Goal: Task Accomplishment & Management: Use online tool/utility

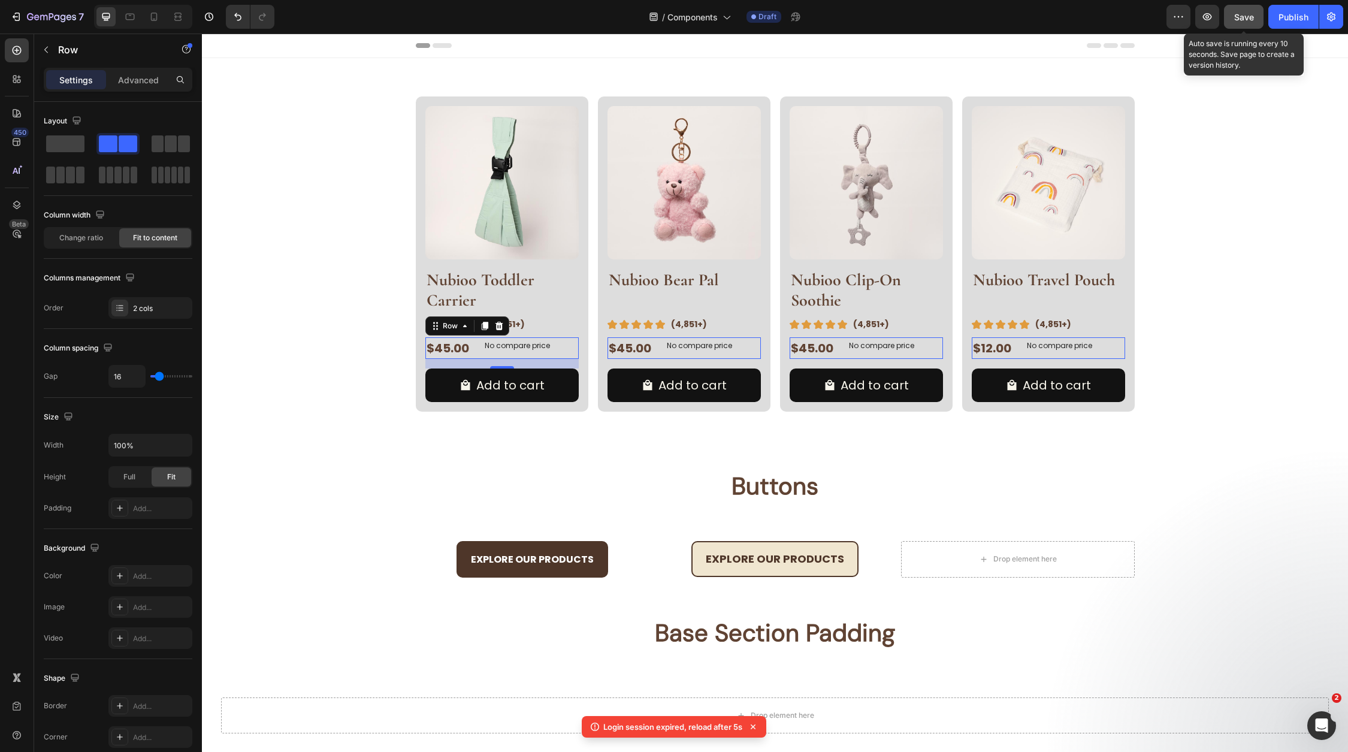
click at [1243, 20] on span "Save" at bounding box center [1244, 17] width 20 height 10
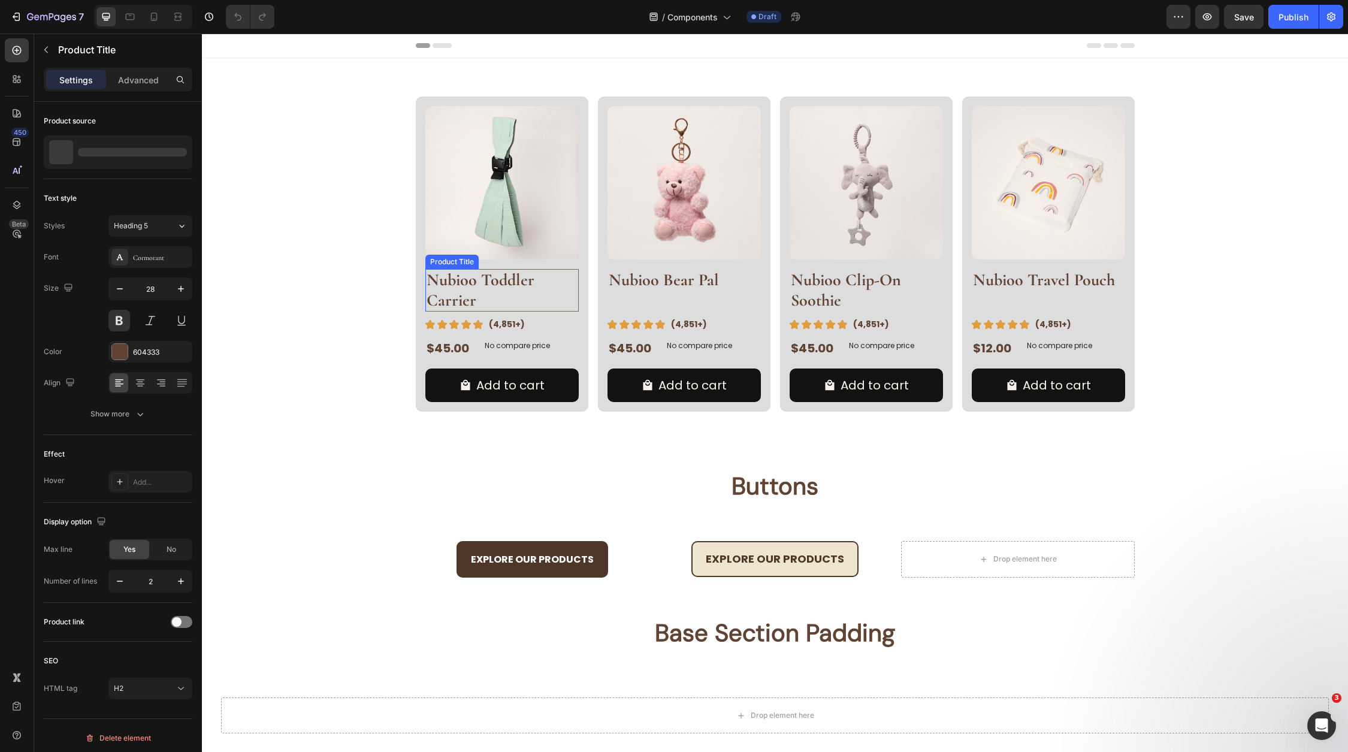
click at [483, 287] on h2 "Nubioo Toddler Carrier" at bounding box center [501, 290] width 153 height 43
click at [476, 346] on div "$45.00 Product Price Product Price No compare price Product Price Row" at bounding box center [501, 348] width 153 height 22
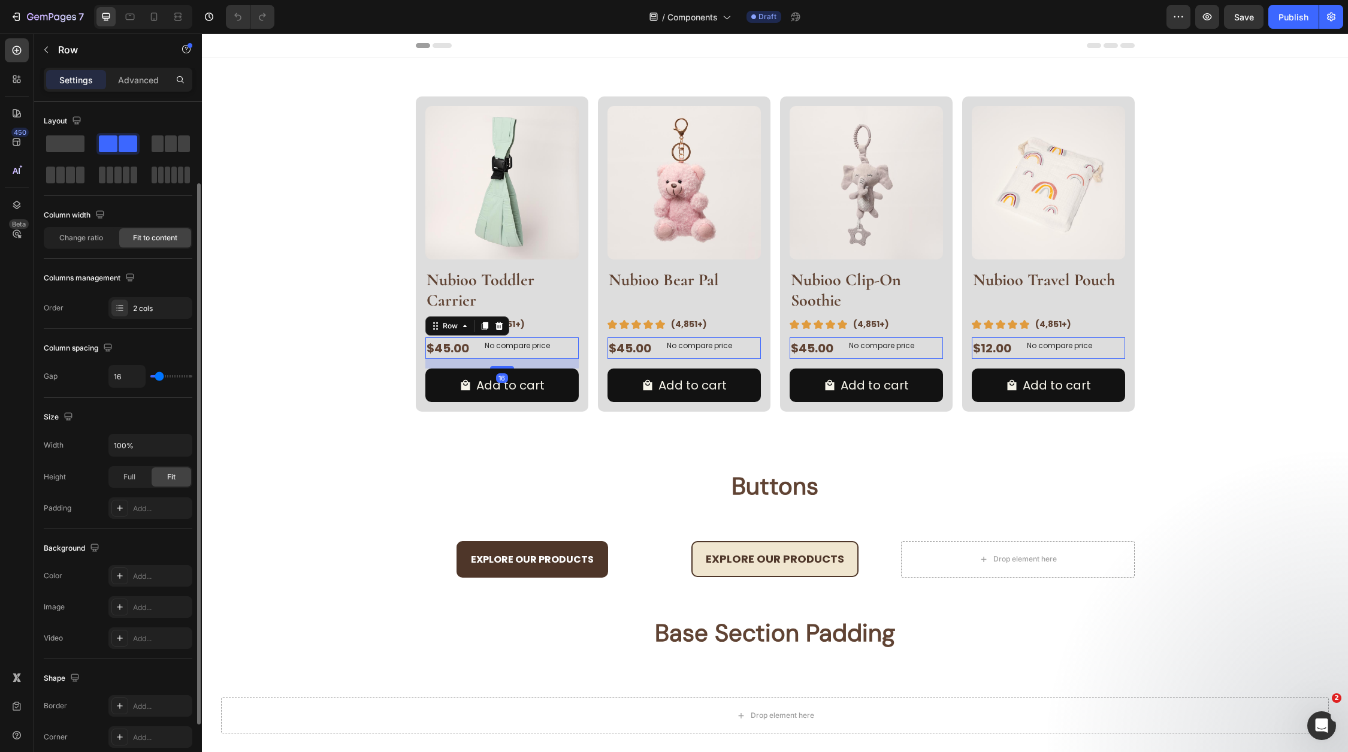
scroll to position [180, 0]
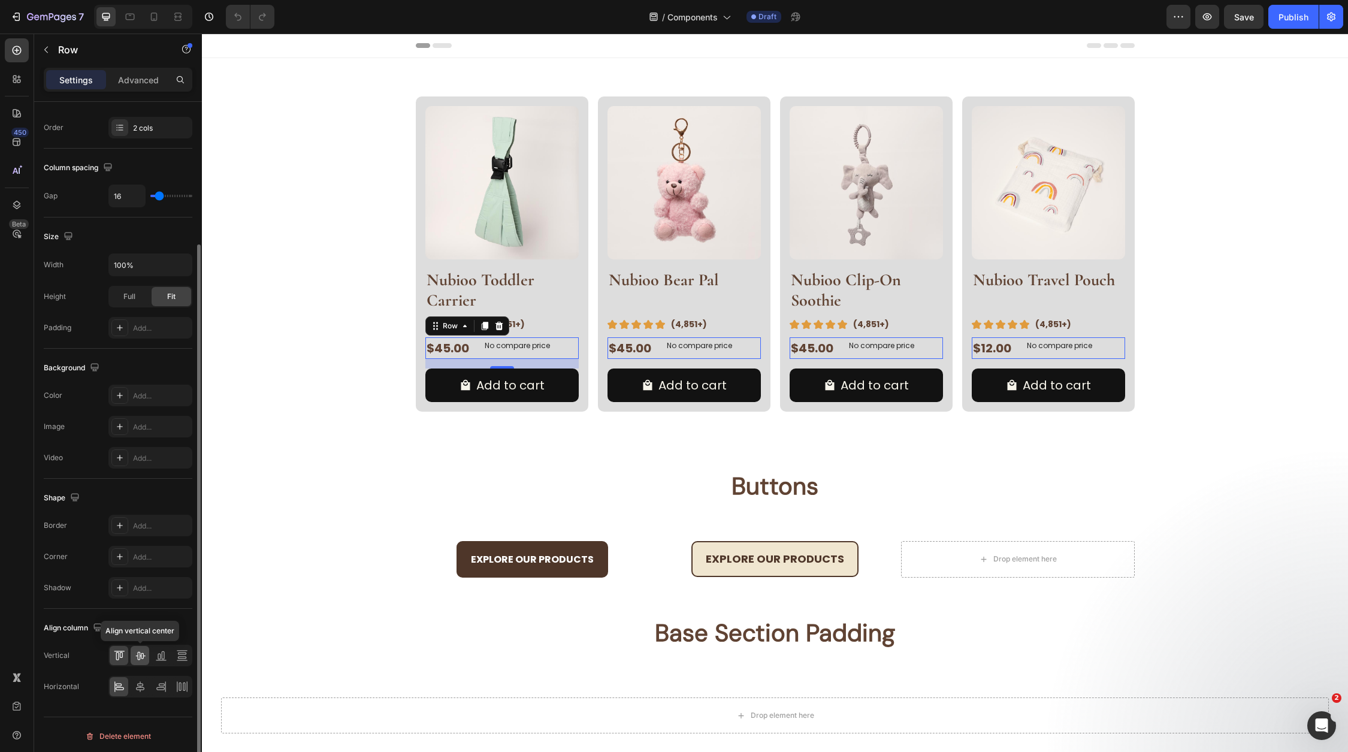
click at [144, 652] on icon at bounding box center [140, 656] width 10 height 8
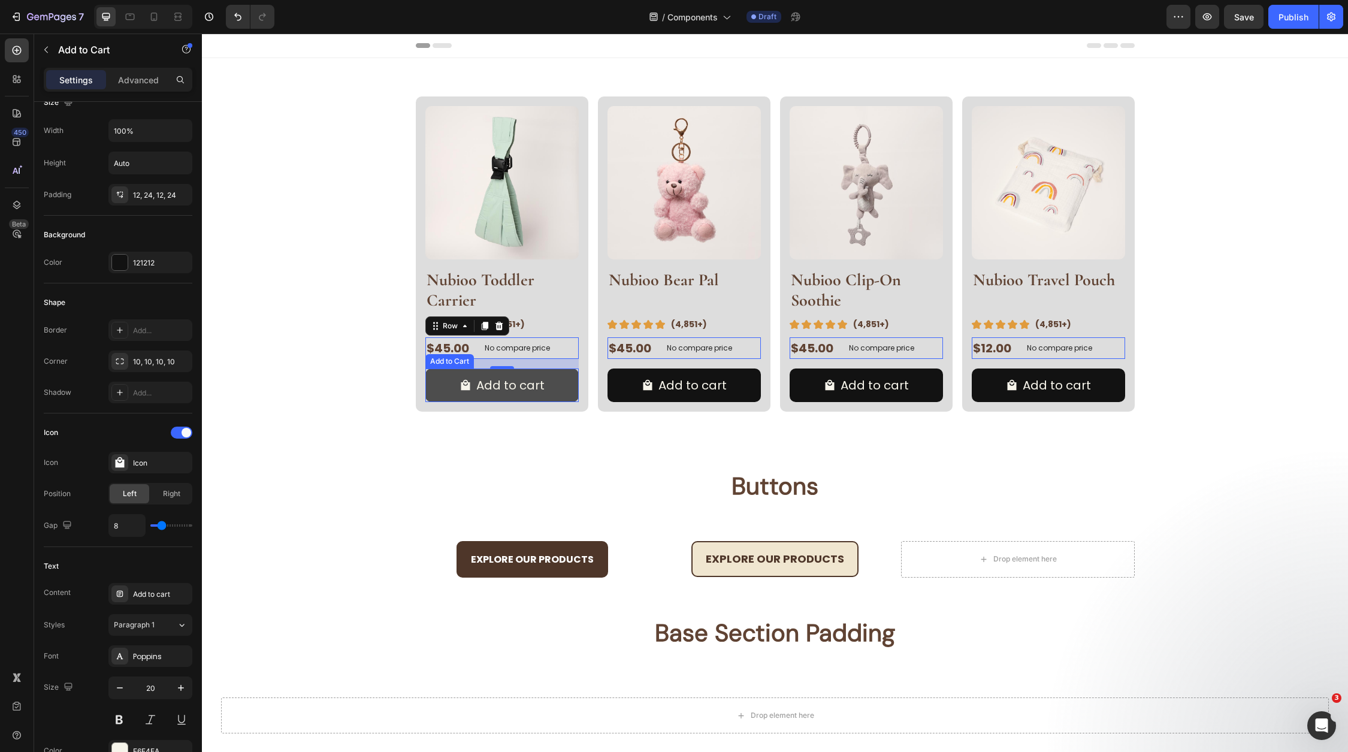
click at [562, 390] on button "Add to cart" at bounding box center [501, 385] width 153 height 34
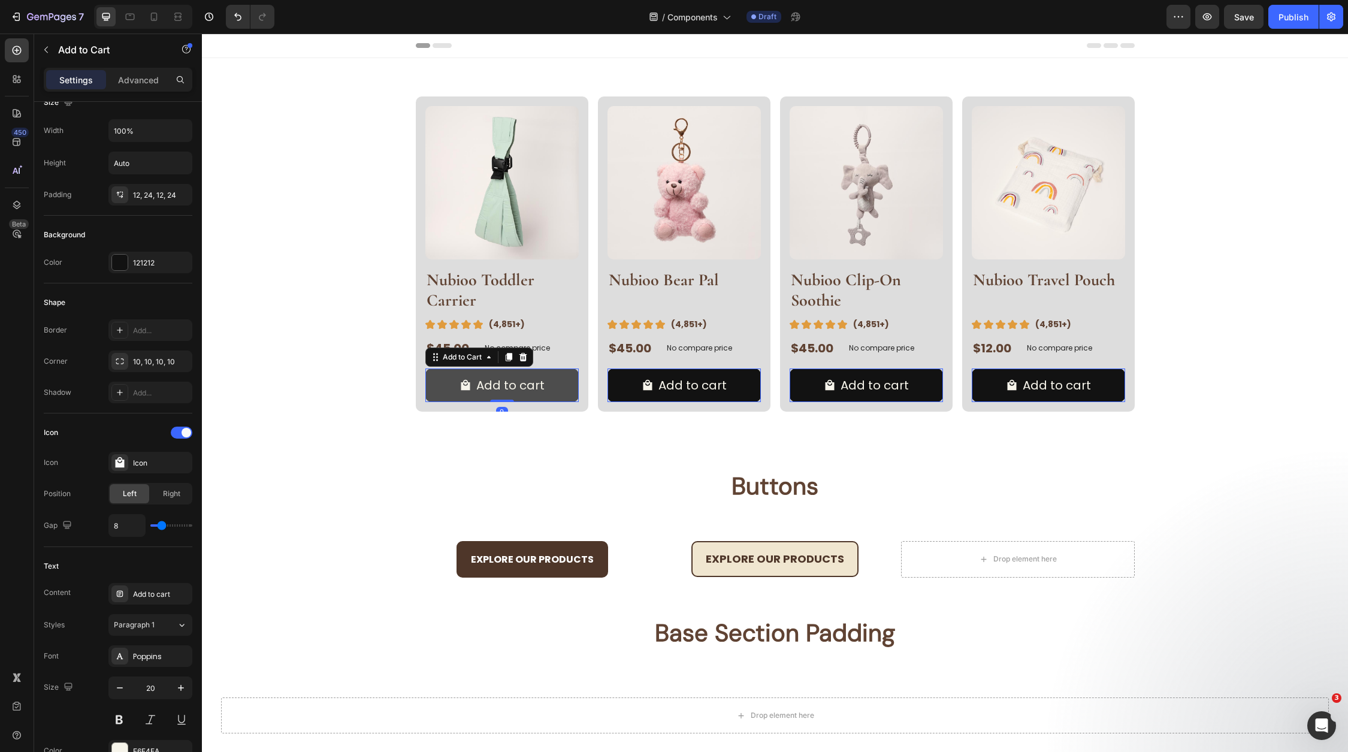
scroll to position [0, 0]
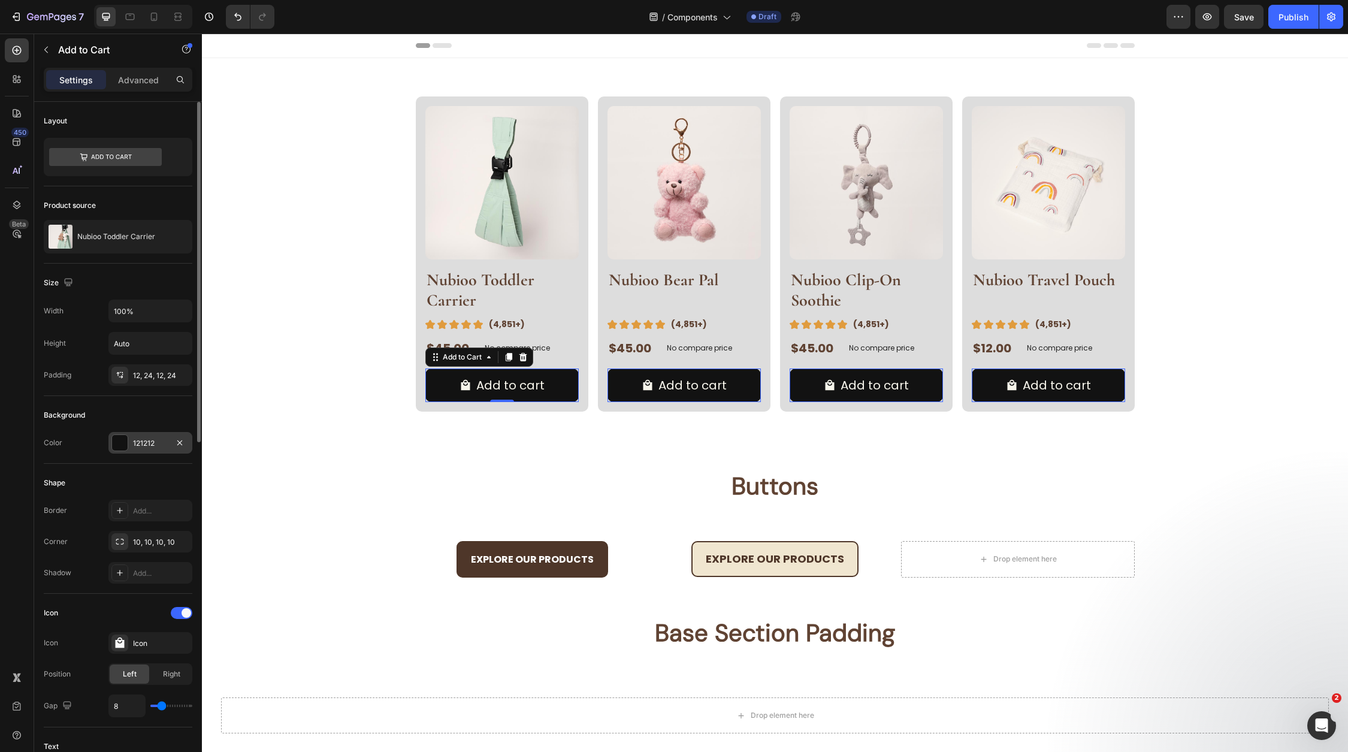
click at [138, 447] on div "121212" at bounding box center [150, 443] width 84 height 22
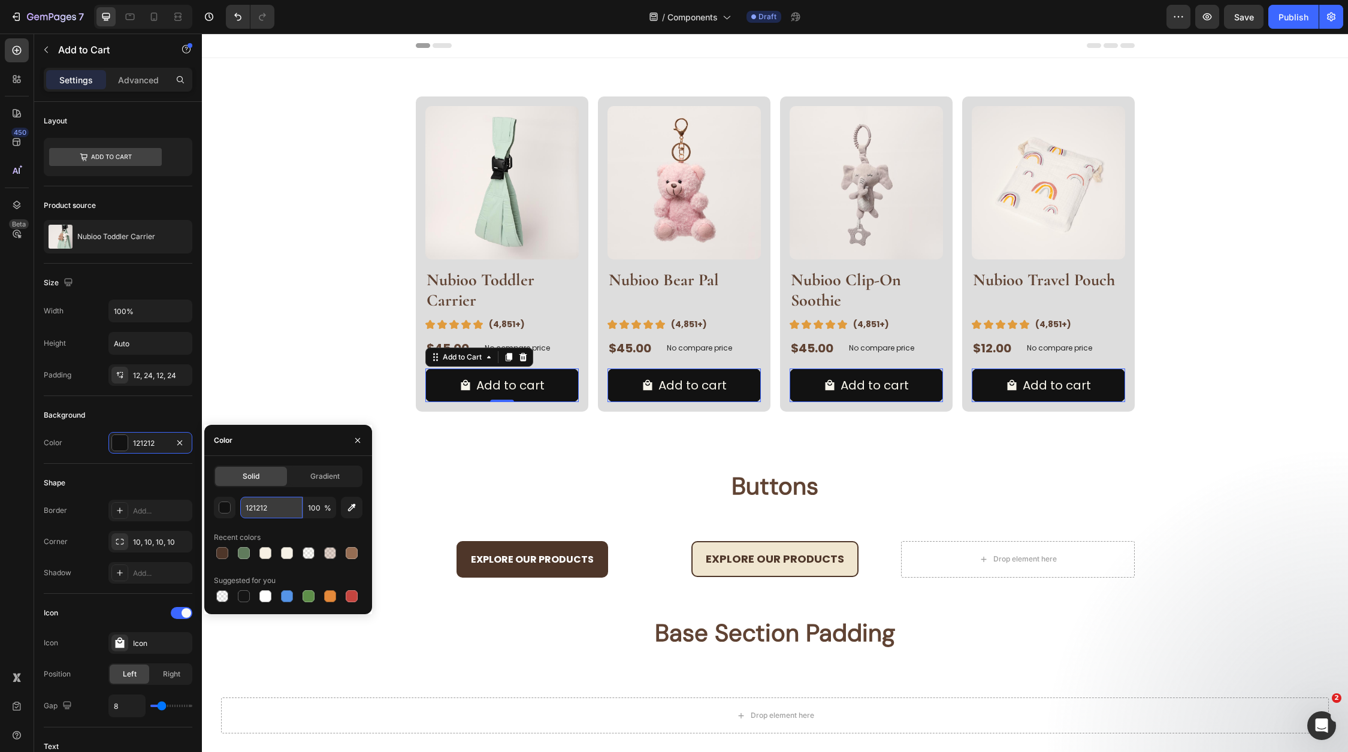
click at [288, 513] on input "121212" at bounding box center [271, 508] width 62 height 22
paste input "4E3629"
type input "4E3629"
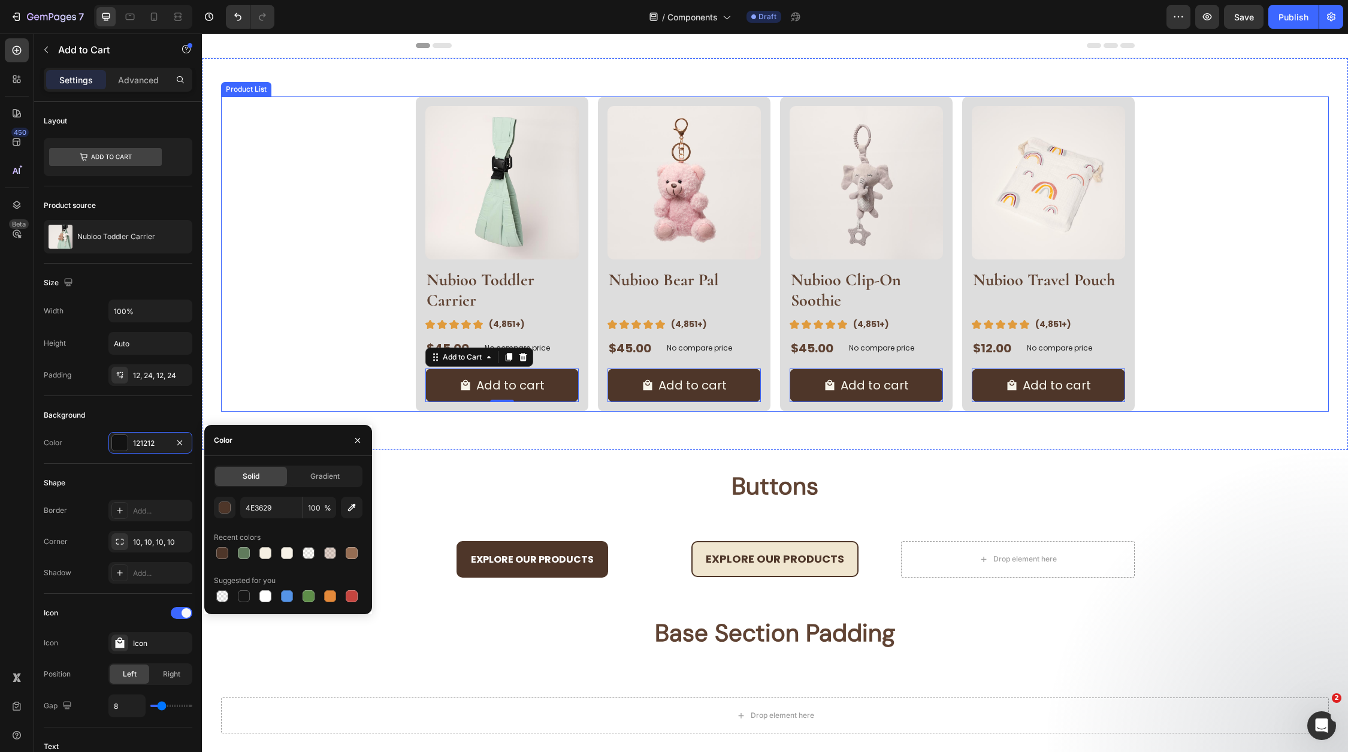
drag, startPoint x: 1201, startPoint y: 395, endPoint x: 1179, endPoint y: 376, distance: 29.3
click at [1202, 395] on div "Product Images Nubioo Toddler Carrier Product Title Image (4,851+) Text Block R…" at bounding box center [775, 253] width 1108 height 315
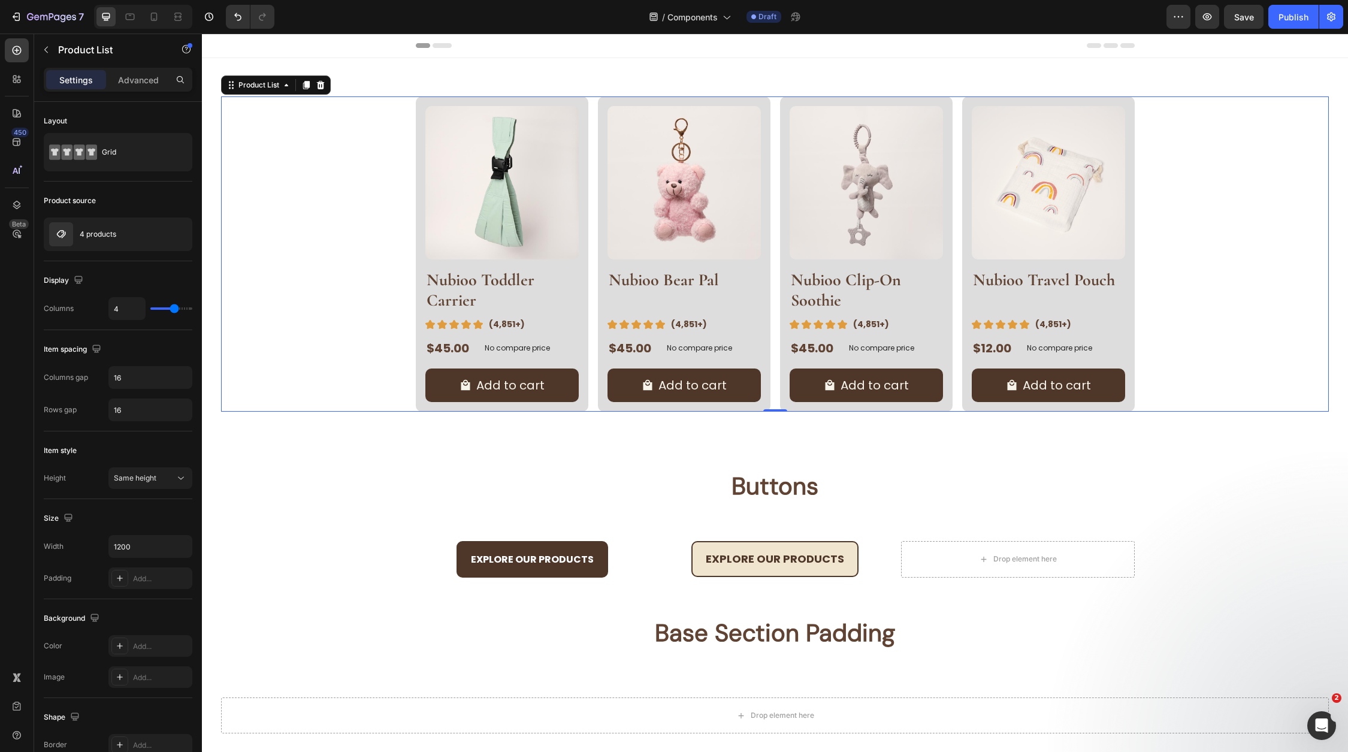
click at [1250, 180] on div "Product Images Nubioo Toddler Carrier Product Title Image (4,851+) Text Block R…" at bounding box center [775, 253] width 1108 height 315
click at [1209, 72] on div "Product Images Nubioo Toddler Carrier Product Title Image (4,851+) Text Block R…" at bounding box center [775, 254] width 1146 height 392
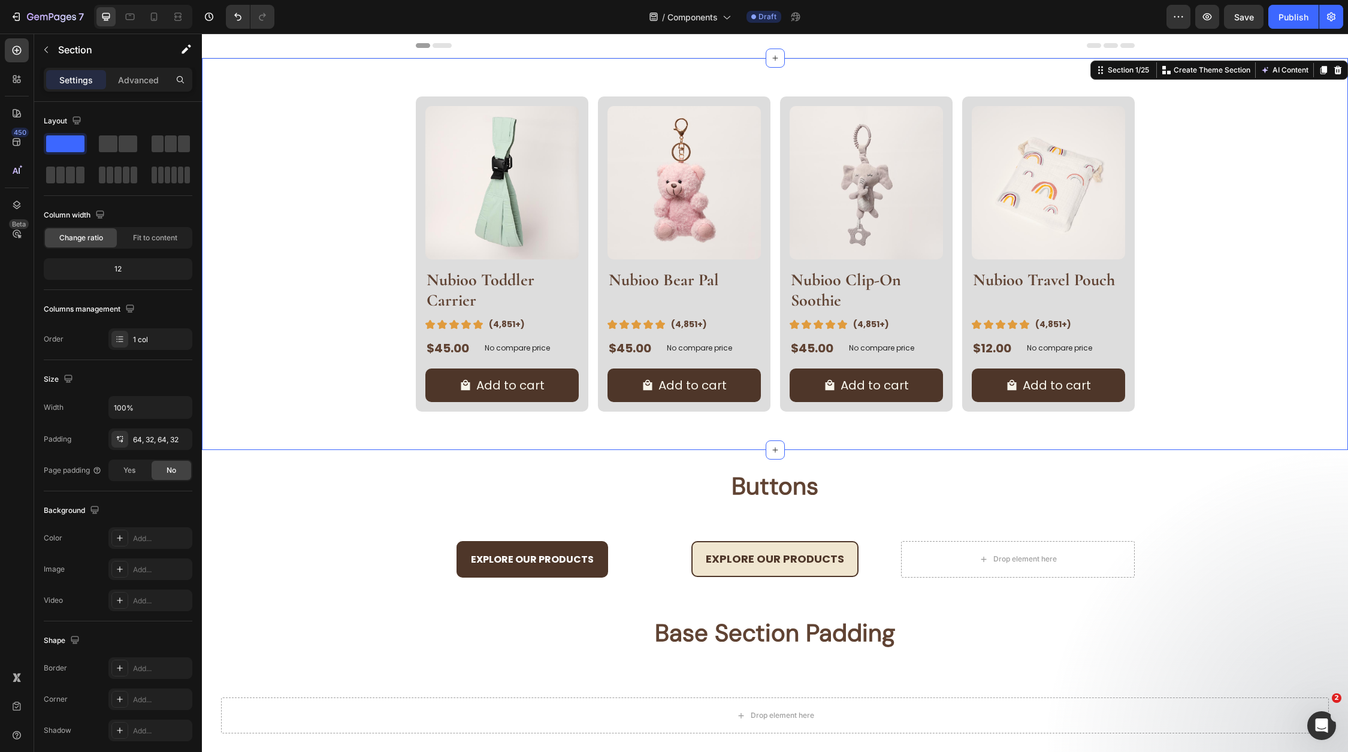
click at [304, 81] on div "Product Images Nubioo Toddler Carrier Product Title Image (4,851+) Text Block R…" at bounding box center [775, 254] width 1146 height 392
click at [144, 541] on div "Add..." at bounding box center [161, 538] width 56 height 11
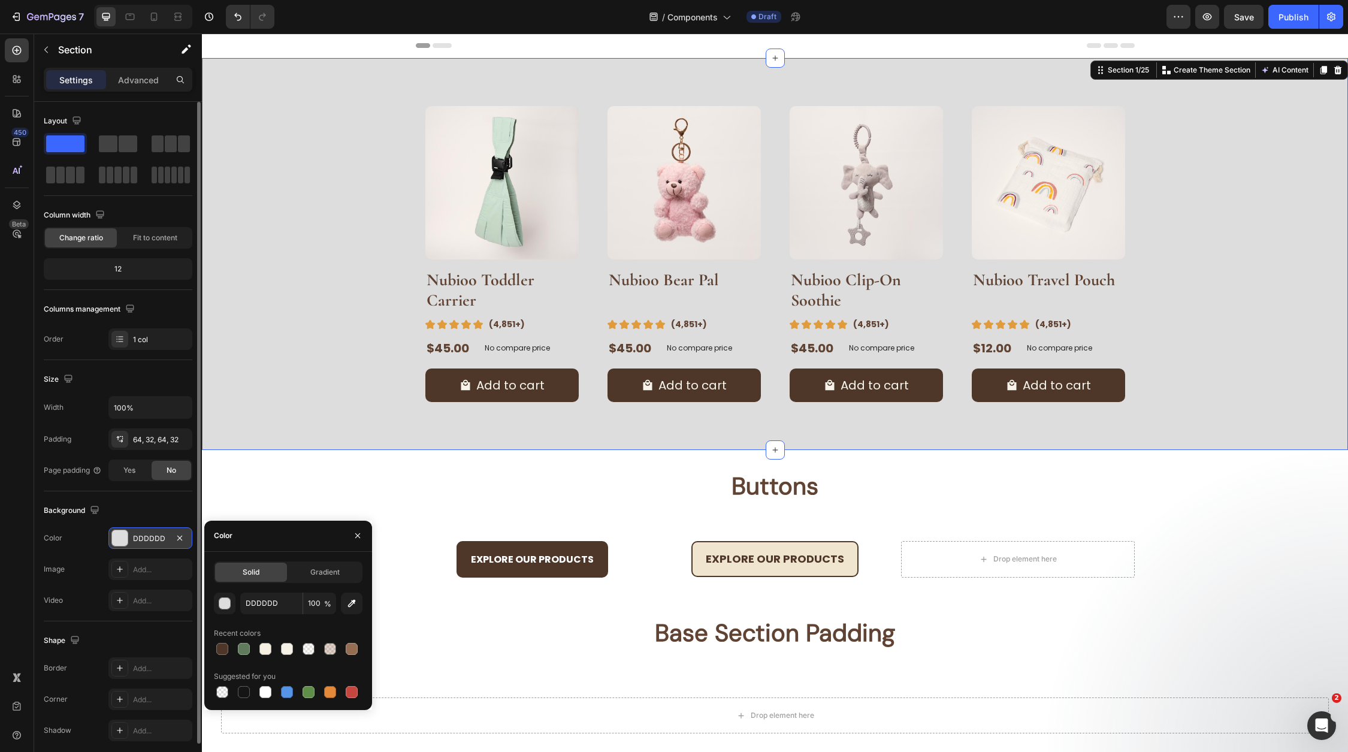
click at [252, 573] on span "Solid" at bounding box center [251, 572] width 17 height 11
click at [258, 604] on input "DDDDDD" at bounding box center [271, 603] width 62 height 22
paste input "F6F0E3"
paste input "text"
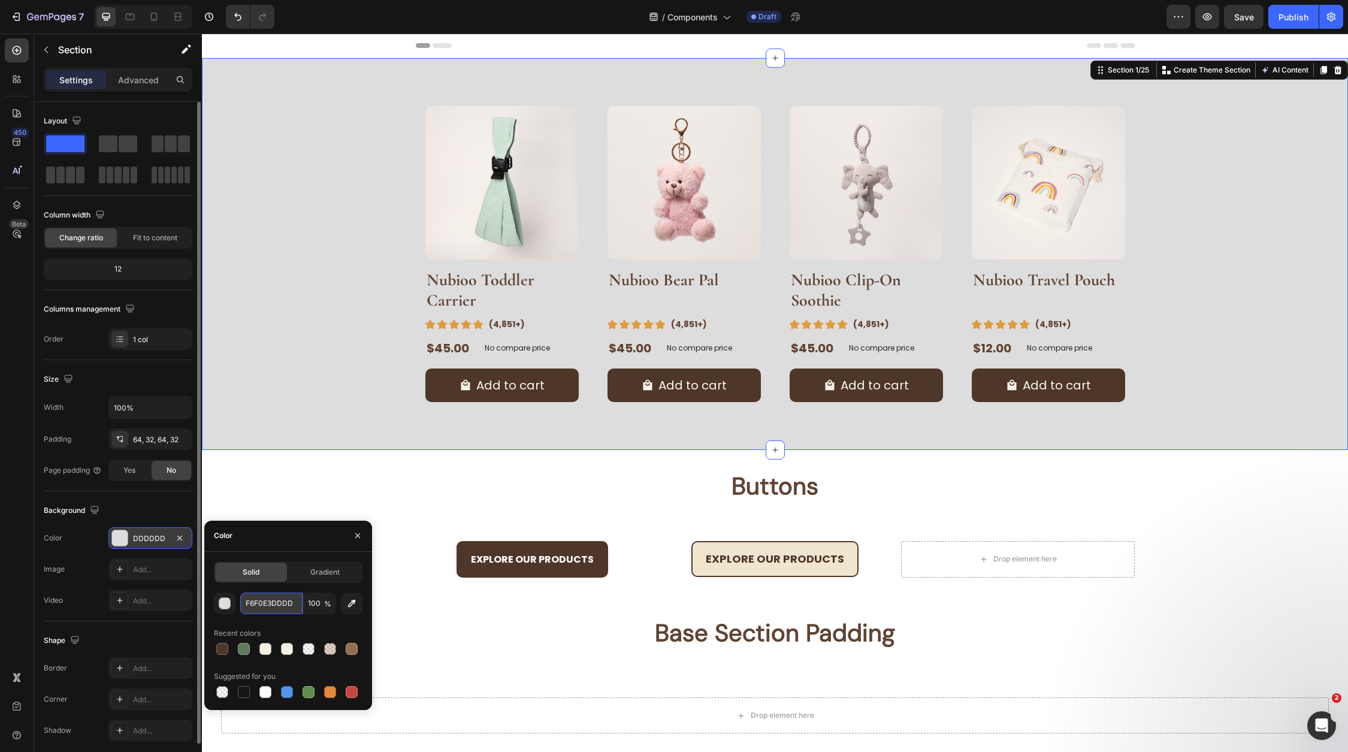
type input "F6F0E3"
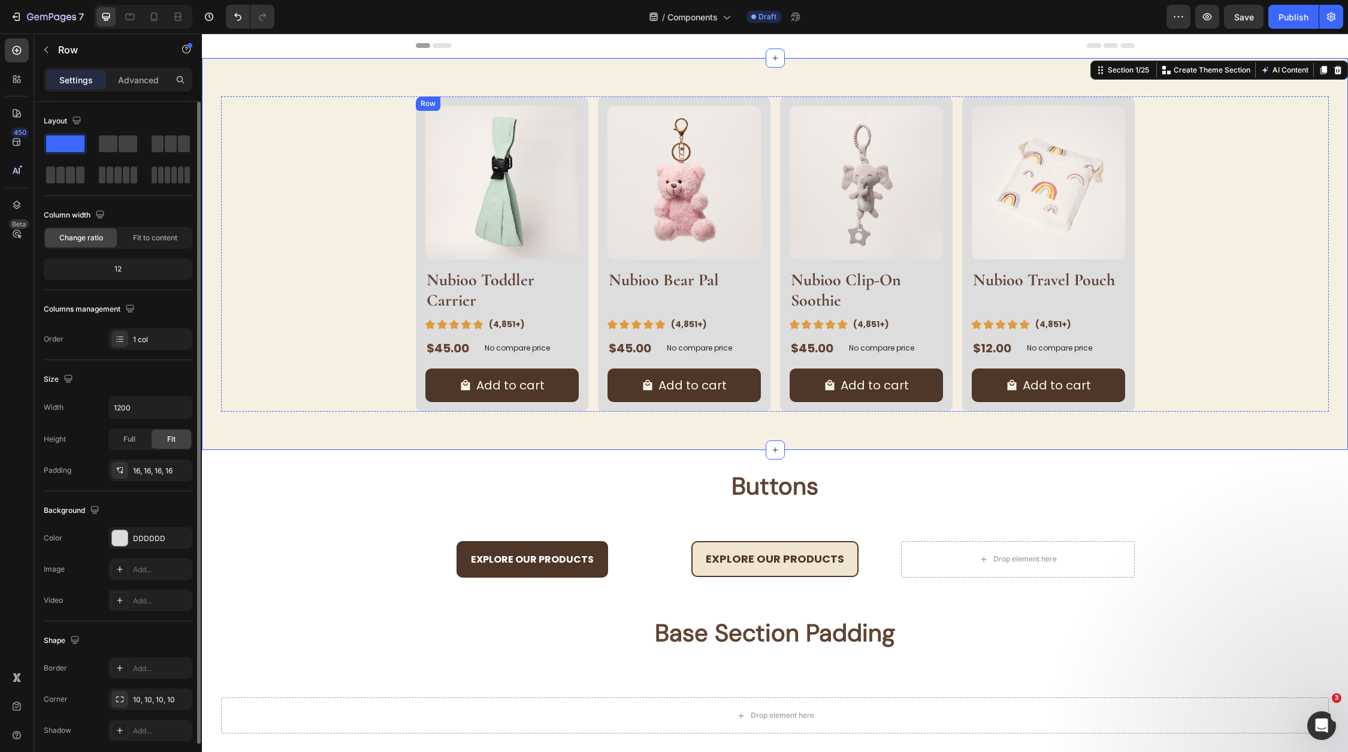
click at [574, 267] on div "Product Images Nubioo Toddler Carrier Product Title Image (4,851+) Text Block R…" at bounding box center [502, 253] width 173 height 315
click at [152, 534] on div "DDDDDD" at bounding box center [150, 538] width 35 height 11
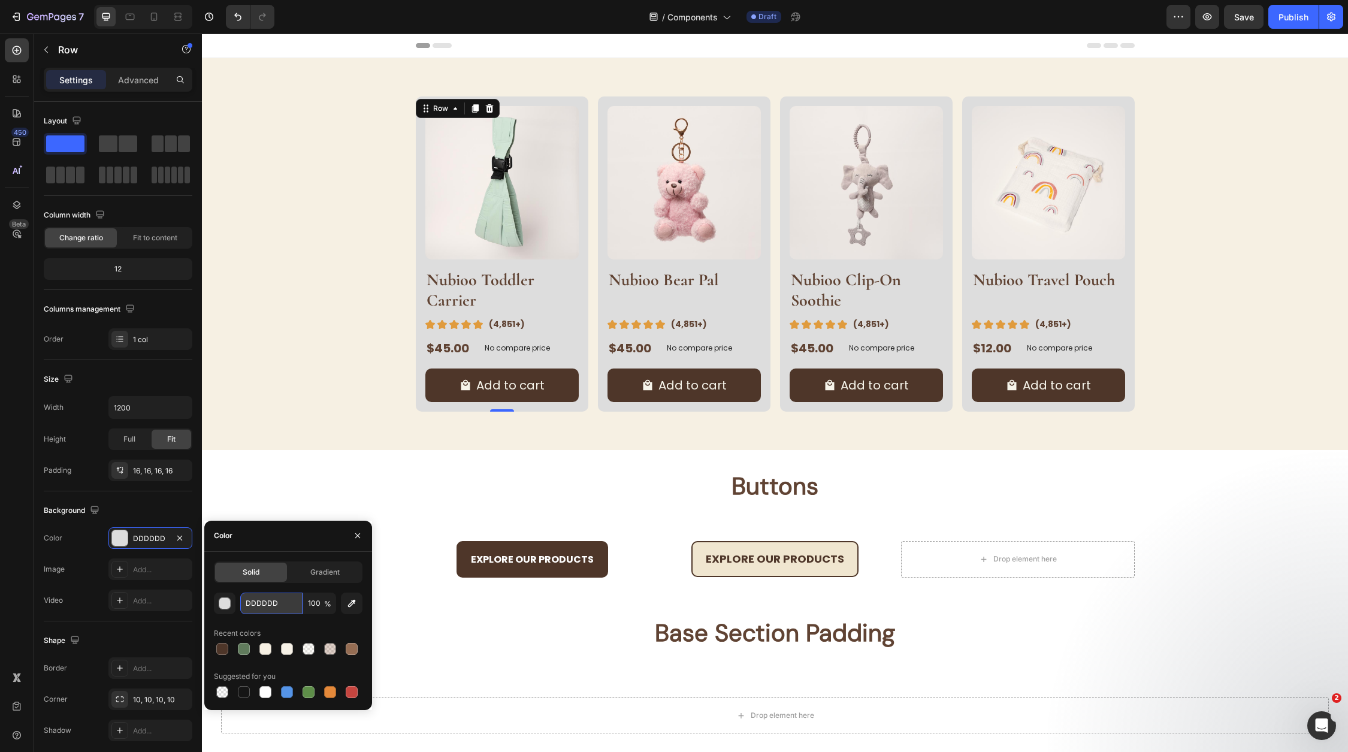
click at [283, 597] on input "DDDDDD" at bounding box center [271, 603] width 62 height 22
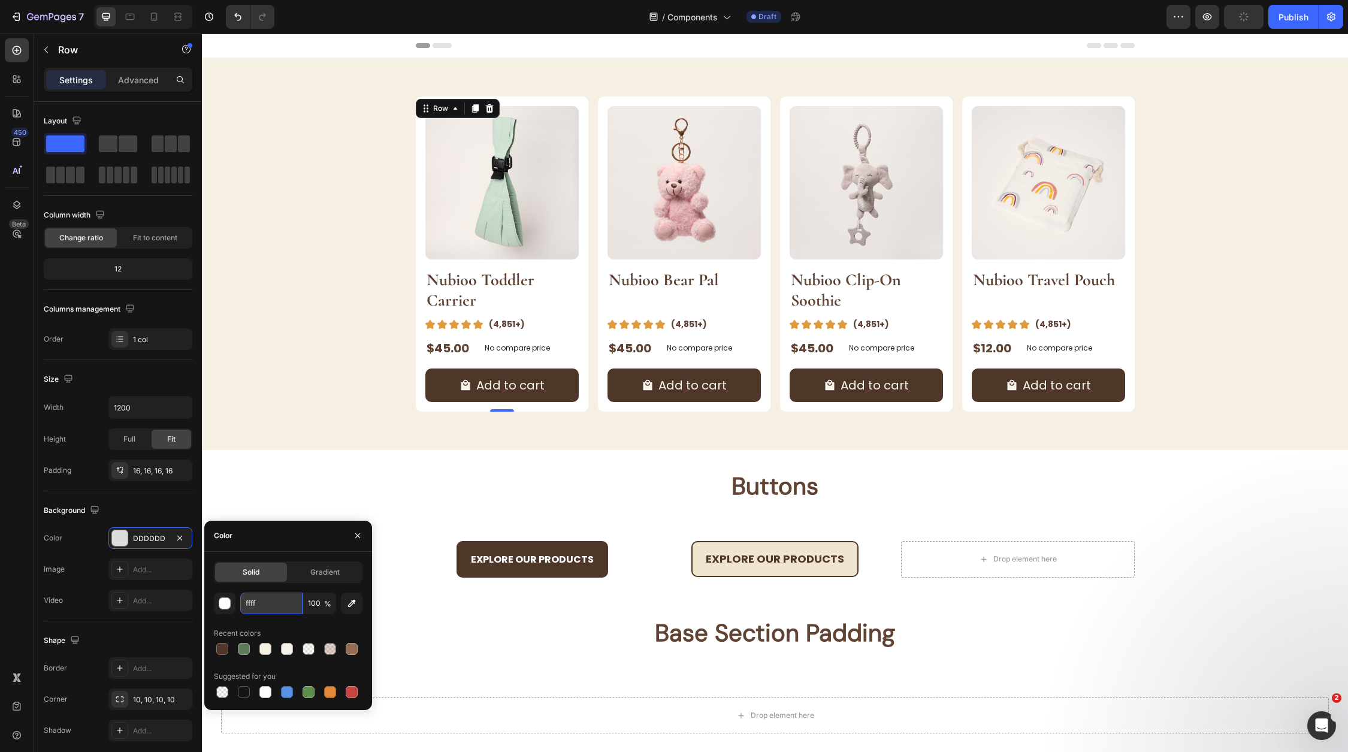
type input "ffff`"
click at [594, 347] on div "Product Images Nubioo Toddler Carrier Product Title Image (4,851+) Text Block R…" at bounding box center [775, 253] width 719 height 315
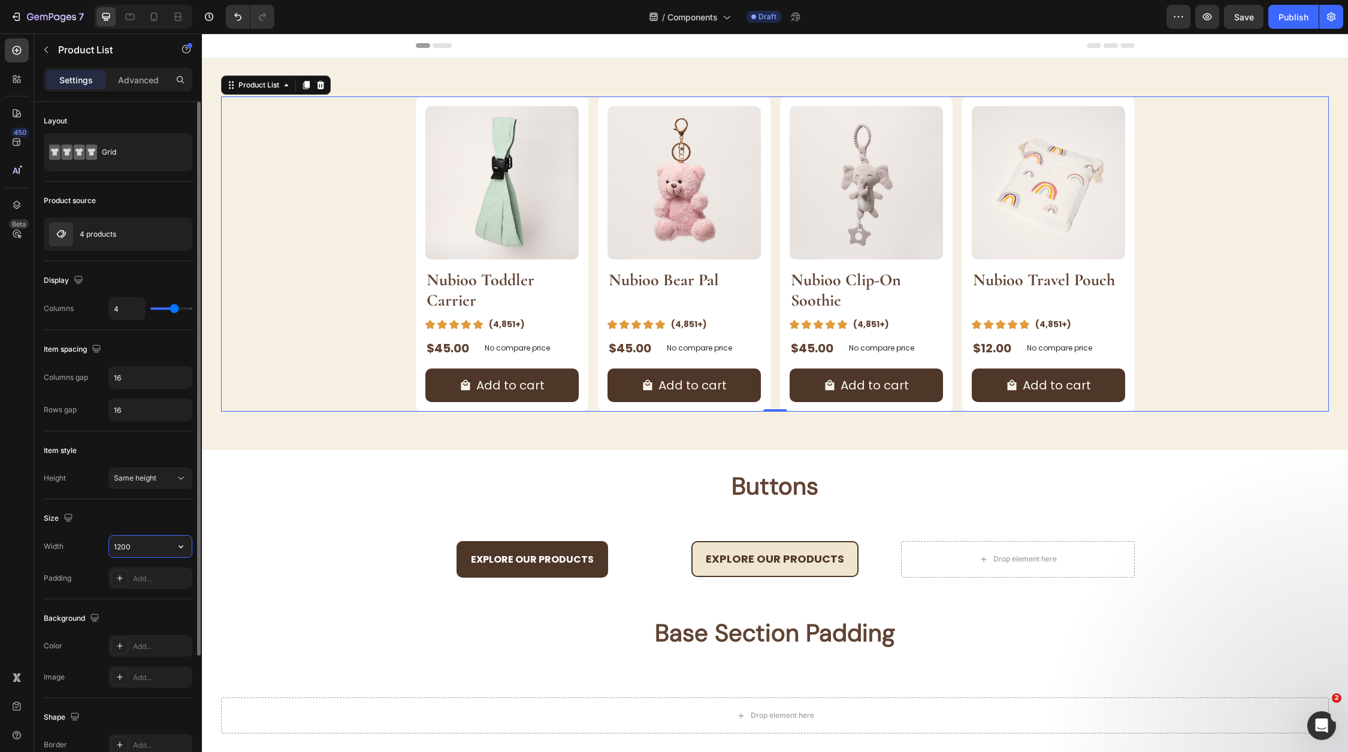
click at [165, 549] on input "1200" at bounding box center [150, 547] width 83 height 22
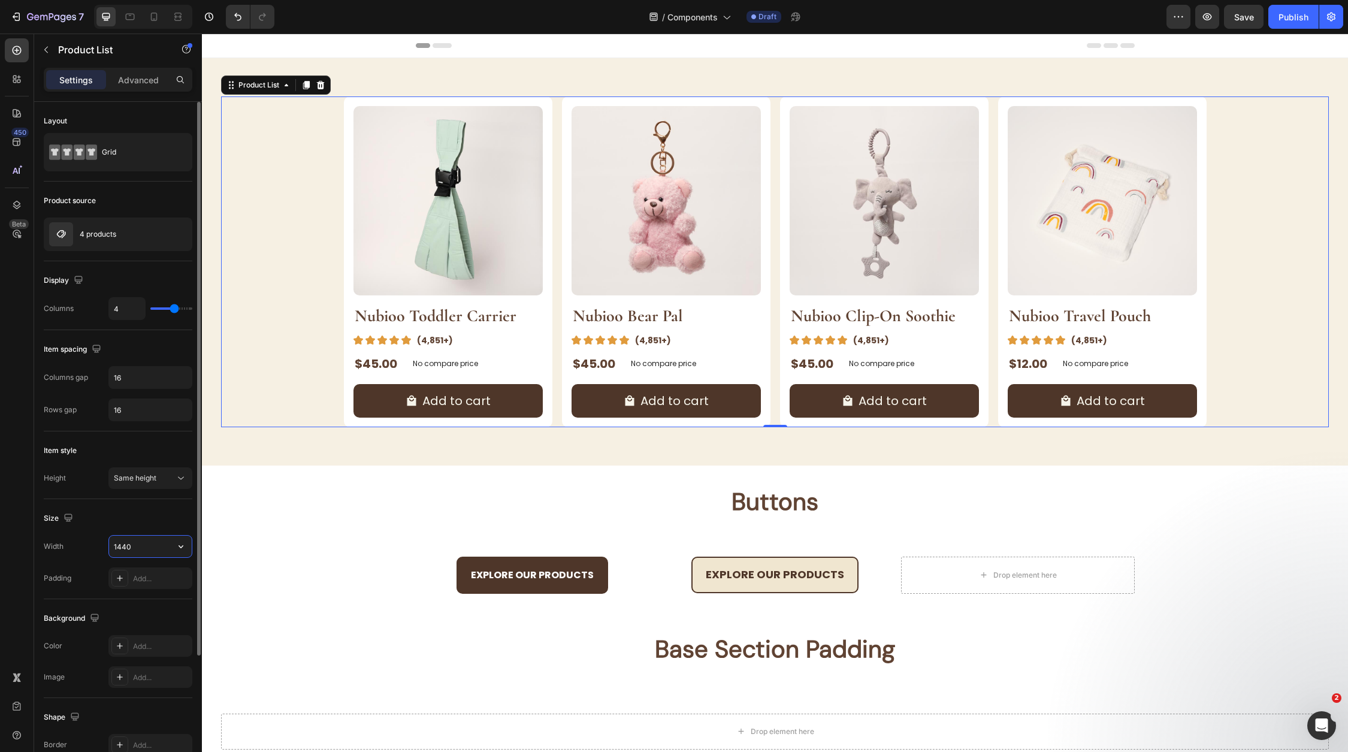
type input "1440"
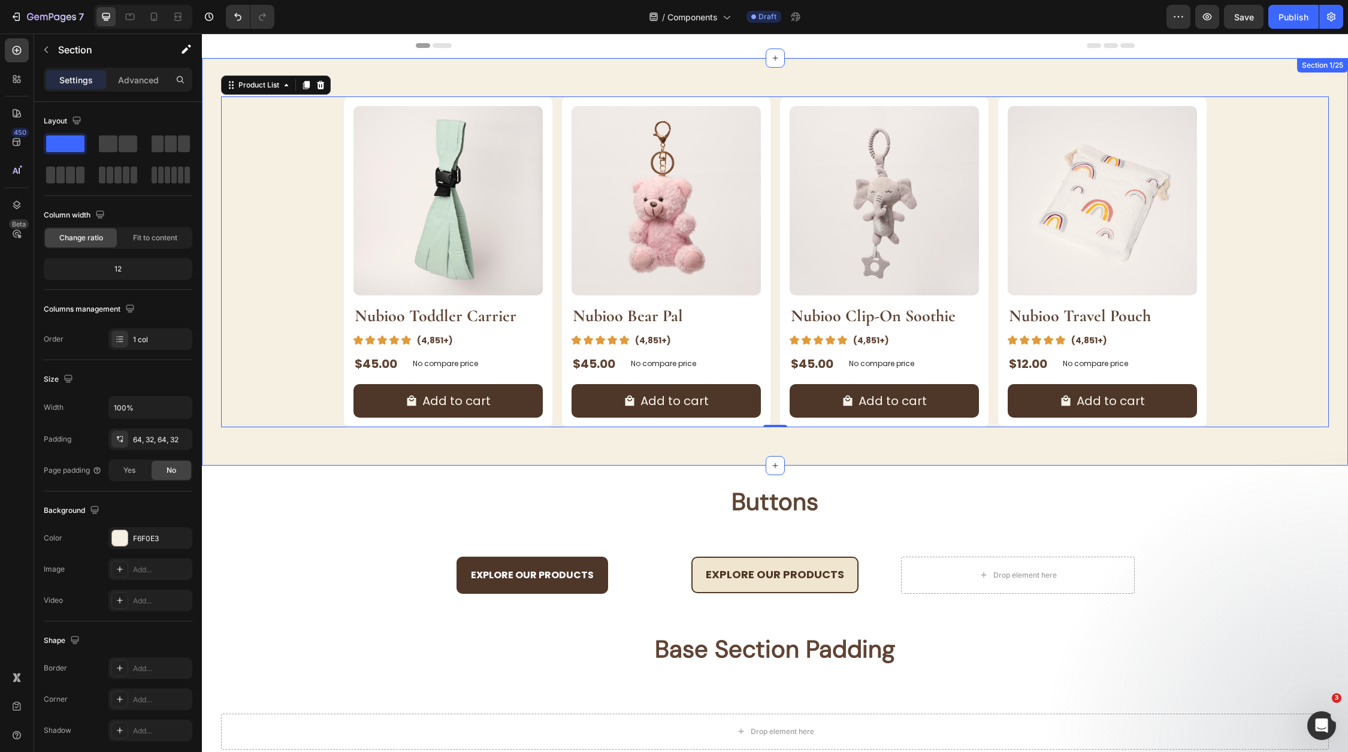
click at [217, 95] on div "Product Images Nubioo Toddler Carrier Product Title Image (4,851+) Text Block R…" at bounding box center [775, 261] width 1146 height 407
click at [123, 83] on p "Advanced" at bounding box center [138, 80] width 41 height 13
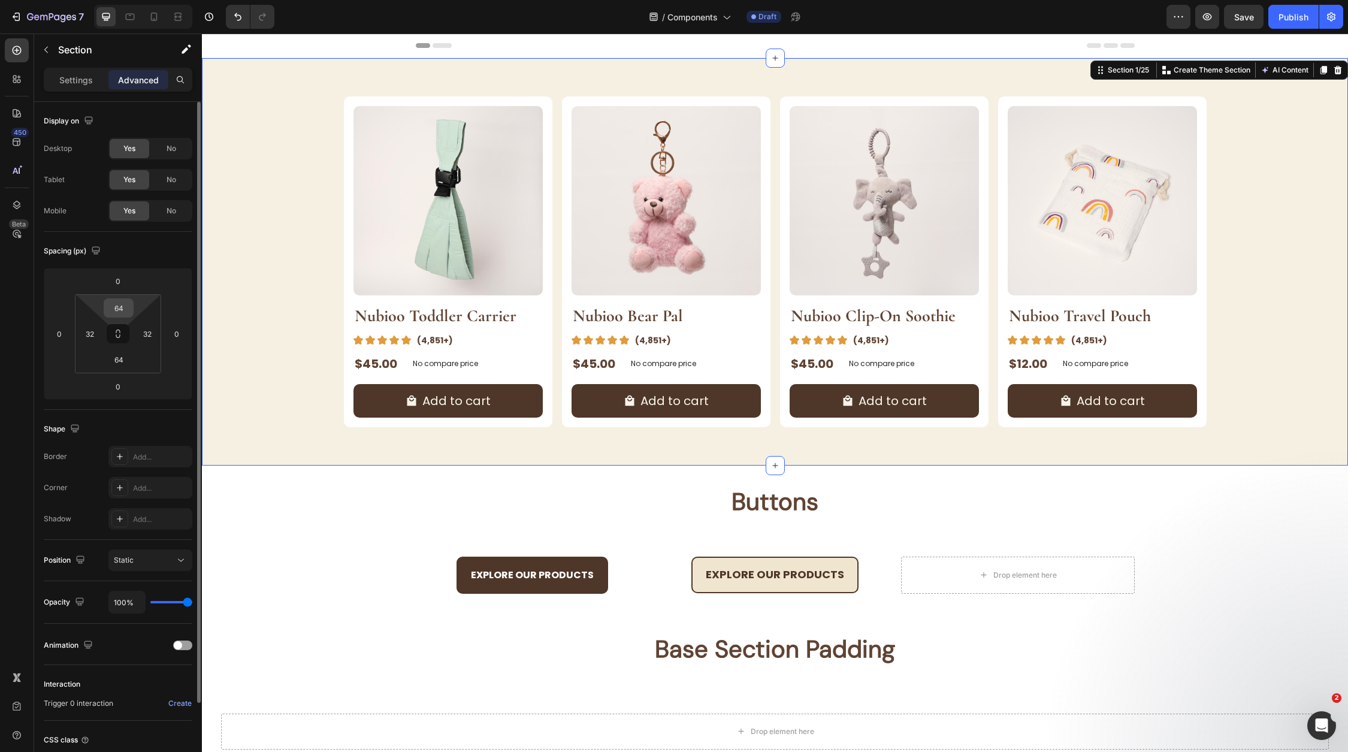
click at [123, 308] on input "64" at bounding box center [119, 308] width 24 height 18
click at [87, 329] on input "32" at bounding box center [90, 334] width 18 height 18
type input "3"
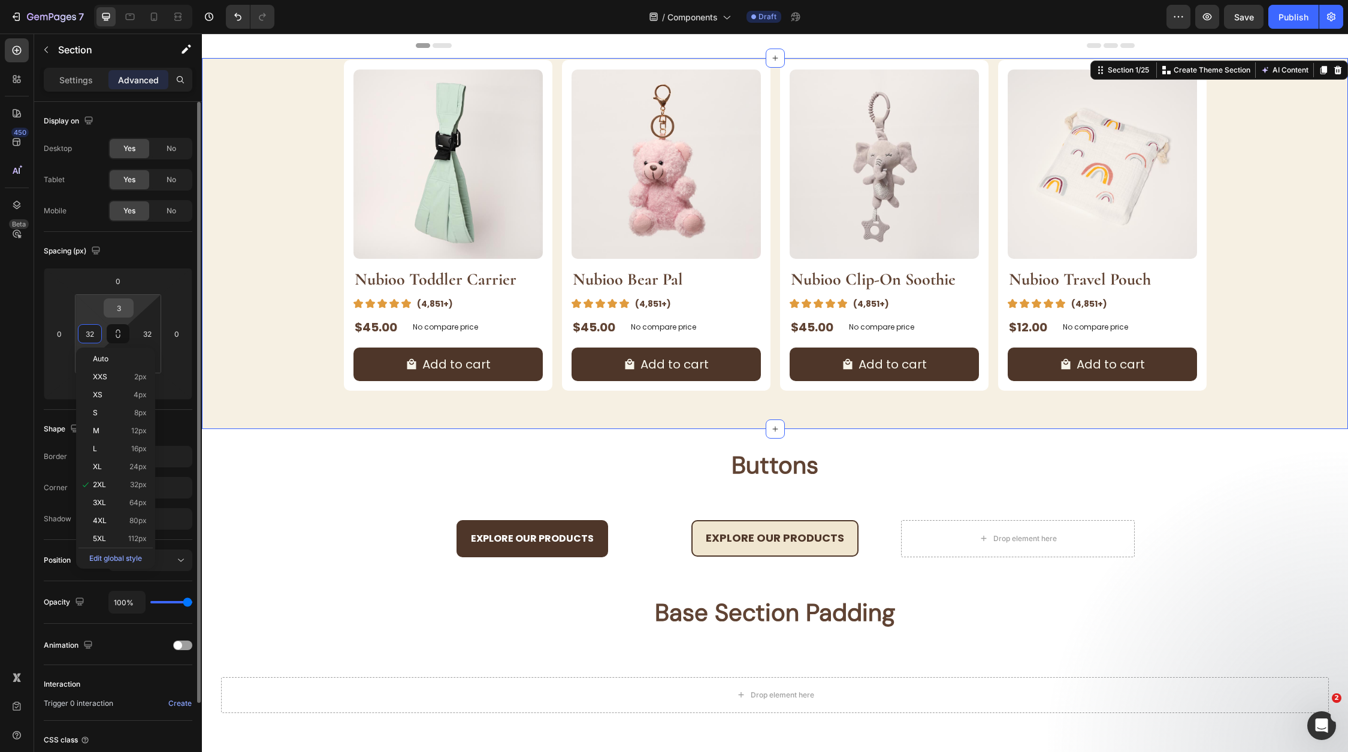
type input "2"
click at [118, 310] on input "3" at bounding box center [119, 308] width 24 height 18
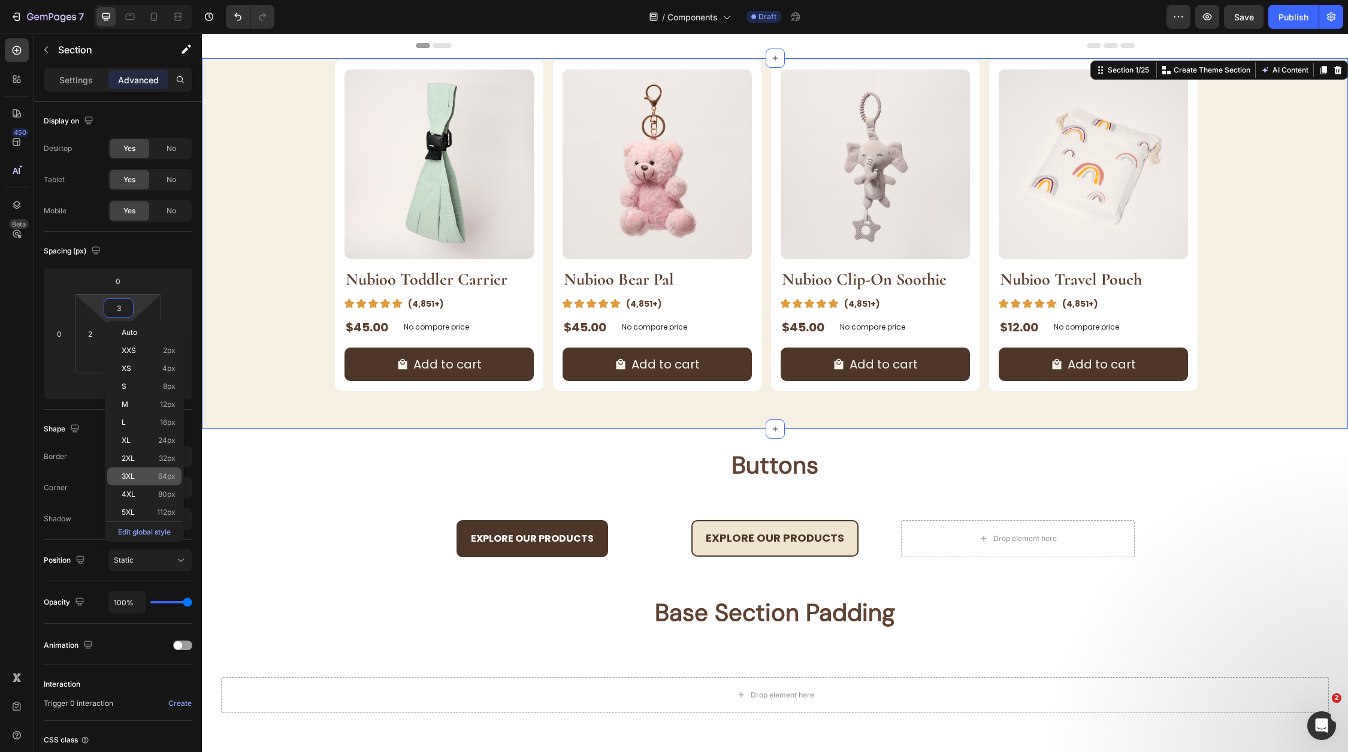
click at [162, 475] on span "64px" at bounding box center [166, 476] width 17 height 8
type input "64"
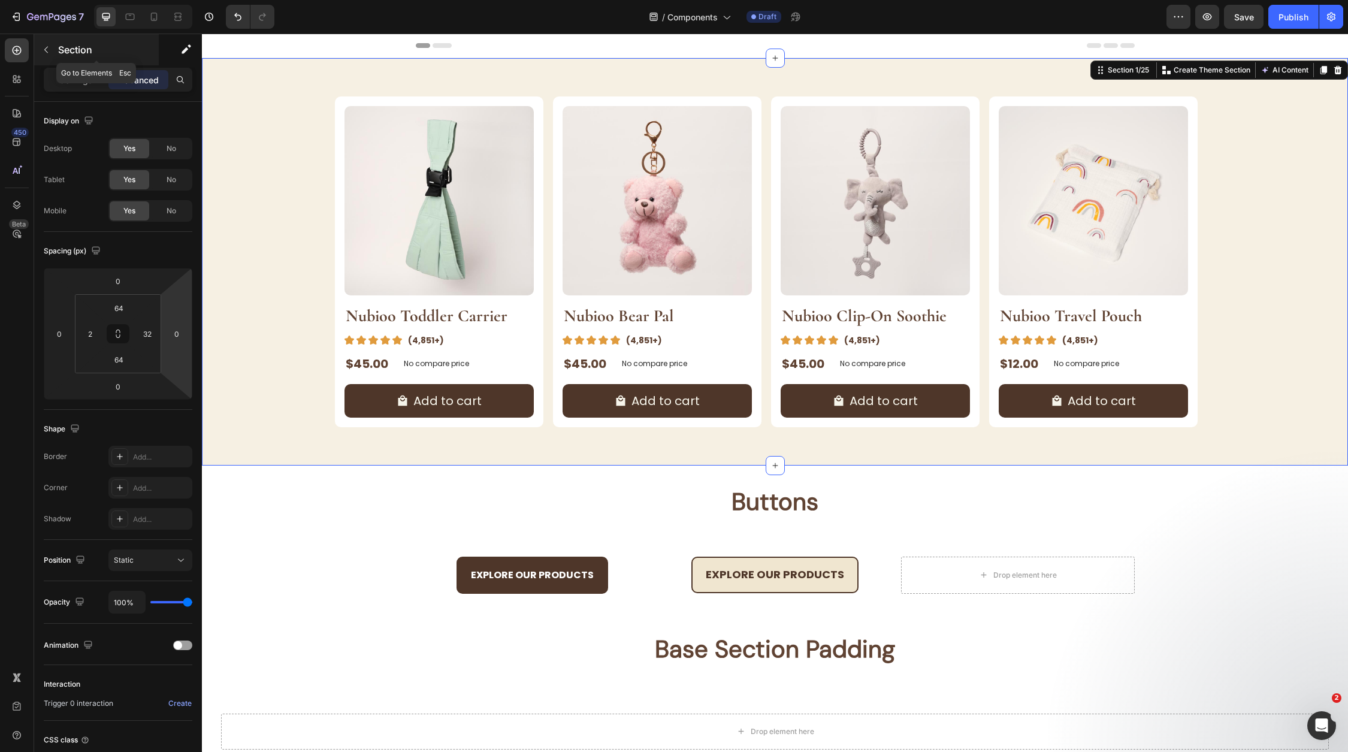
click at [88, 60] on div "Section" at bounding box center [96, 49] width 125 height 31
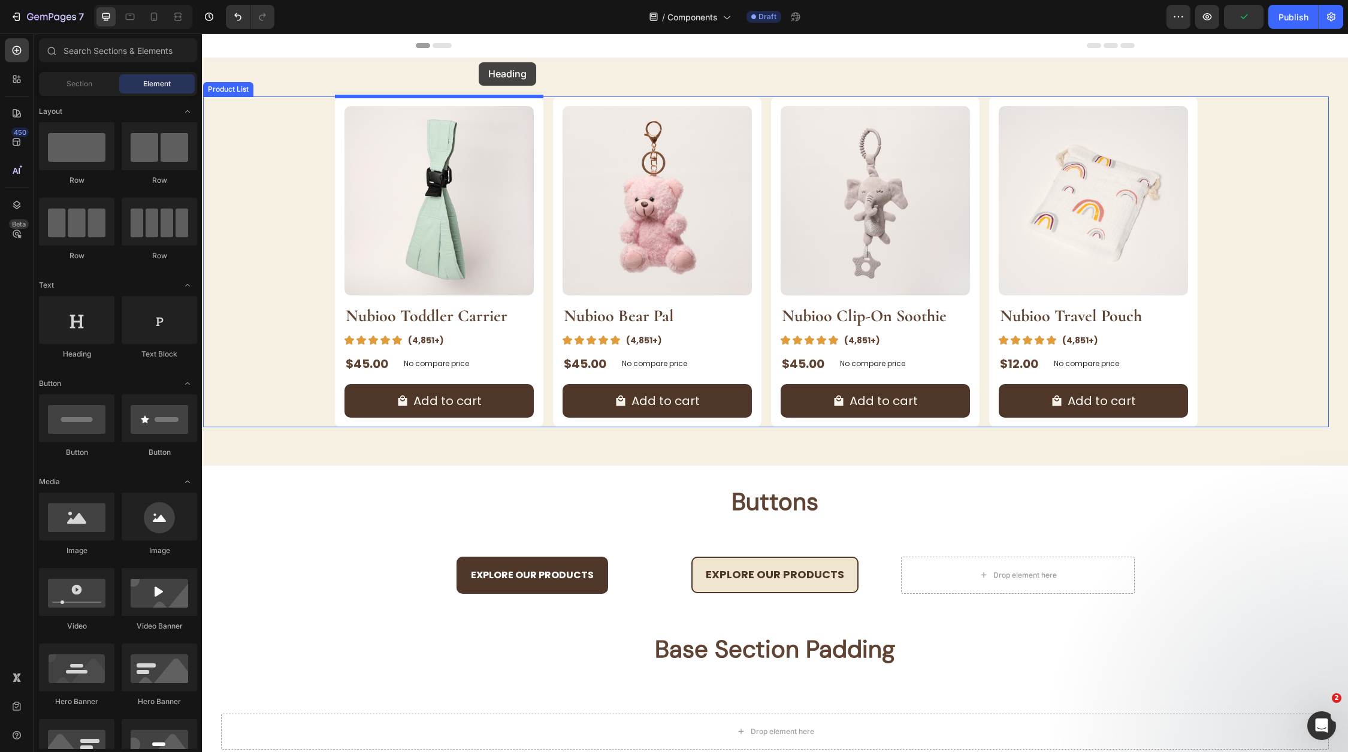
drag, startPoint x: 282, startPoint y: 374, endPoint x: 478, endPoint y: 64, distance: 367.3
click at [269, 190] on div "Product Images Nubioo Toddler Carrier Product Title Image (4,851+) Text Block R…" at bounding box center [766, 261] width 1126 height 331
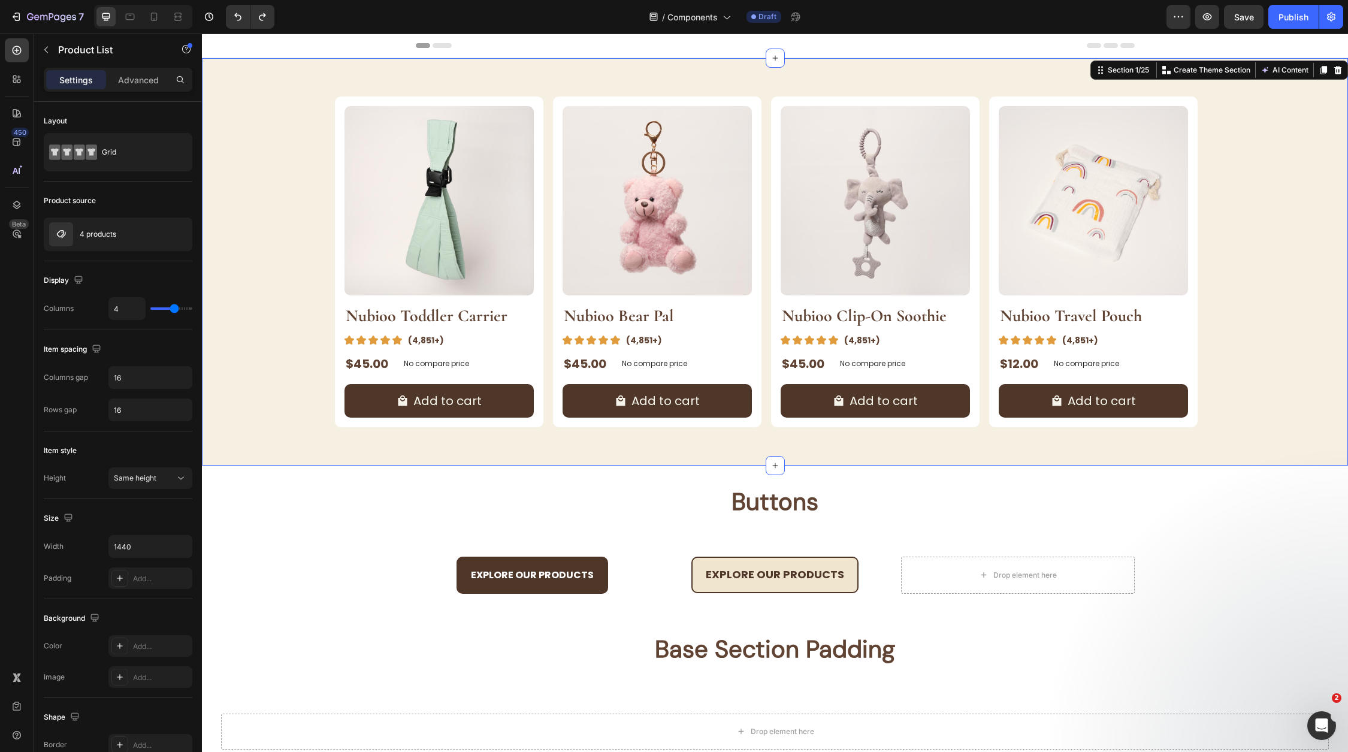
click at [358, 77] on div "Product Images Nubioo Toddler Carrier Product Title Image (4,851+) Text Block R…" at bounding box center [775, 261] width 1146 height 407
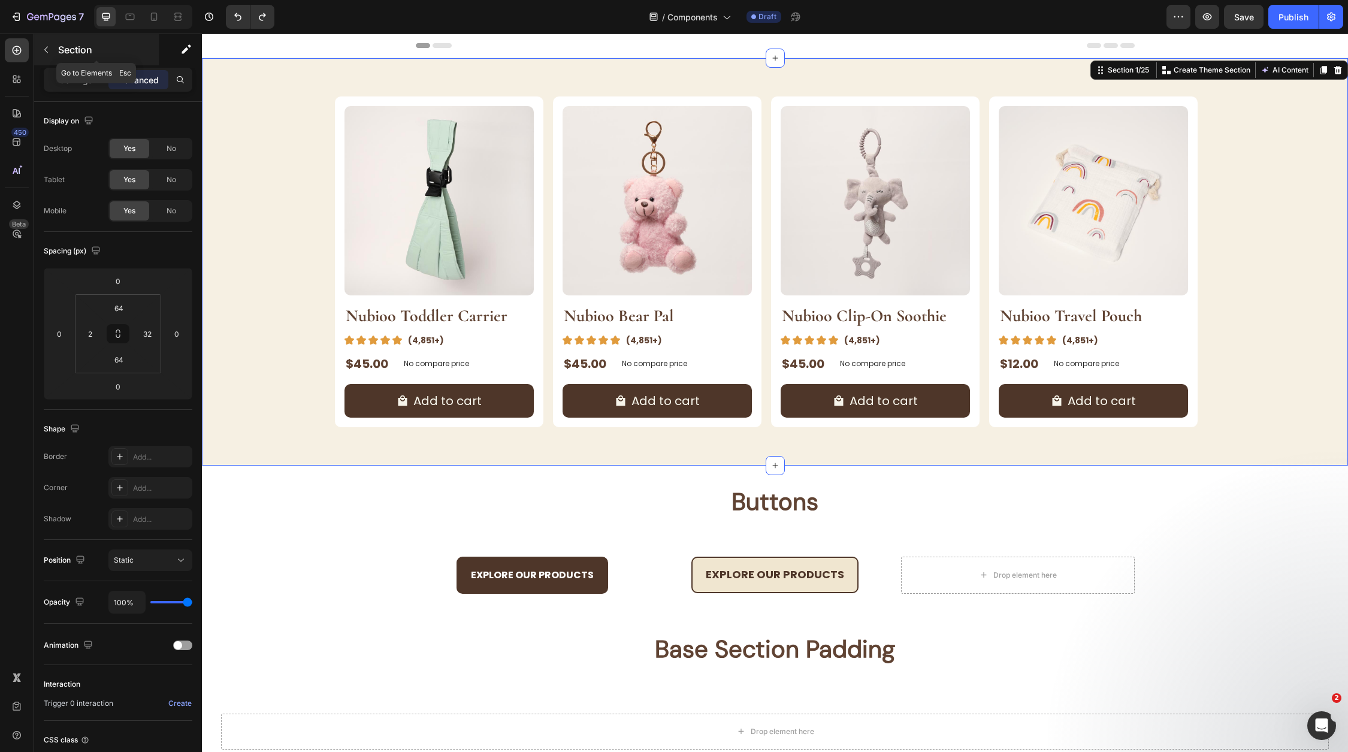
click at [75, 37] on div "Section" at bounding box center [96, 49] width 125 height 31
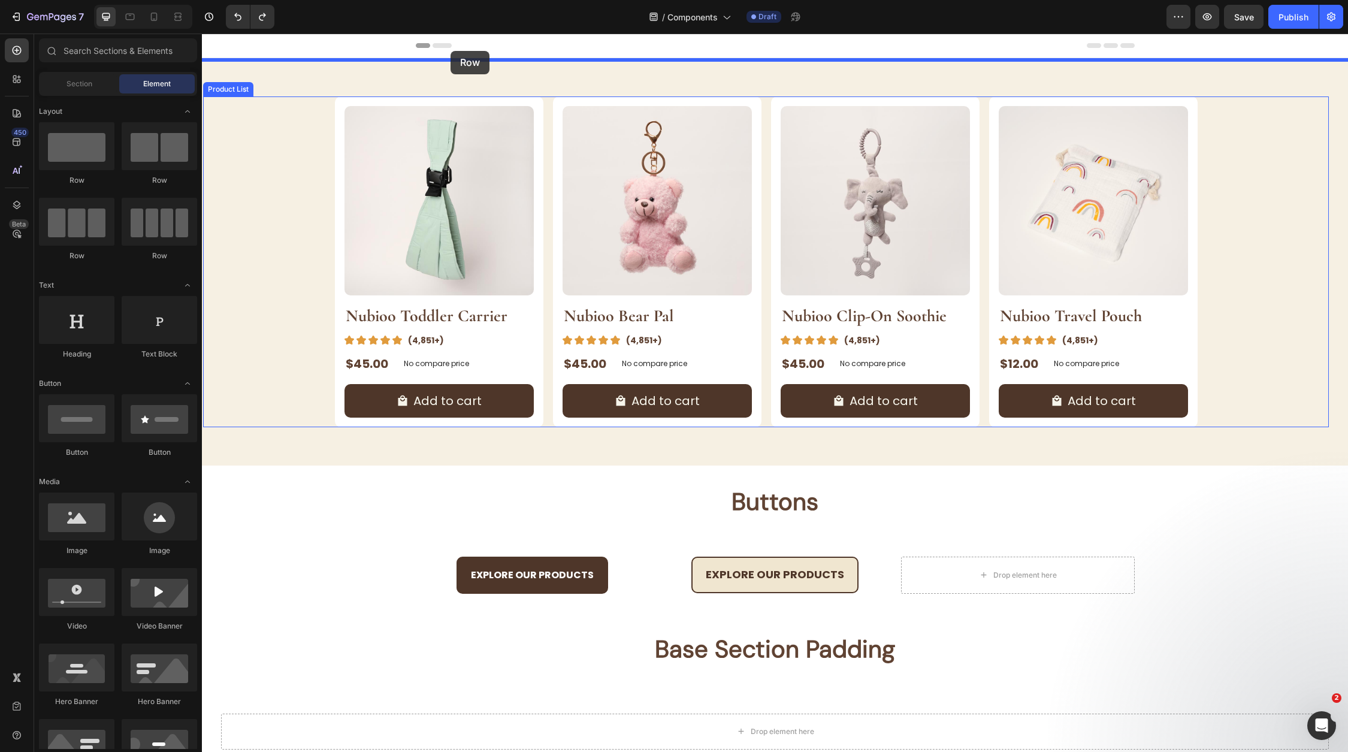
drag, startPoint x: 261, startPoint y: 184, endPoint x: 450, endPoint y: 52, distance: 231.3
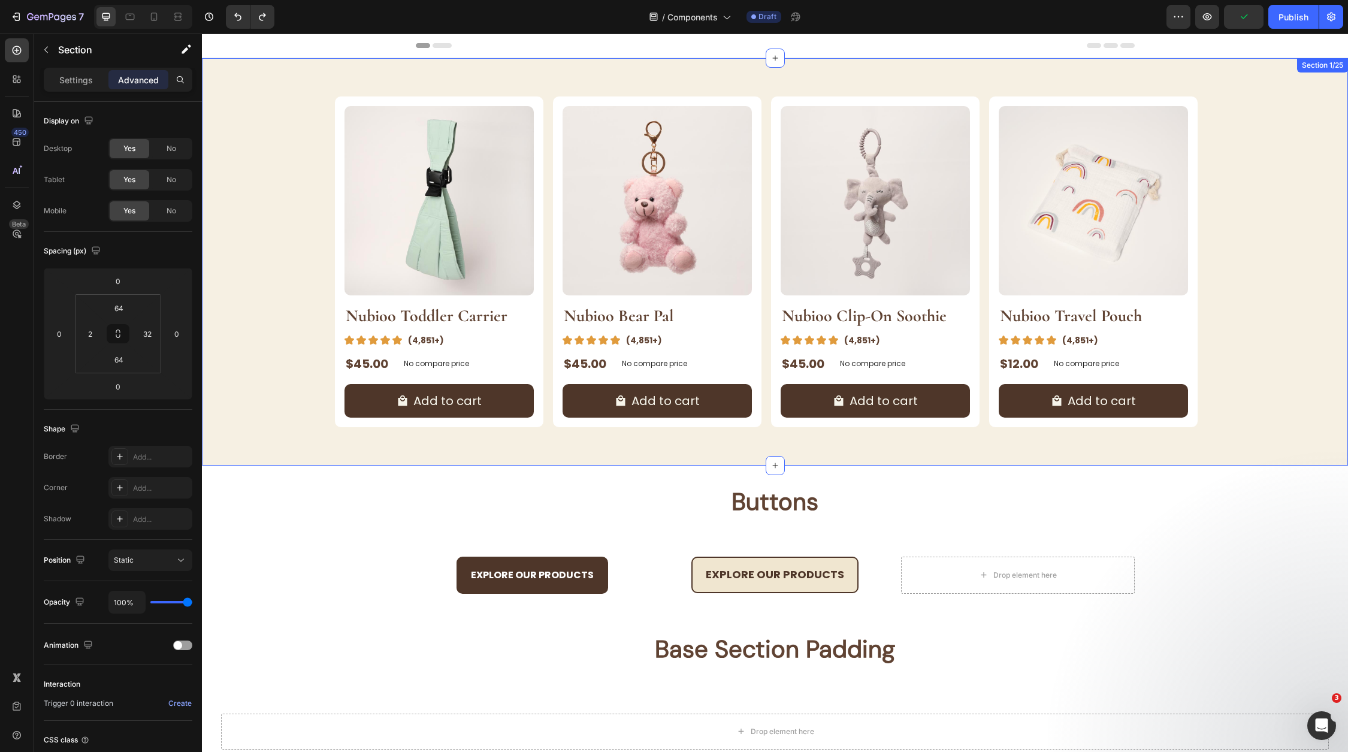
click at [788, 462] on div "Product Images Nubioo Toddler Carrier Product Title Image (4,851+) Text Block R…" at bounding box center [775, 261] width 1146 height 407
click at [776, 462] on icon at bounding box center [775, 466] width 10 height 10
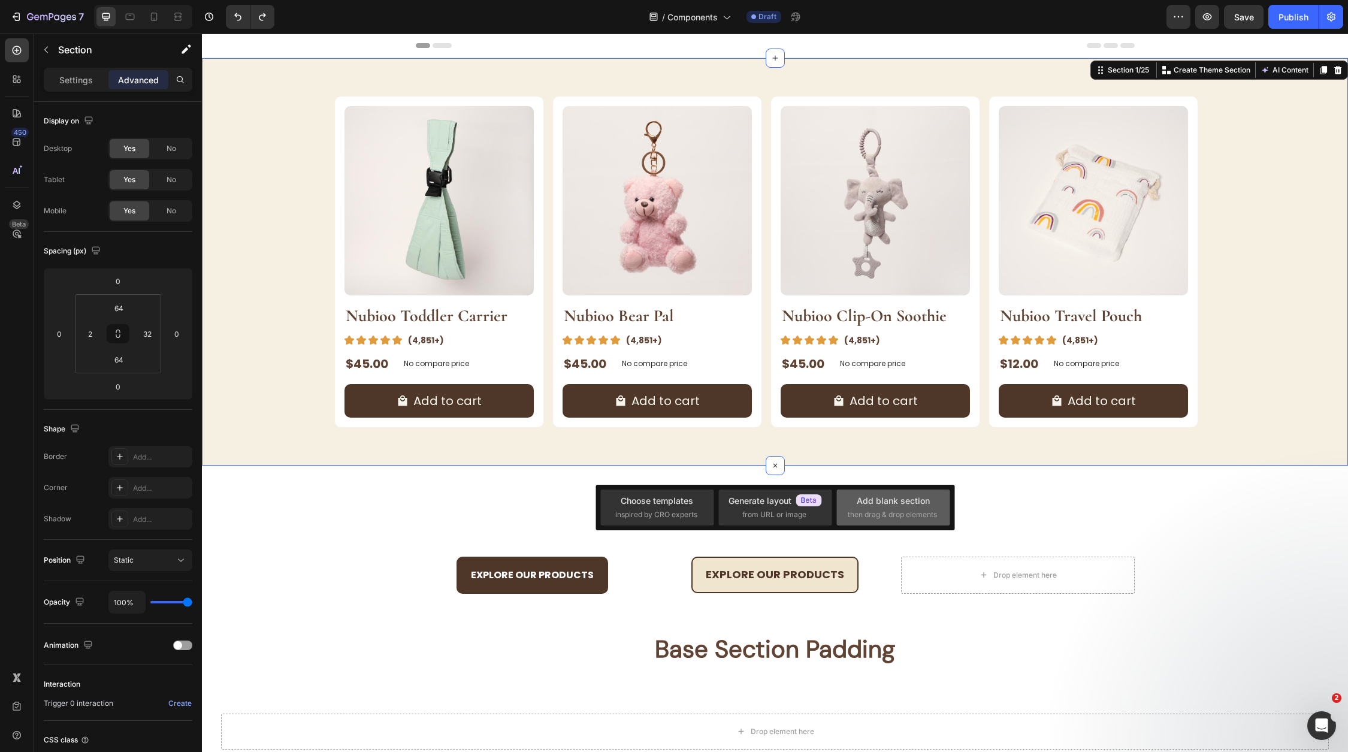
click at [881, 498] on div "Add blank section" at bounding box center [893, 500] width 73 height 13
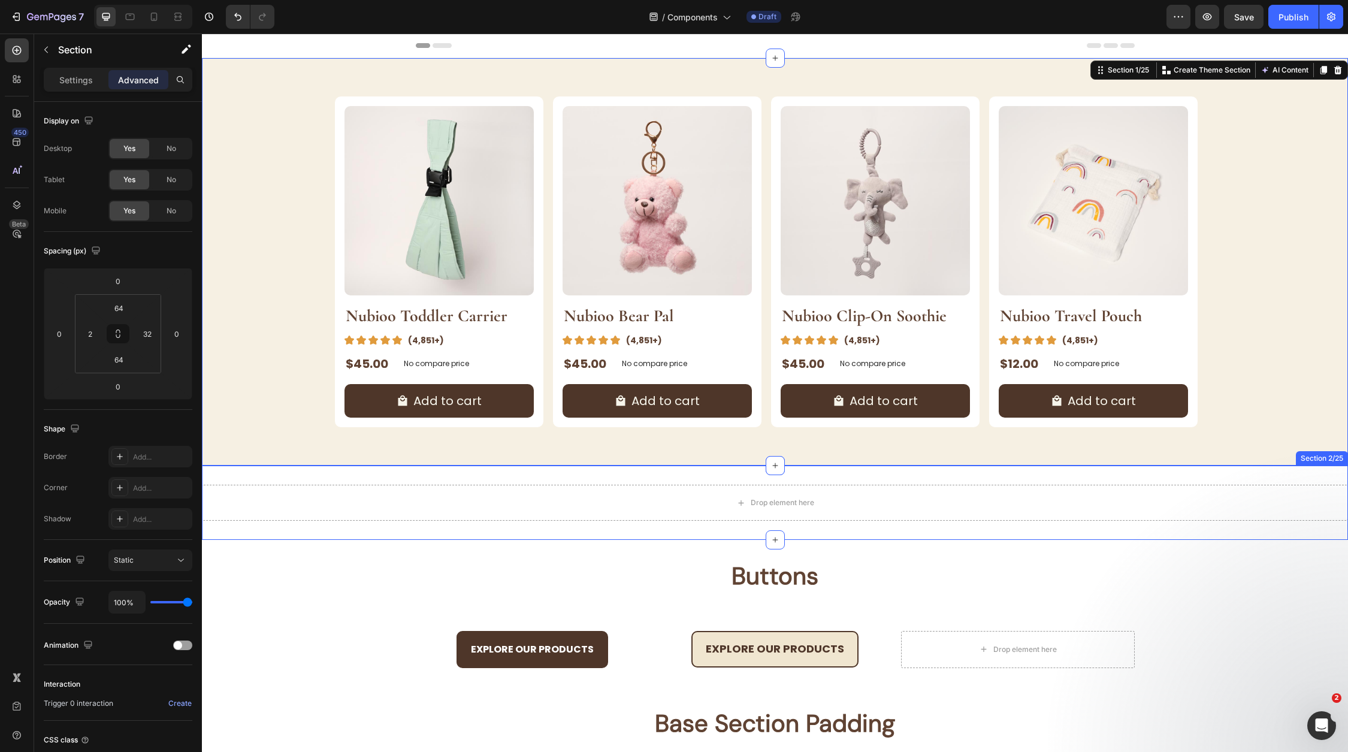
click at [531, 482] on div "Drop element here Section 2/25" at bounding box center [775, 502] width 1146 height 74
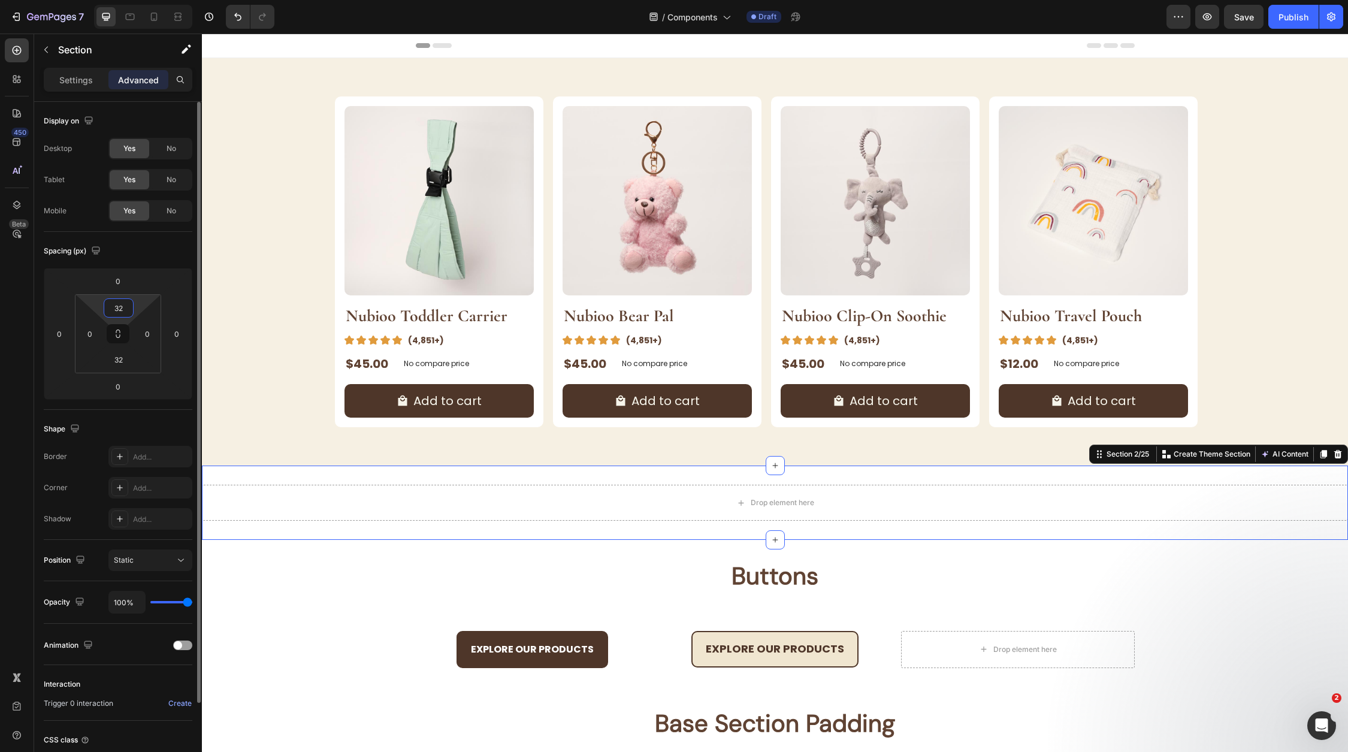
click at [113, 307] on input "32" at bounding box center [119, 308] width 24 height 18
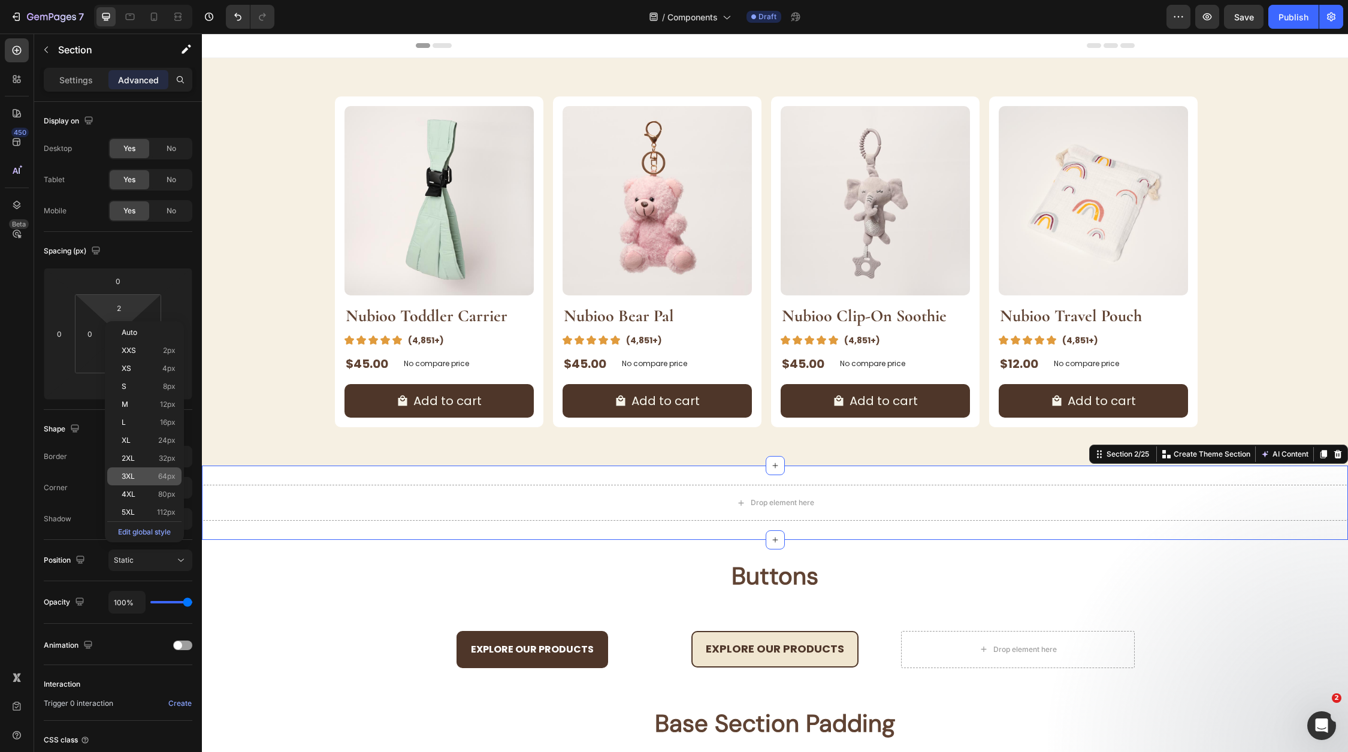
click at [143, 473] on p "3XL 64px" at bounding box center [149, 476] width 54 height 8
type input "64"
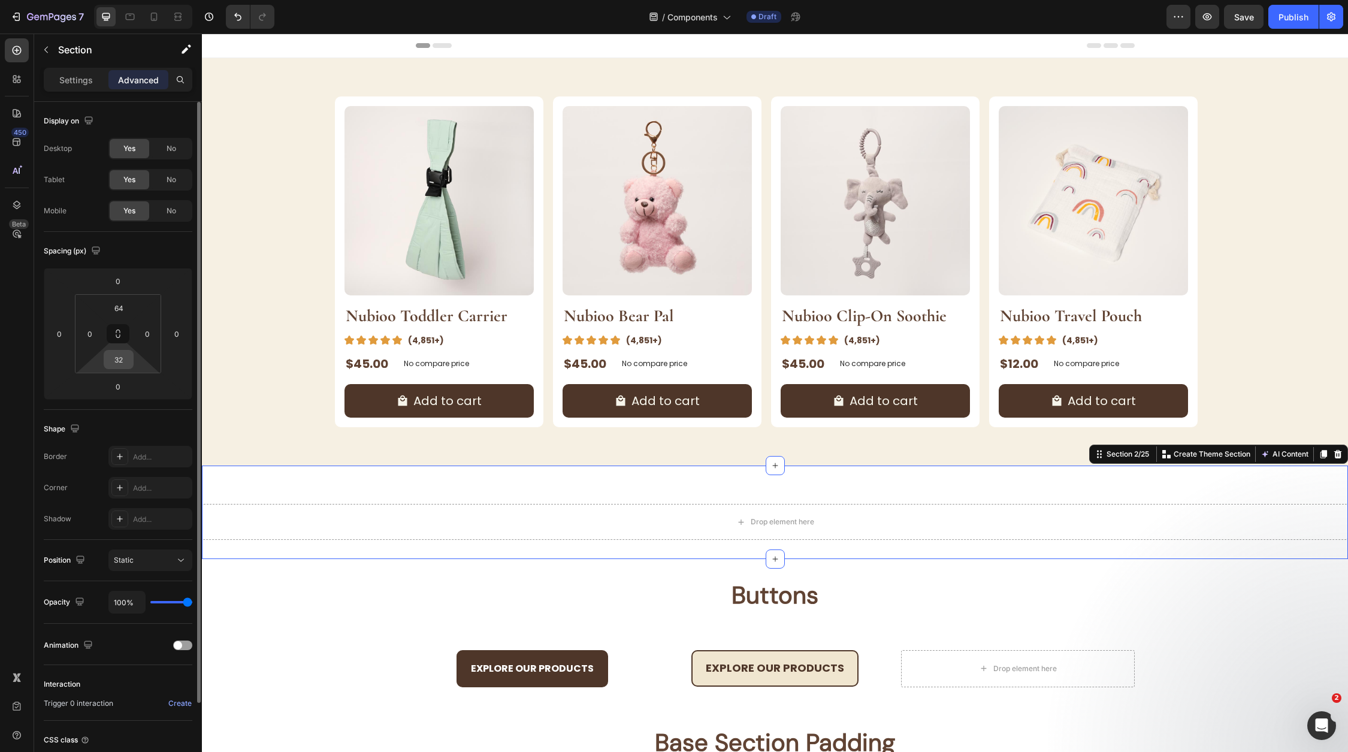
click at [115, 364] on input "32" at bounding box center [119, 359] width 24 height 18
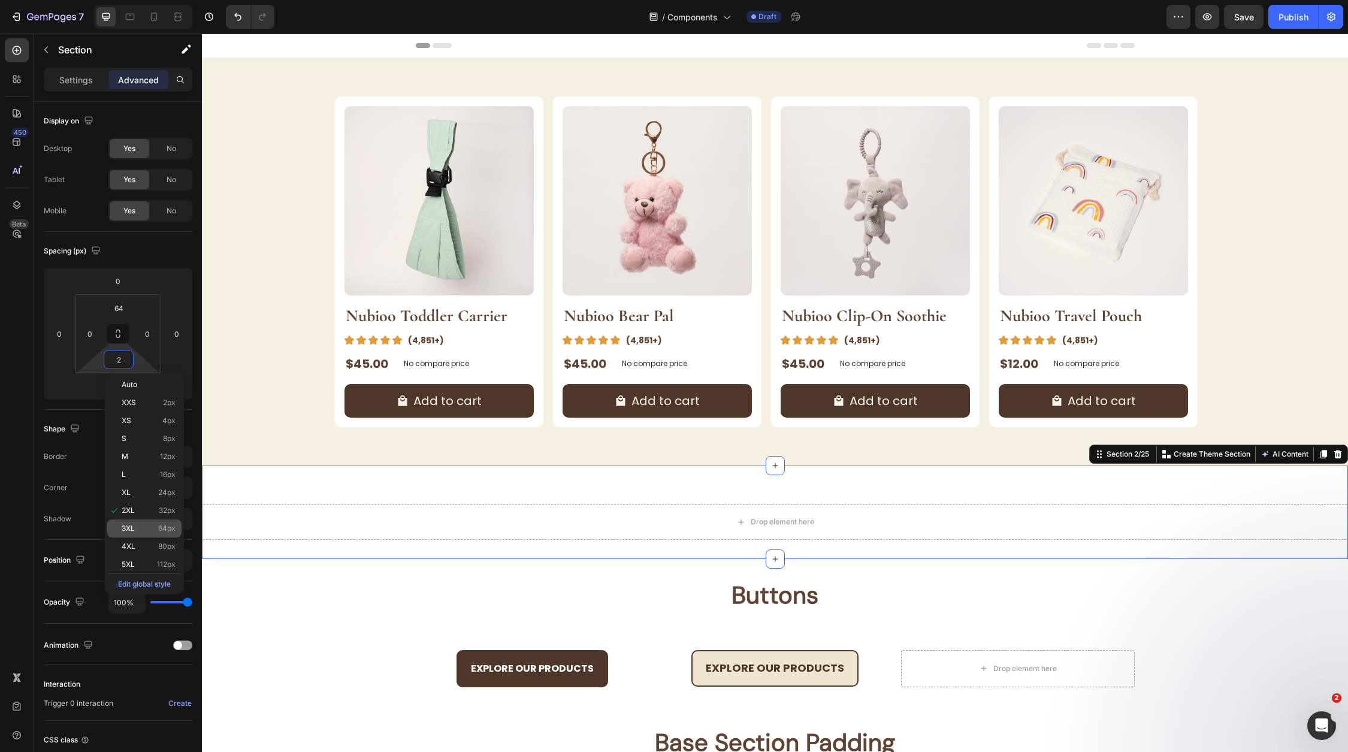
click at [134, 529] on p "3XL 64px" at bounding box center [149, 528] width 54 height 8
type input "64"
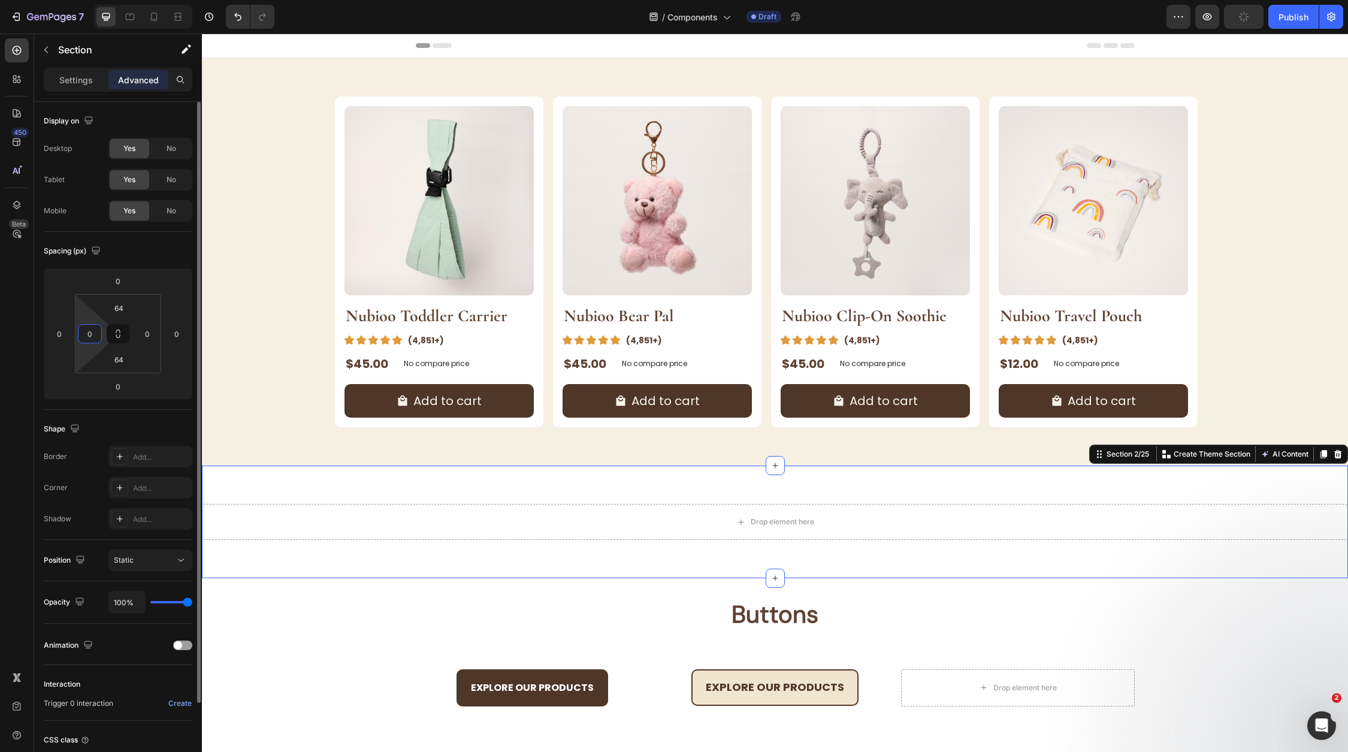
click at [90, 331] on input "0" at bounding box center [90, 334] width 18 height 18
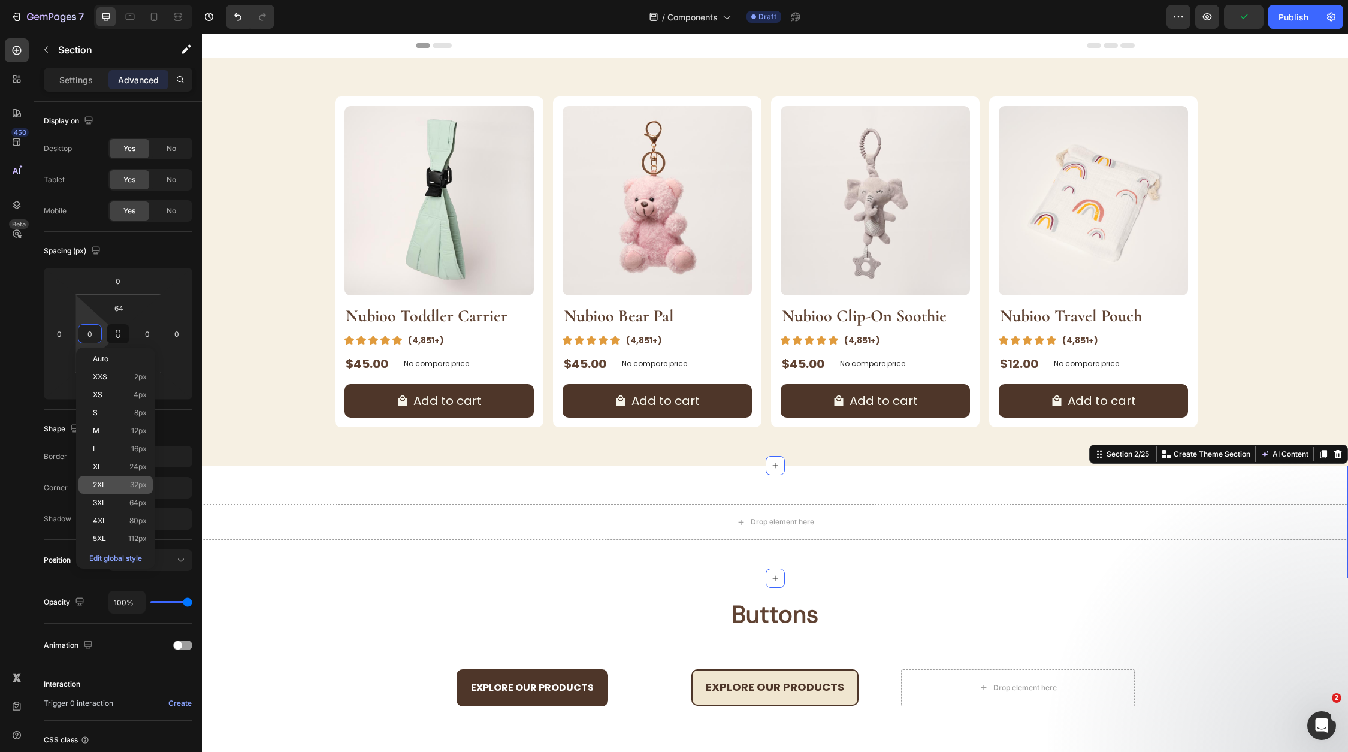
click at [144, 481] on span "32px" at bounding box center [138, 484] width 17 height 8
type input "32"
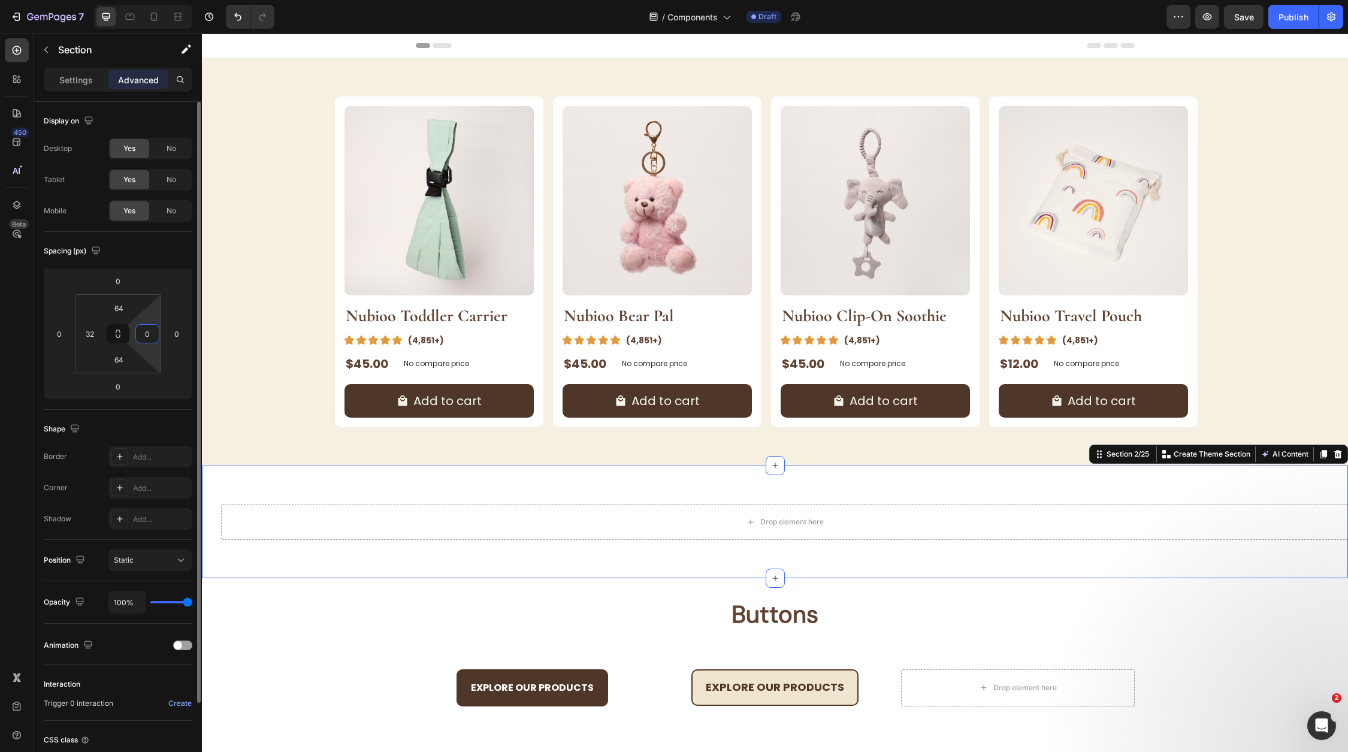
click at [144, 334] on input "0" at bounding box center [147, 334] width 18 height 18
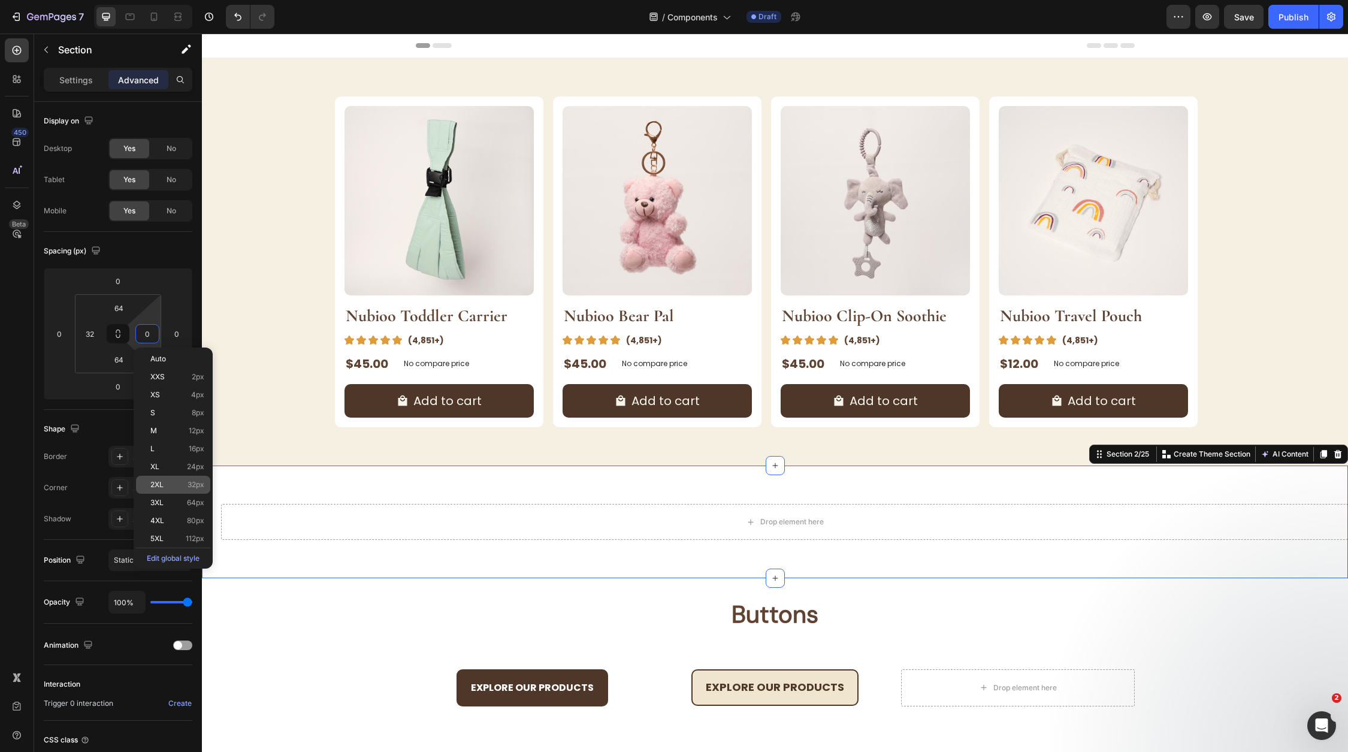
click at [188, 488] on span "32px" at bounding box center [195, 484] width 17 height 8
type input "32"
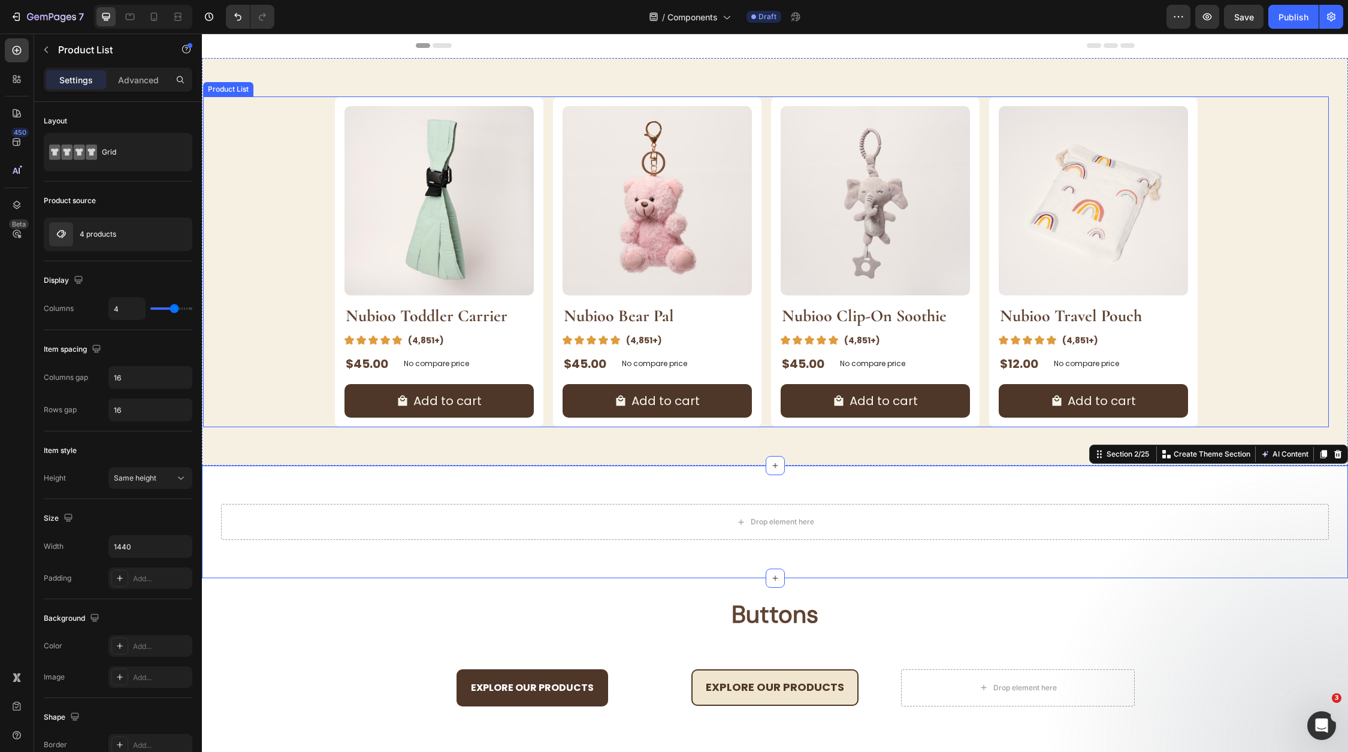
click at [545, 126] on div "Product Images Nubioo Toddler Carrier Product Title Image (4,851+) Text Block R…" at bounding box center [766, 261] width 863 height 331
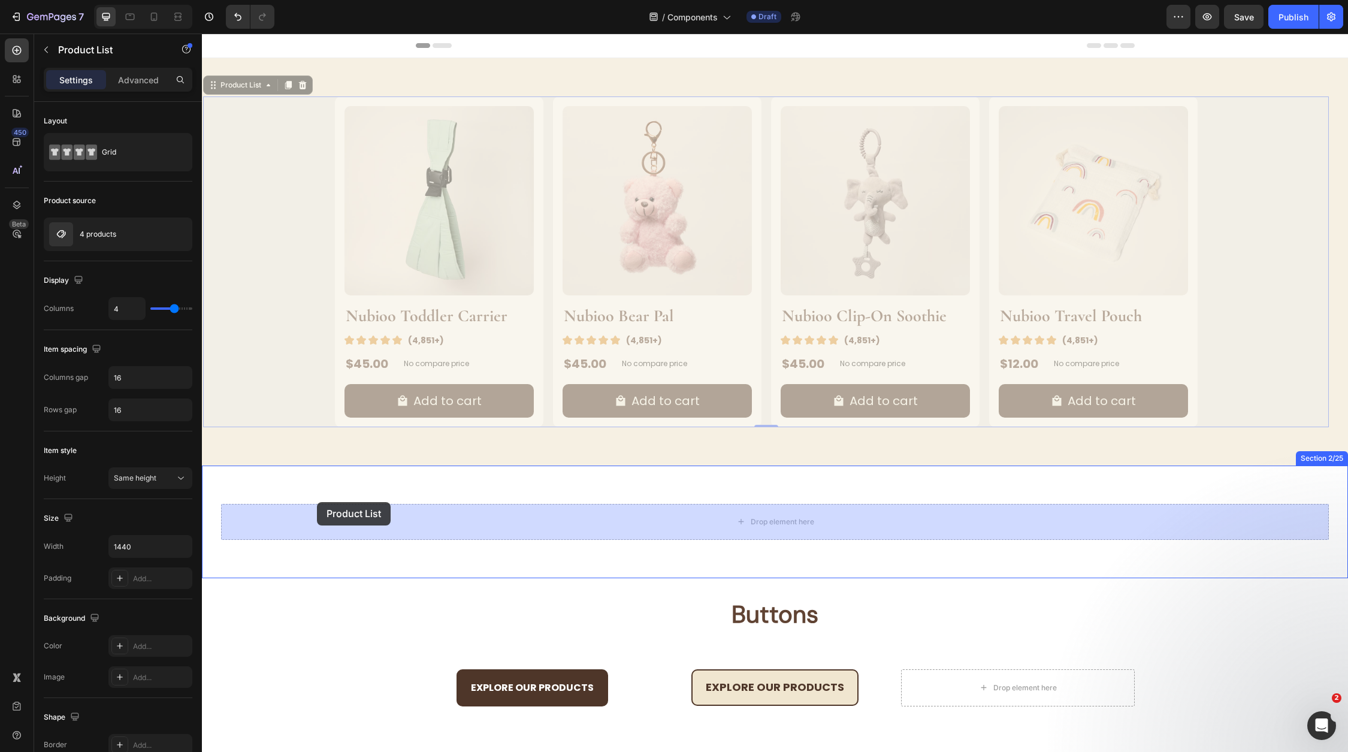
drag, startPoint x: 213, startPoint y: 83, endPoint x: 317, endPoint y: 502, distance: 431.9
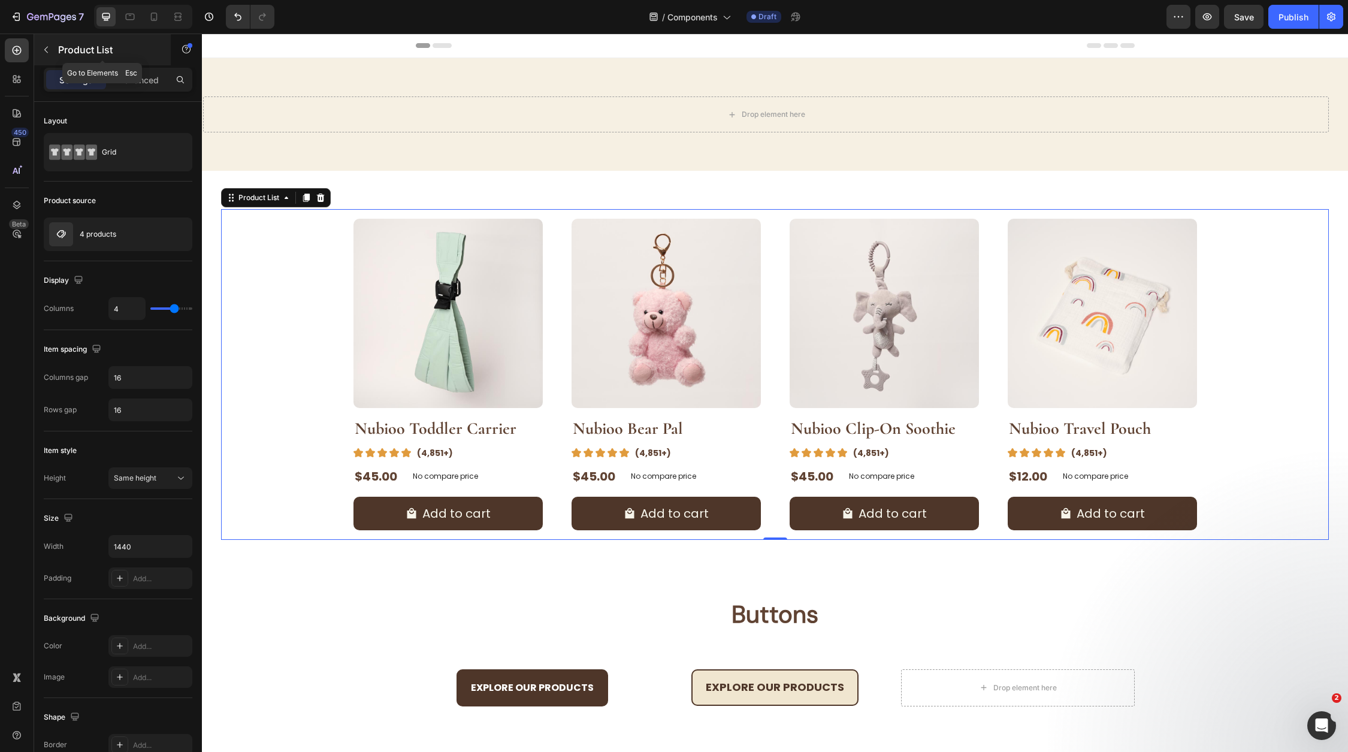
click at [46, 55] on button "button" at bounding box center [46, 49] width 19 height 19
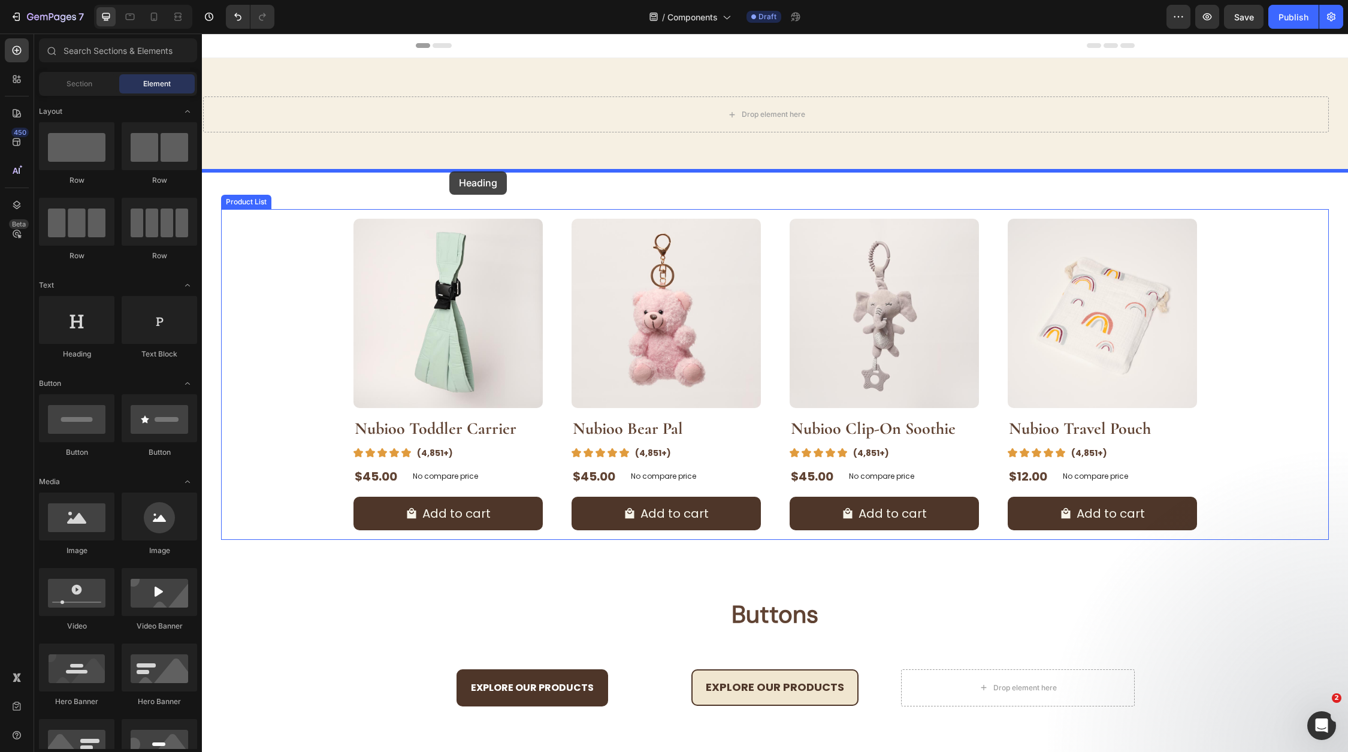
drag, startPoint x: 282, startPoint y: 359, endPoint x: 449, endPoint y: 171, distance: 252.0
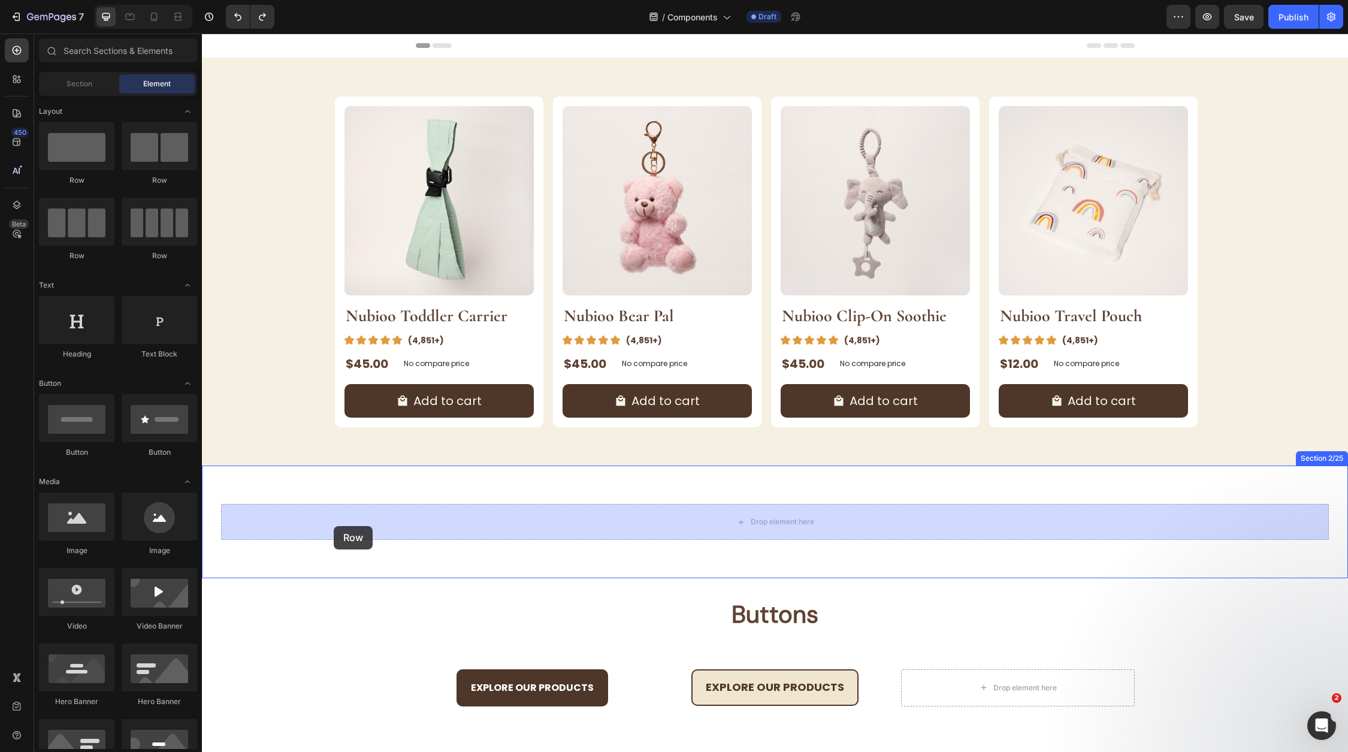
drag, startPoint x: 271, startPoint y: 184, endPoint x: 334, endPoint y: 526, distance: 347.2
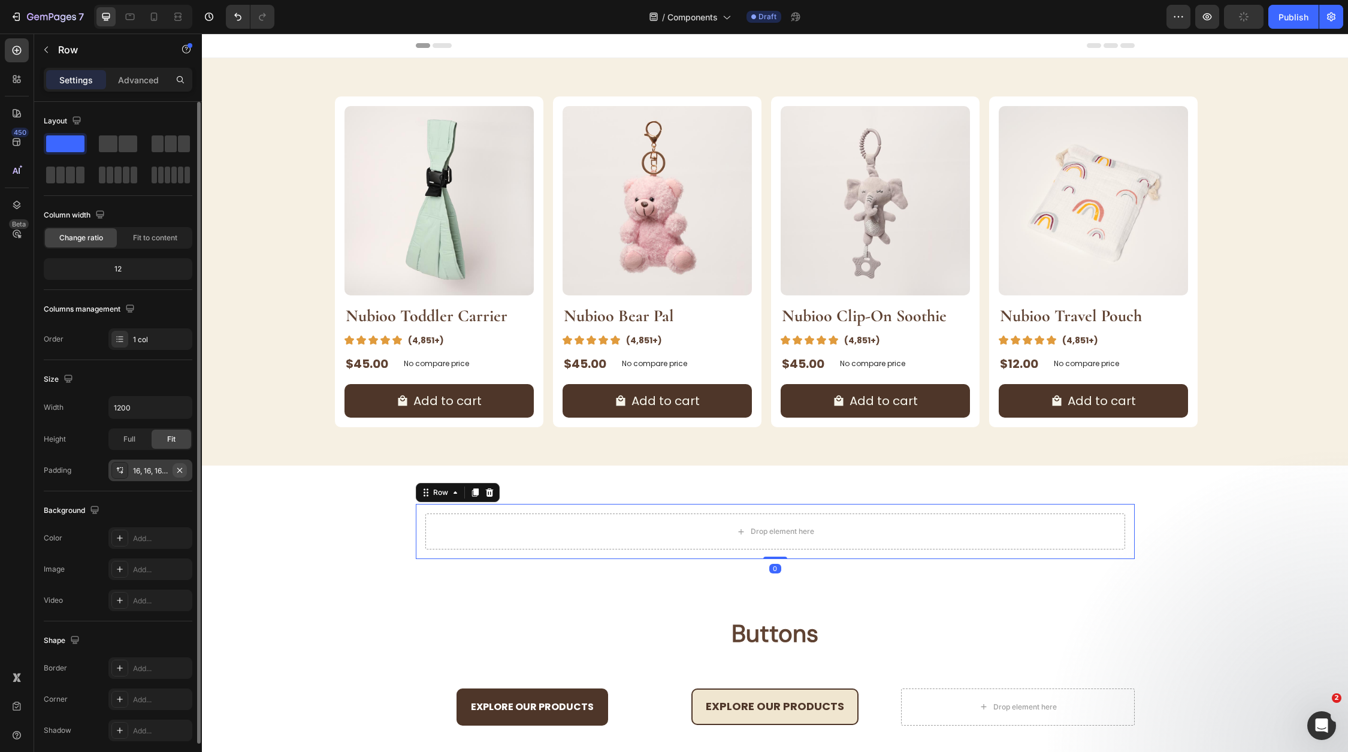
click at [180, 468] on icon "button" at bounding box center [179, 469] width 5 height 5
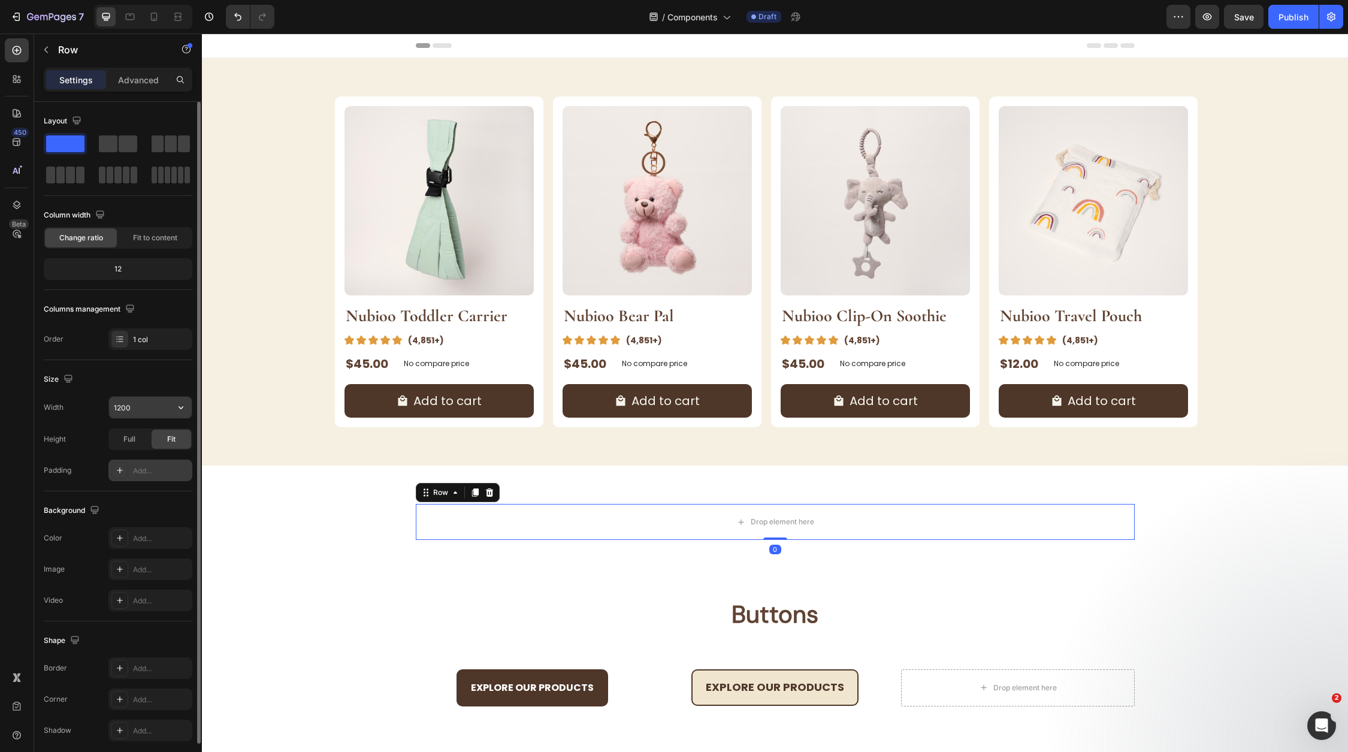
click at [132, 409] on input "1200" at bounding box center [150, 408] width 83 height 22
type input "1440"
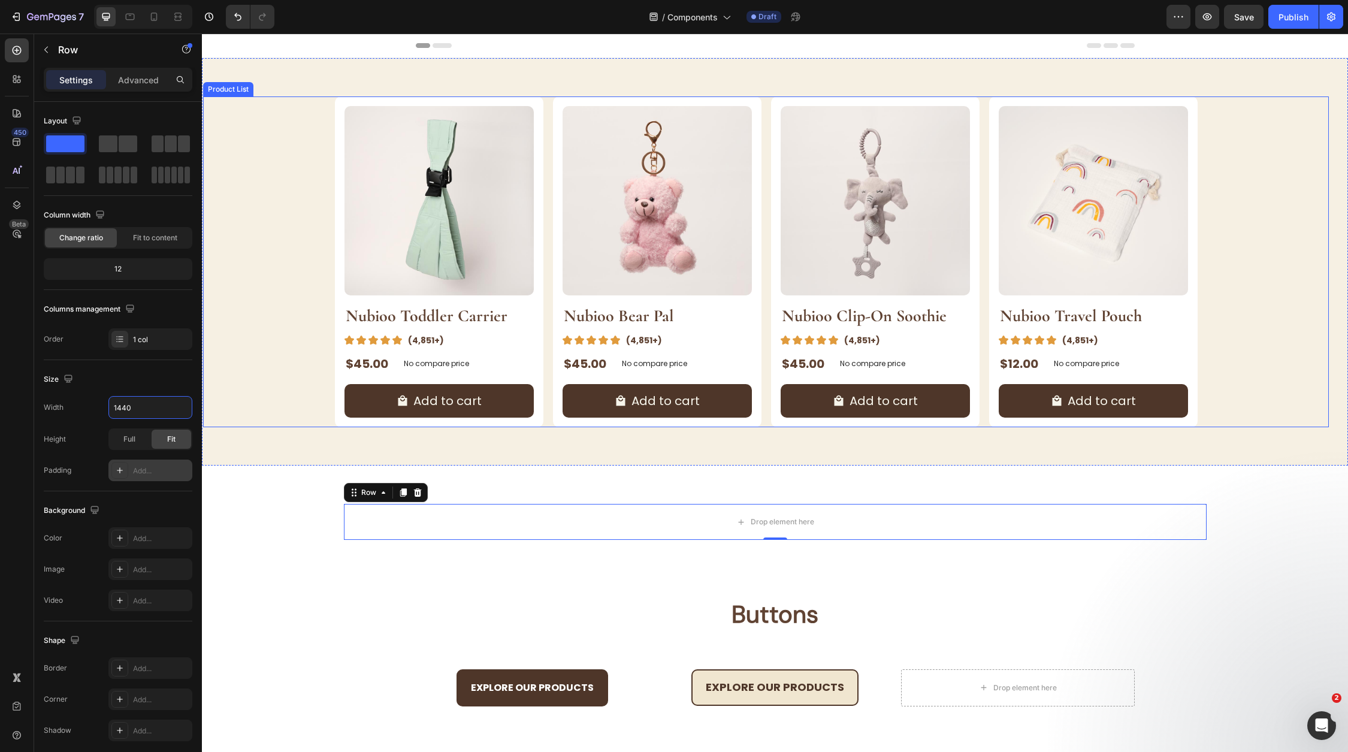
click at [546, 210] on div "Product Images Nubioo Toddler Carrier Product Title Image (4,851+) Text Block R…" at bounding box center [766, 261] width 863 height 331
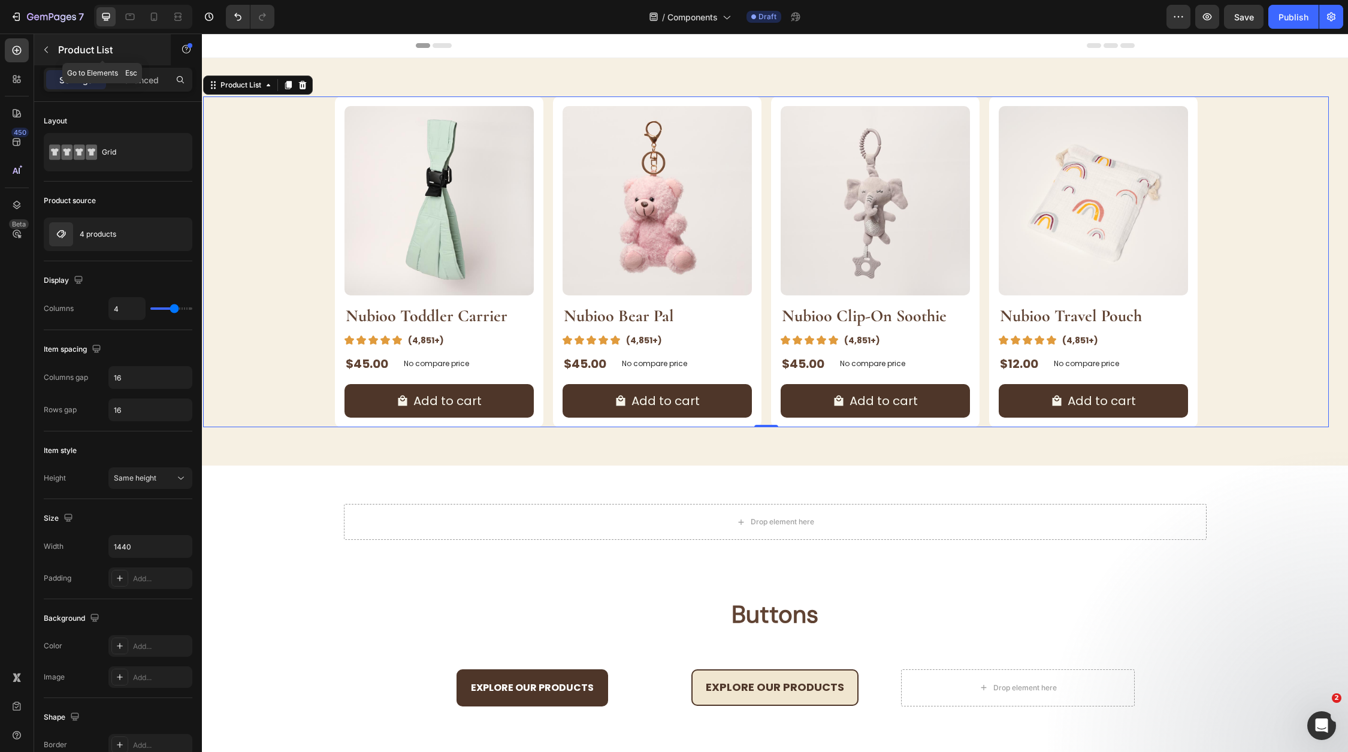
click at [60, 58] on div "Product List" at bounding box center [102, 49] width 137 height 31
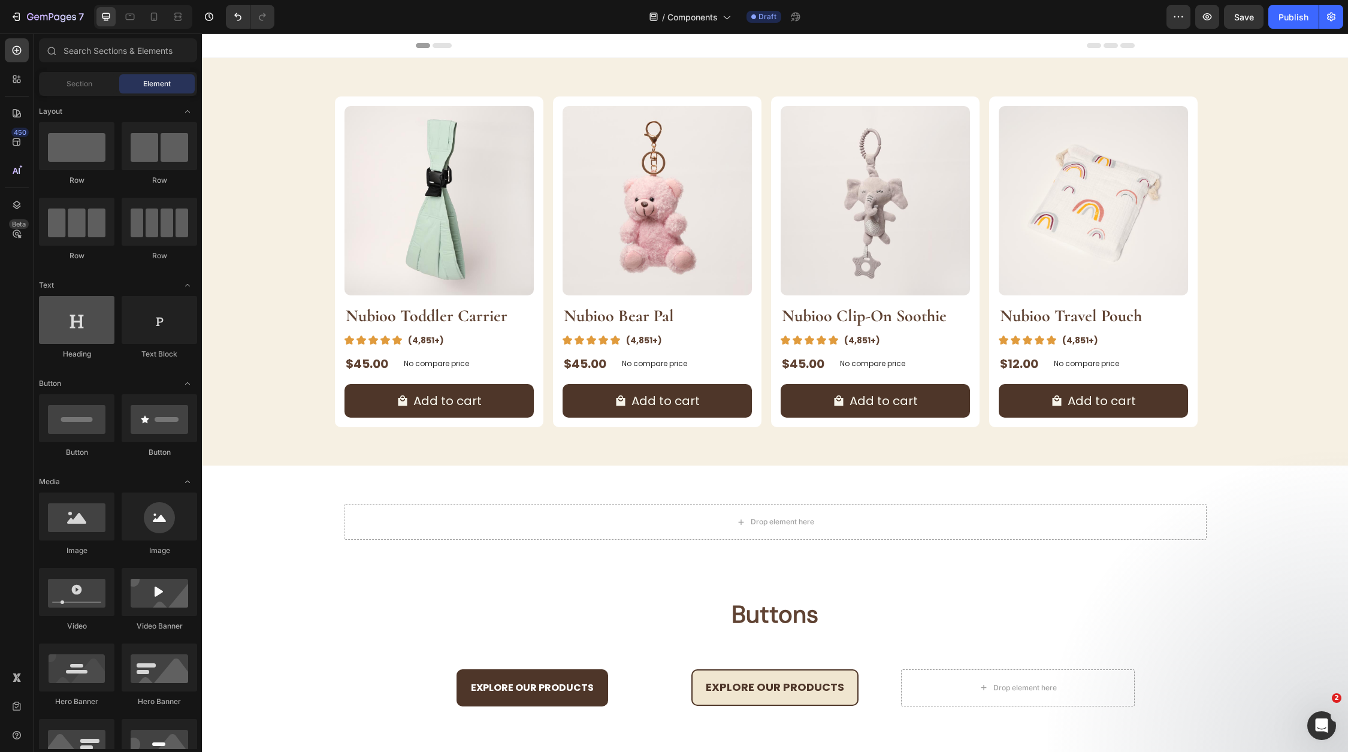
click at [63, 317] on div at bounding box center [76, 320] width 75 height 48
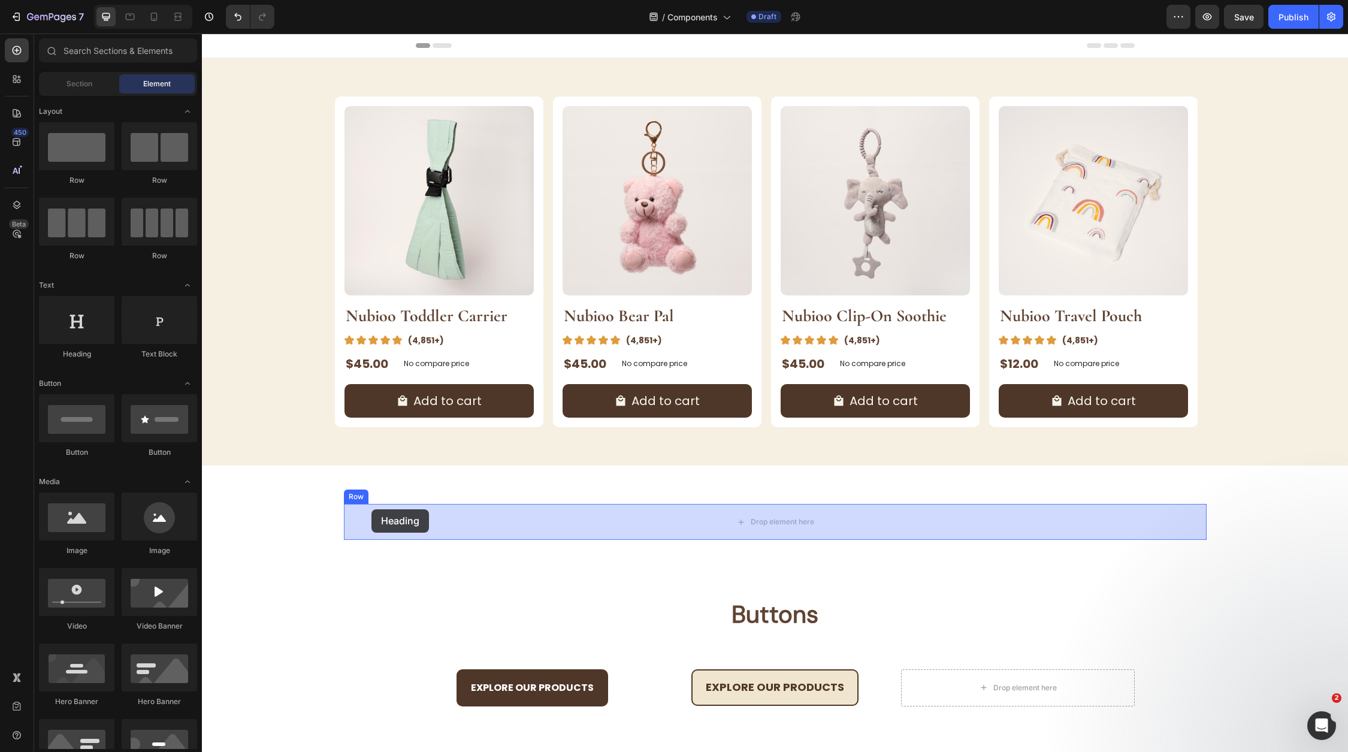
drag, startPoint x: 265, startPoint y: 350, endPoint x: 372, endPoint y: 512, distance: 193.6
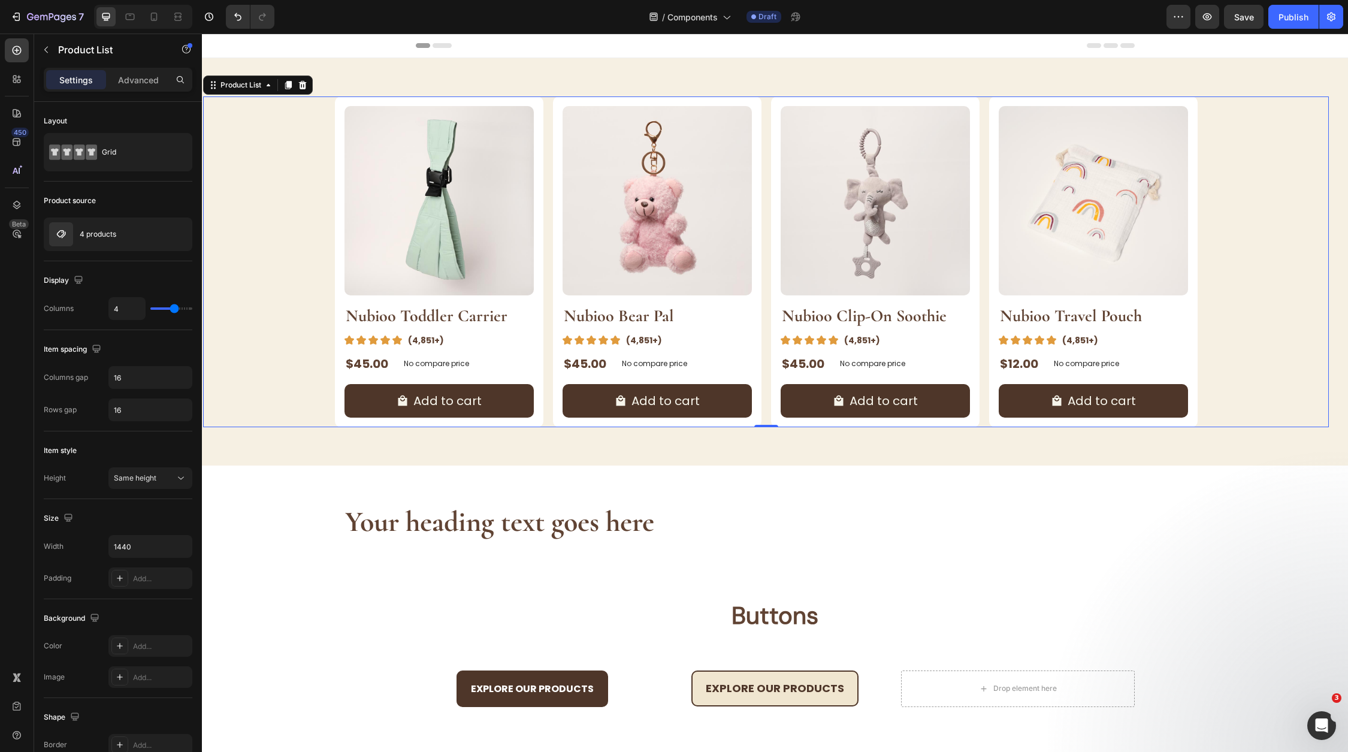
click at [545, 109] on div "Product Images Nubioo Toddler Carrier Product Title Image (4,851+) Text Block R…" at bounding box center [766, 261] width 863 height 331
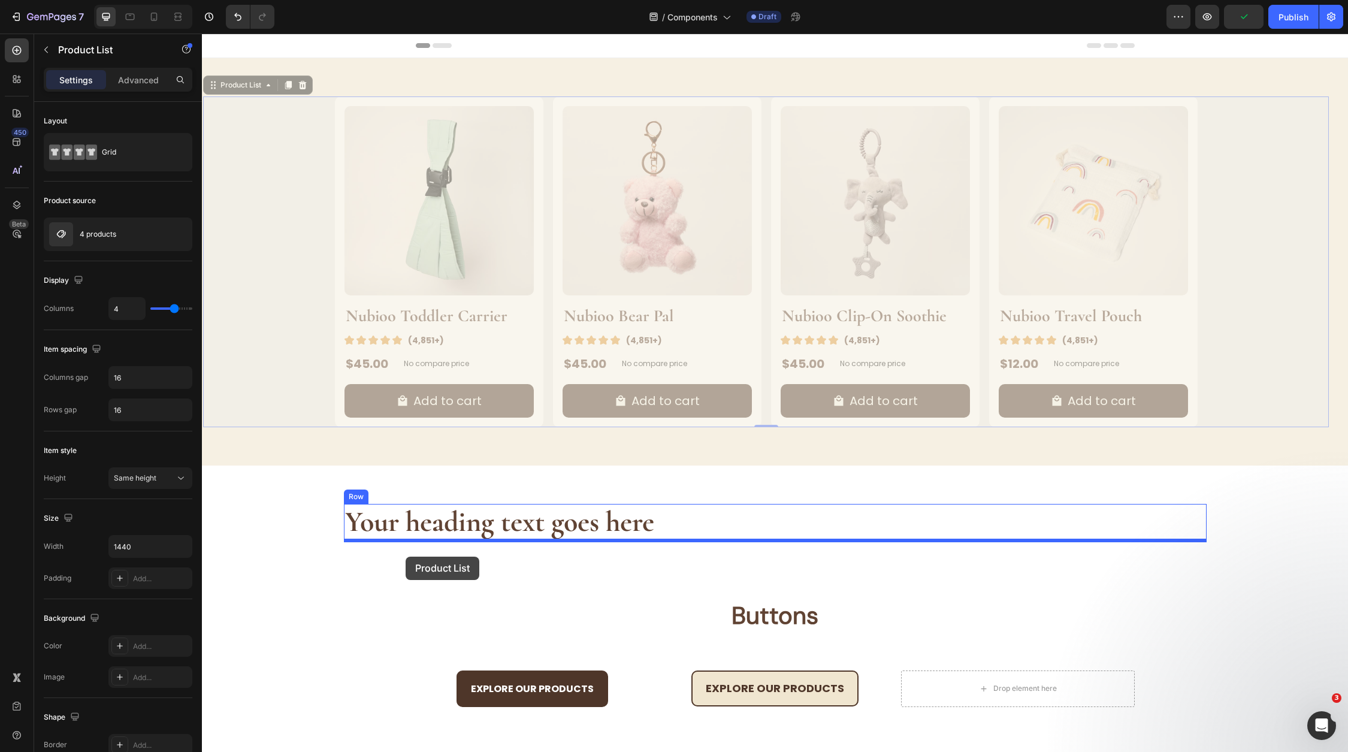
drag, startPoint x: 246, startPoint y: 89, endPoint x: 406, endPoint y: 556, distance: 494.4
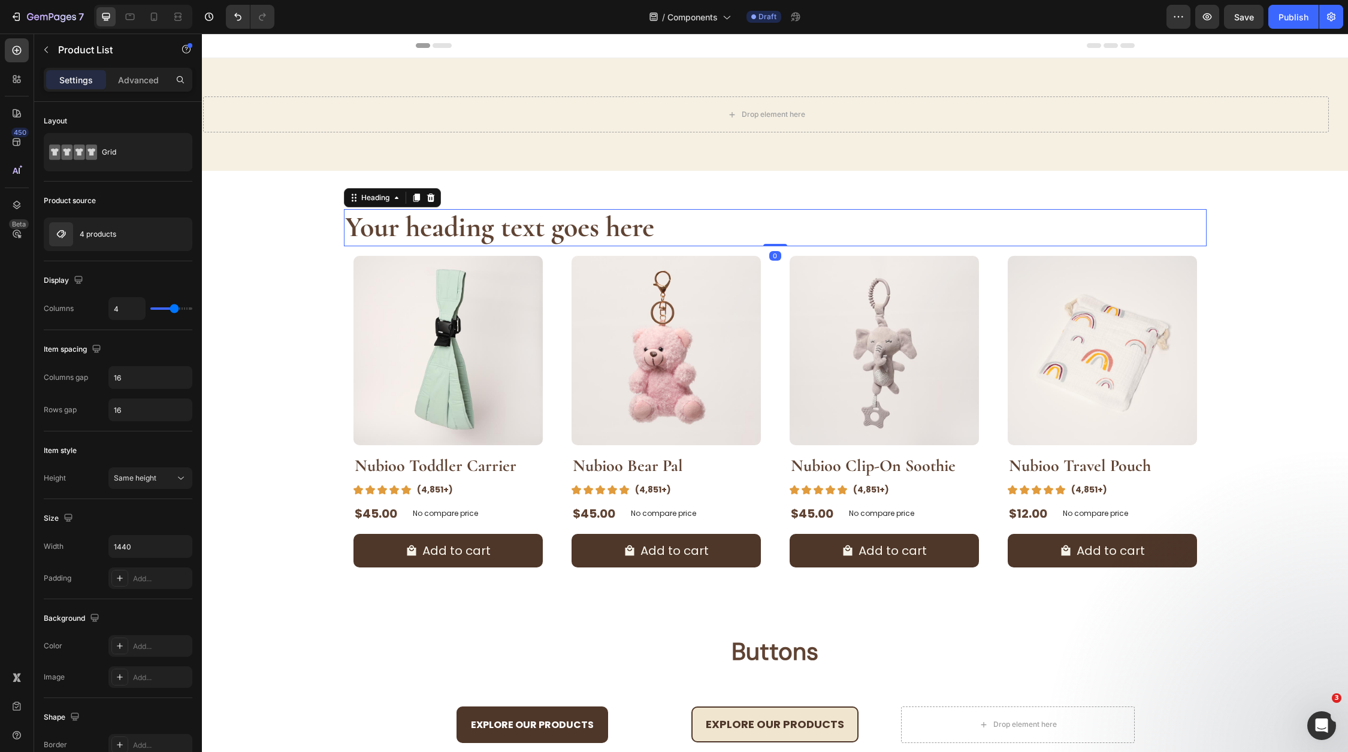
click at [657, 234] on h2 "Your heading text goes here" at bounding box center [775, 227] width 863 height 37
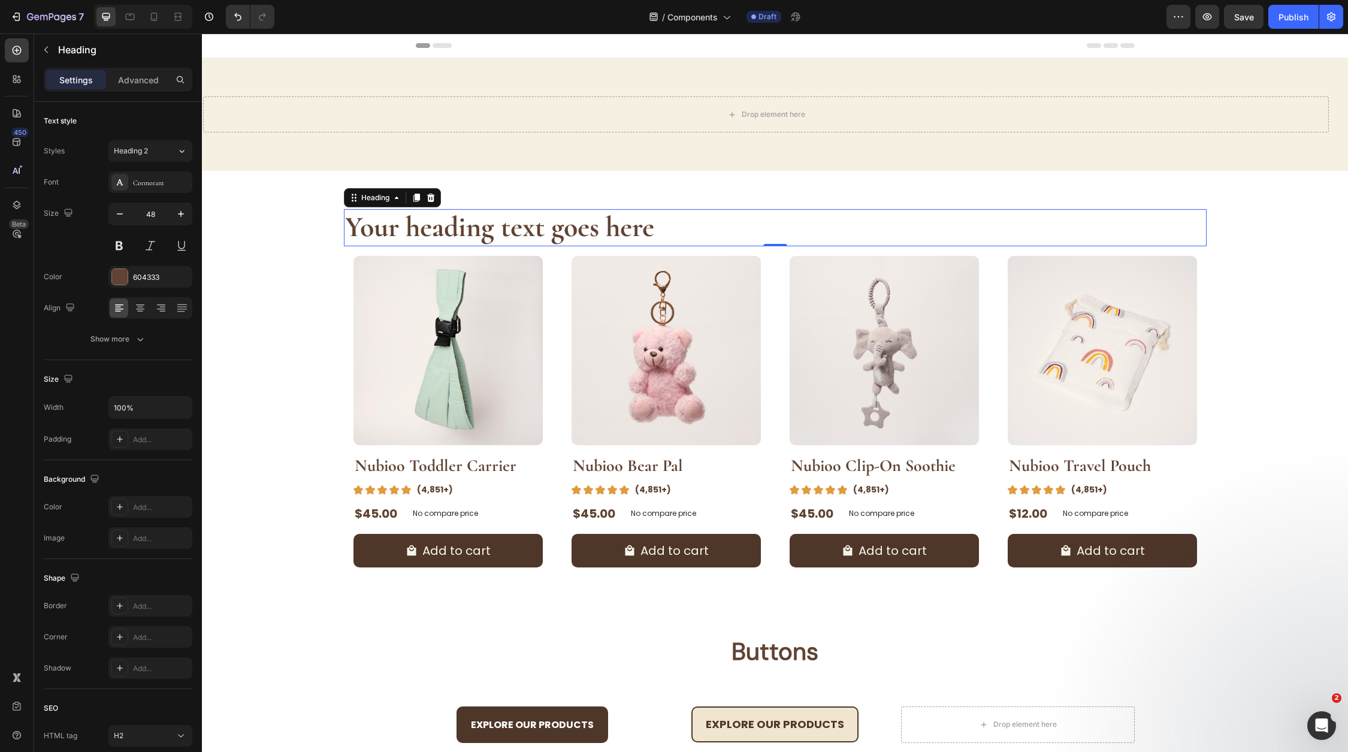
click at [136, 91] on div "Settings Advanced" at bounding box center [118, 85] width 168 height 34
click at [143, 77] on p "Advanced" at bounding box center [138, 80] width 41 height 13
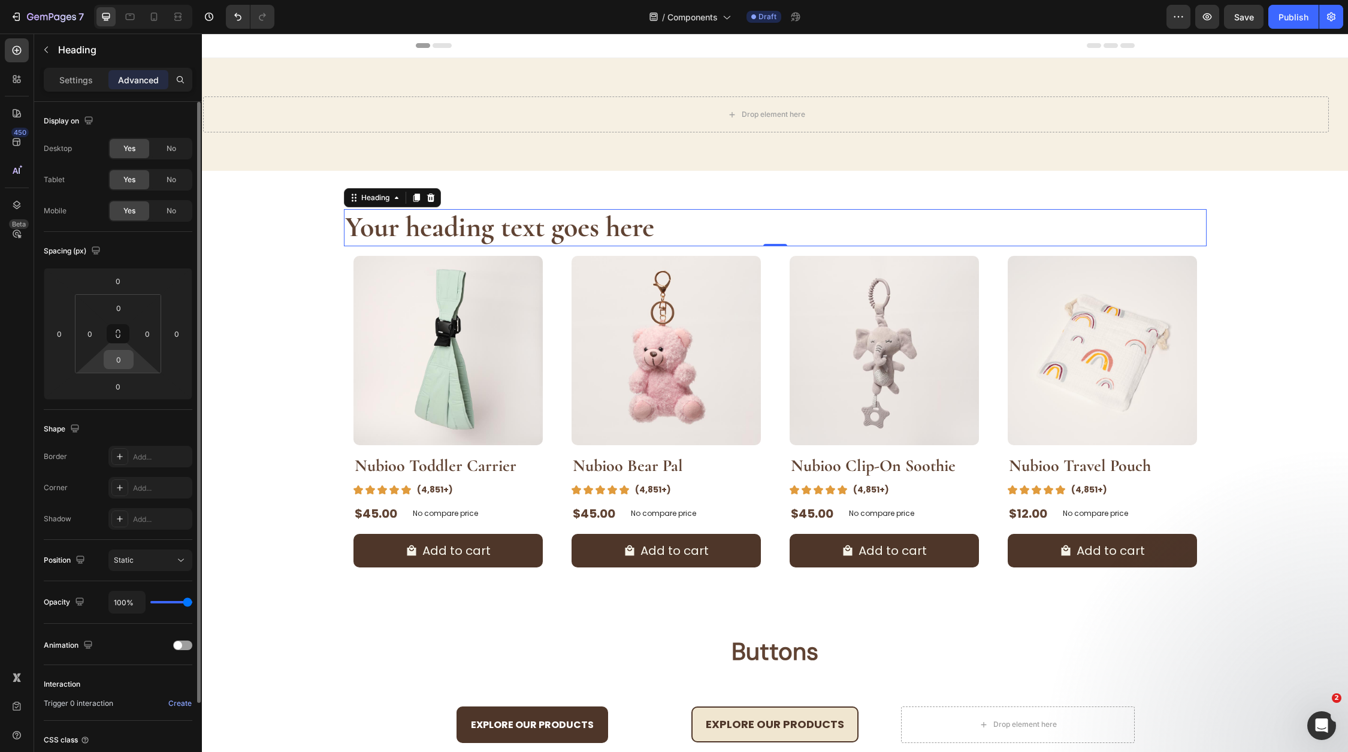
click at [116, 359] on input "0" at bounding box center [119, 359] width 24 height 18
click at [116, 354] on input "0" at bounding box center [119, 359] width 24 height 18
click at [97, 0] on html "7 Version history / Components Draft Preview Save Publish 450 Beta Sections(18)…" at bounding box center [674, 0] width 1348 height 0
click at [121, 389] on input "0" at bounding box center [118, 386] width 24 height 18
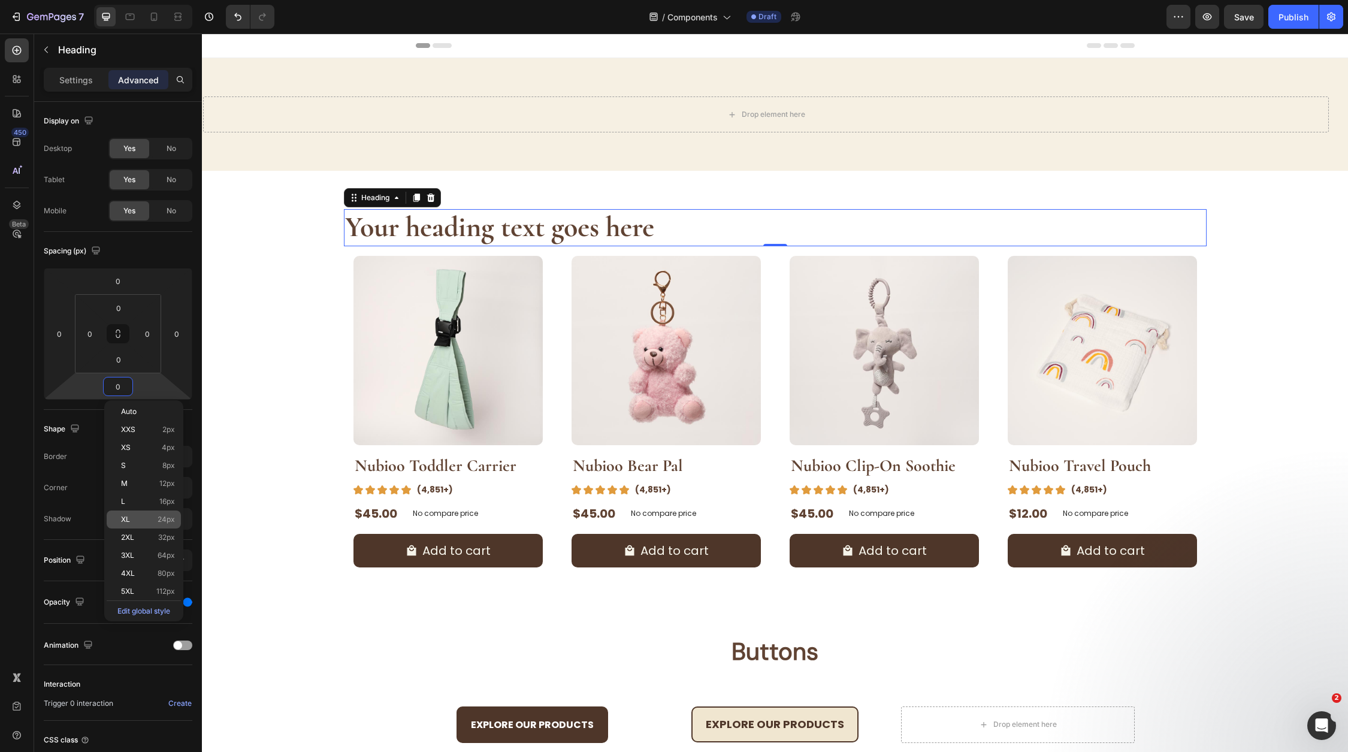
click at [167, 525] on div "XL 24px" at bounding box center [144, 519] width 74 height 18
type input "24"
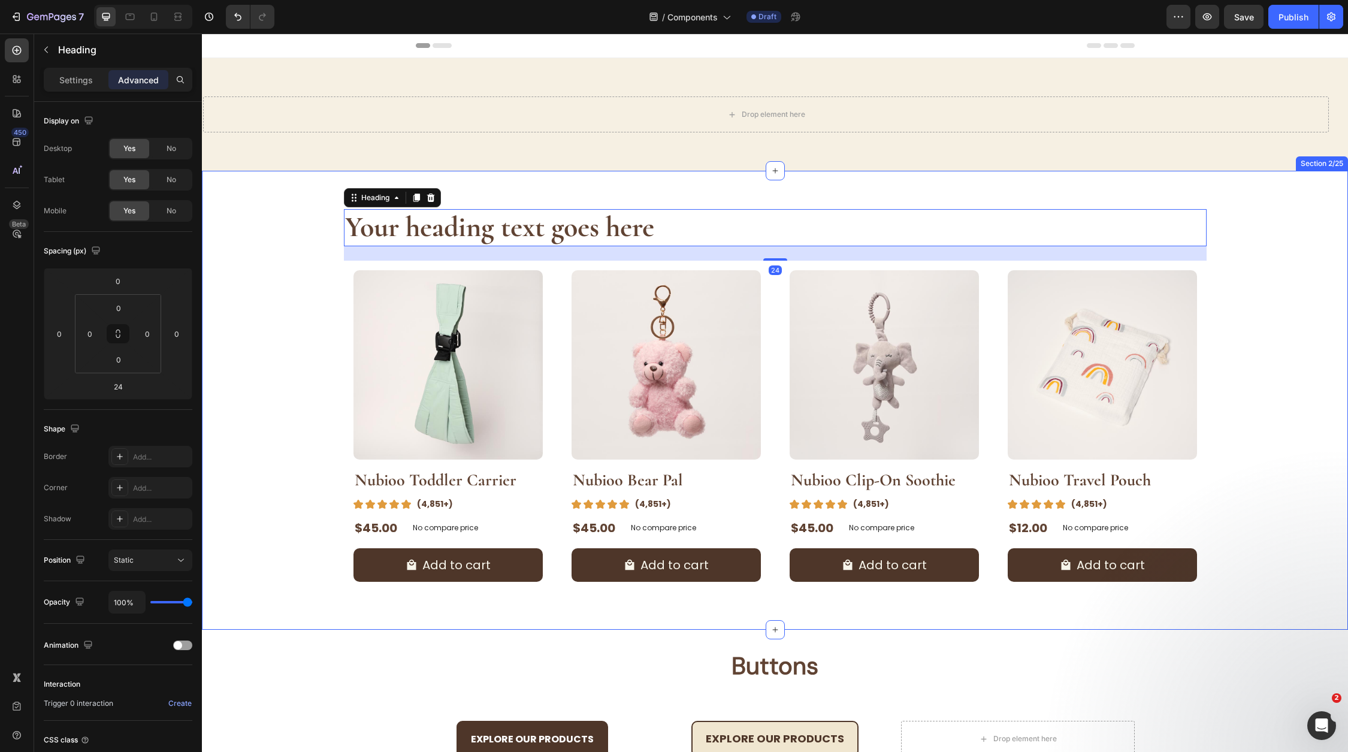
click at [1293, 311] on div "Your heading text goes here Heading 24 Product Images Nubioo Toddler Carrier Pr…" at bounding box center [775, 400] width 1108 height 382
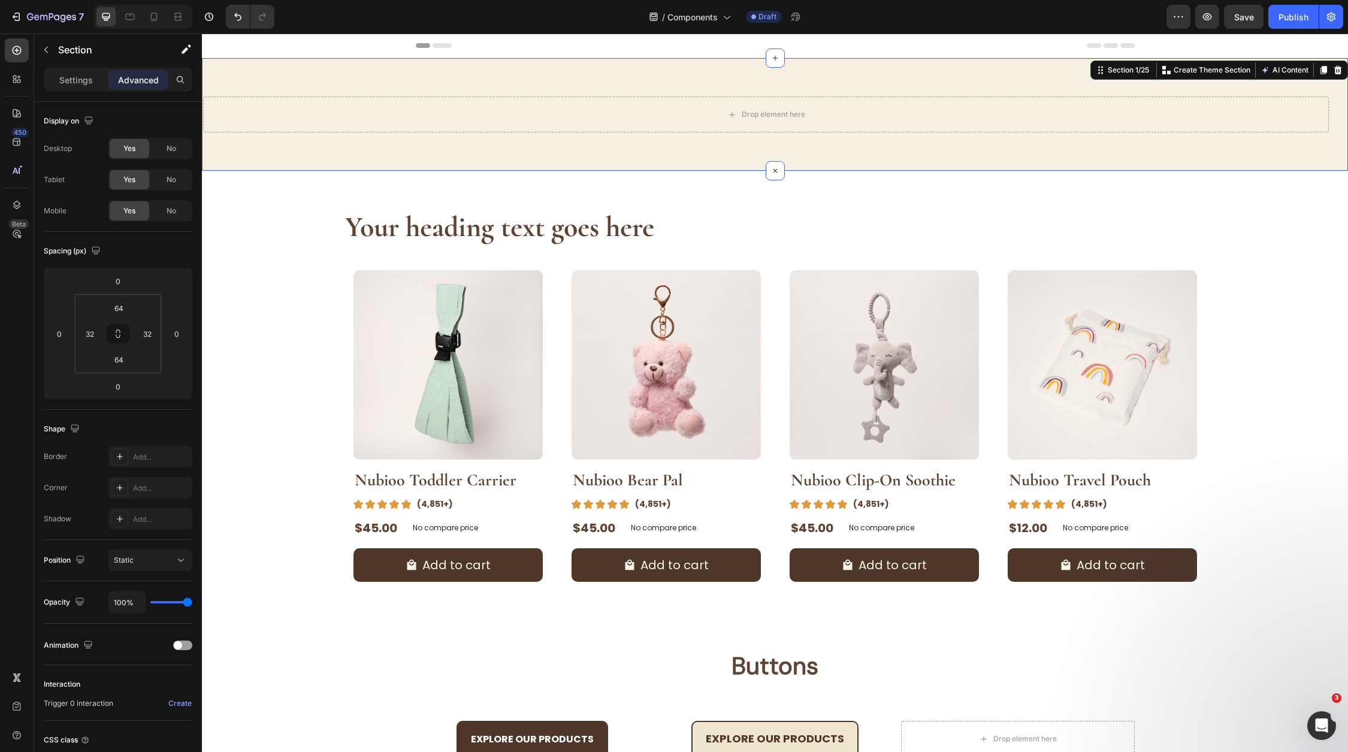
click at [807, 140] on div "Drop element here Section 1/25 Create Theme Section AI Content Write with GemAI…" at bounding box center [775, 114] width 1146 height 113
click at [1336, 71] on icon at bounding box center [1338, 70] width 10 height 10
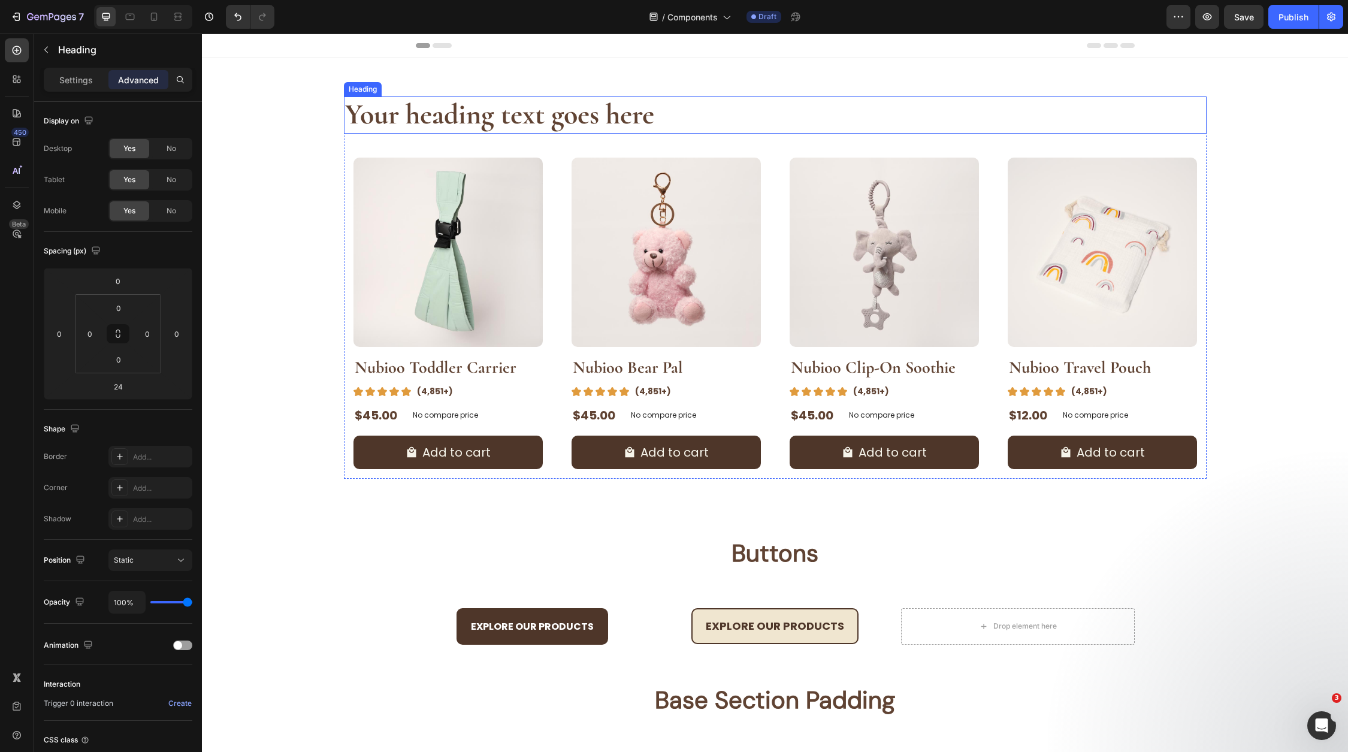
click at [482, 128] on h2 "Your heading text goes here" at bounding box center [775, 114] width 863 height 37
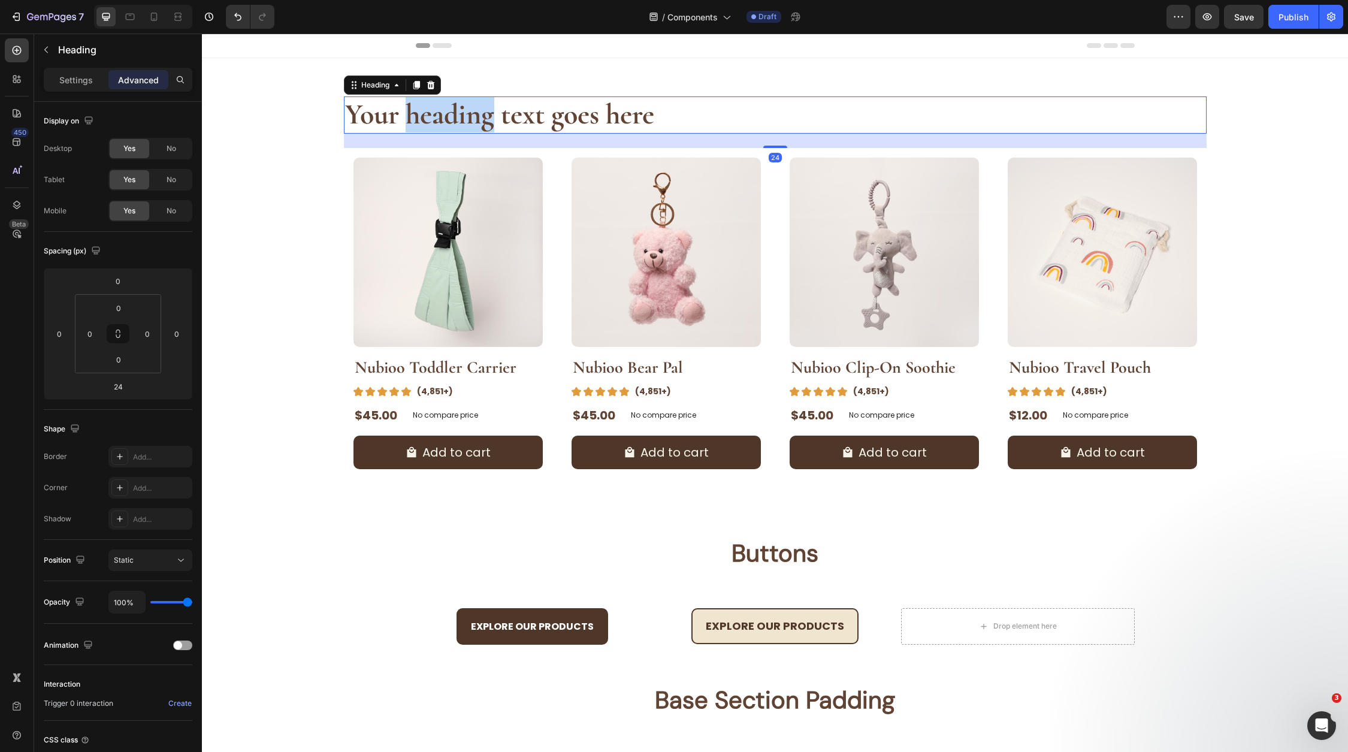
click at [482, 128] on h2 "Your heading text goes here" at bounding box center [775, 114] width 863 height 37
click at [482, 128] on p "Your heading text goes here" at bounding box center [775, 115] width 860 height 35
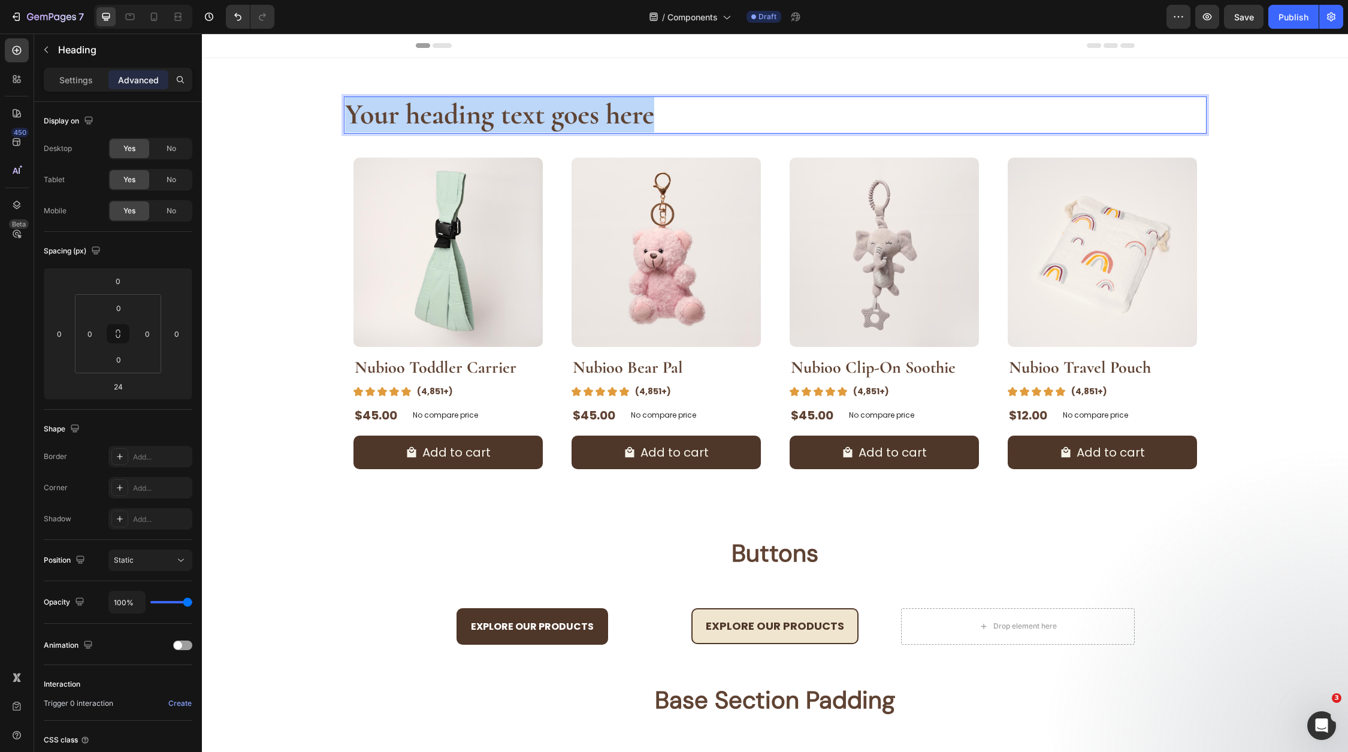
click at [482, 128] on p "Your heading text goes here" at bounding box center [775, 115] width 860 height 35
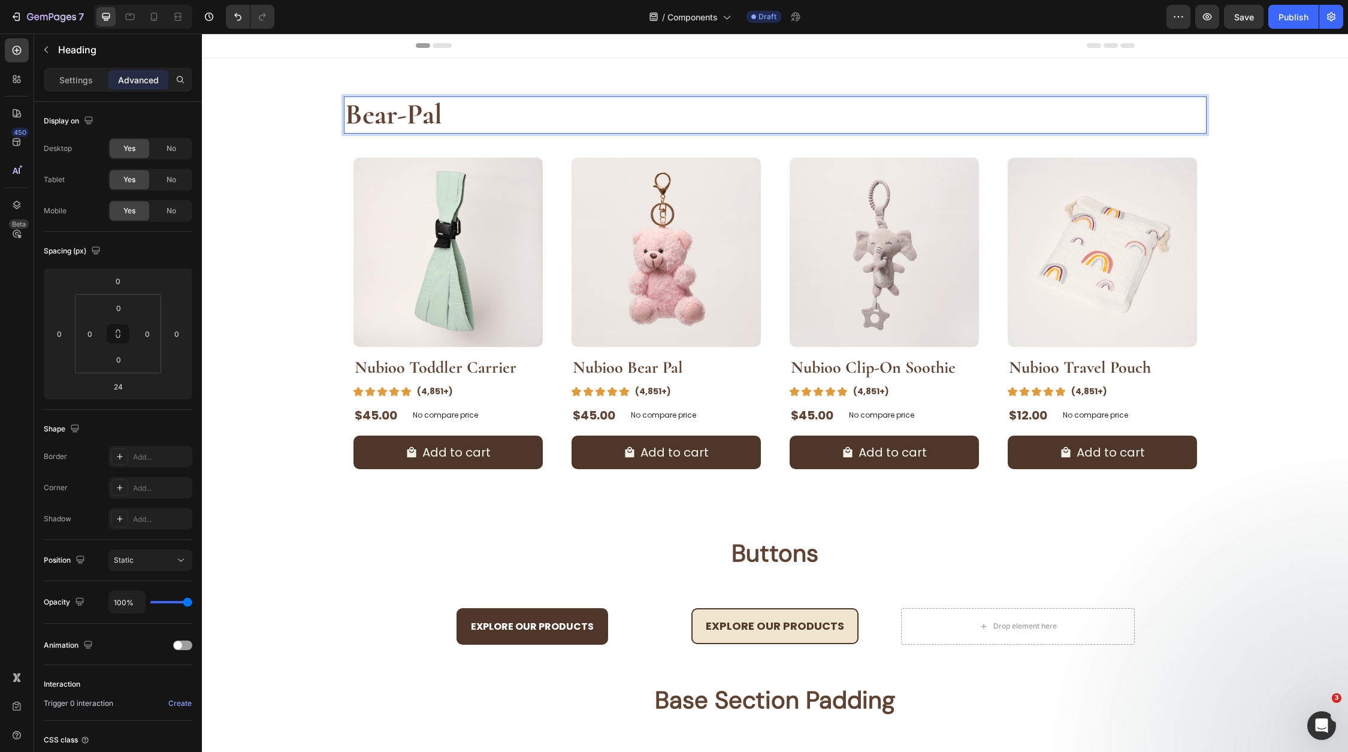
click at [482, 128] on p "Bear-Pal" at bounding box center [775, 115] width 860 height 35
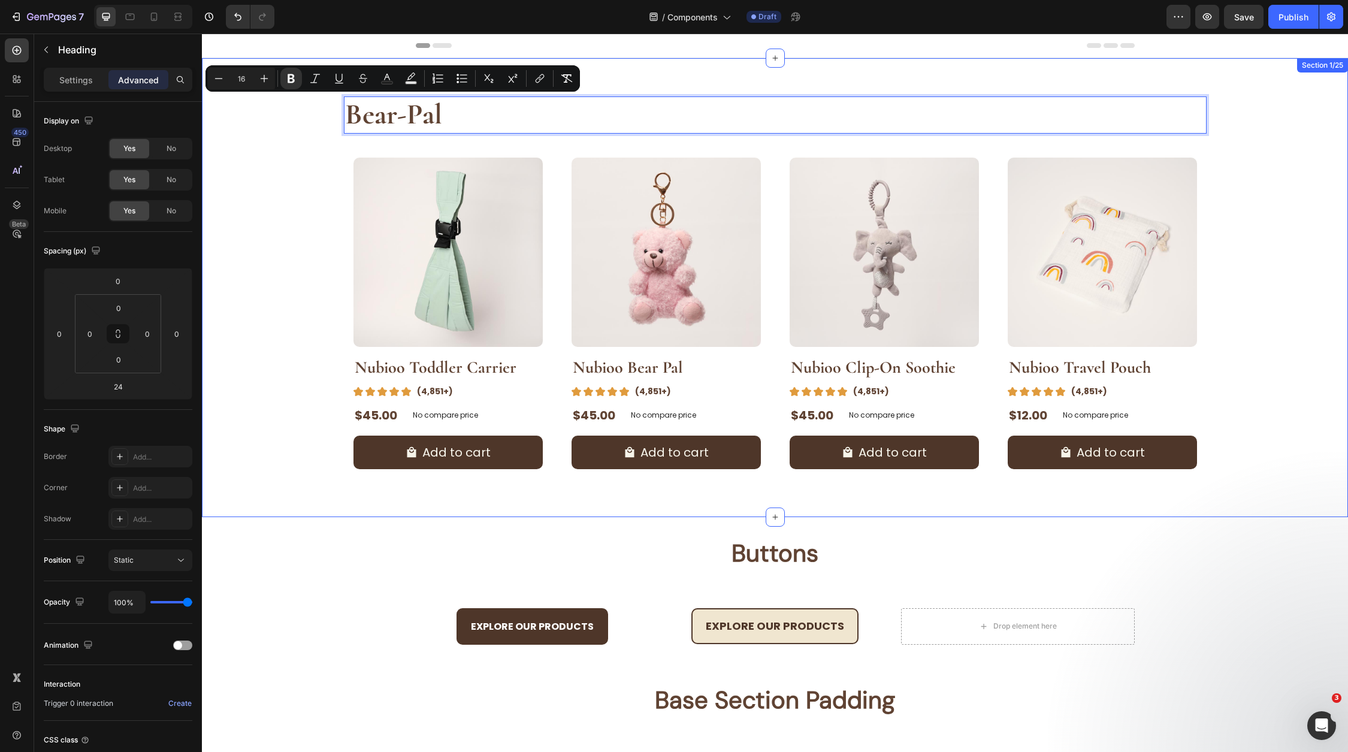
click at [297, 162] on div "Bear-Pal Heading 24 Product Images Nubioo Toddler Carrier Product Title Image (…" at bounding box center [775, 287] width 1108 height 382
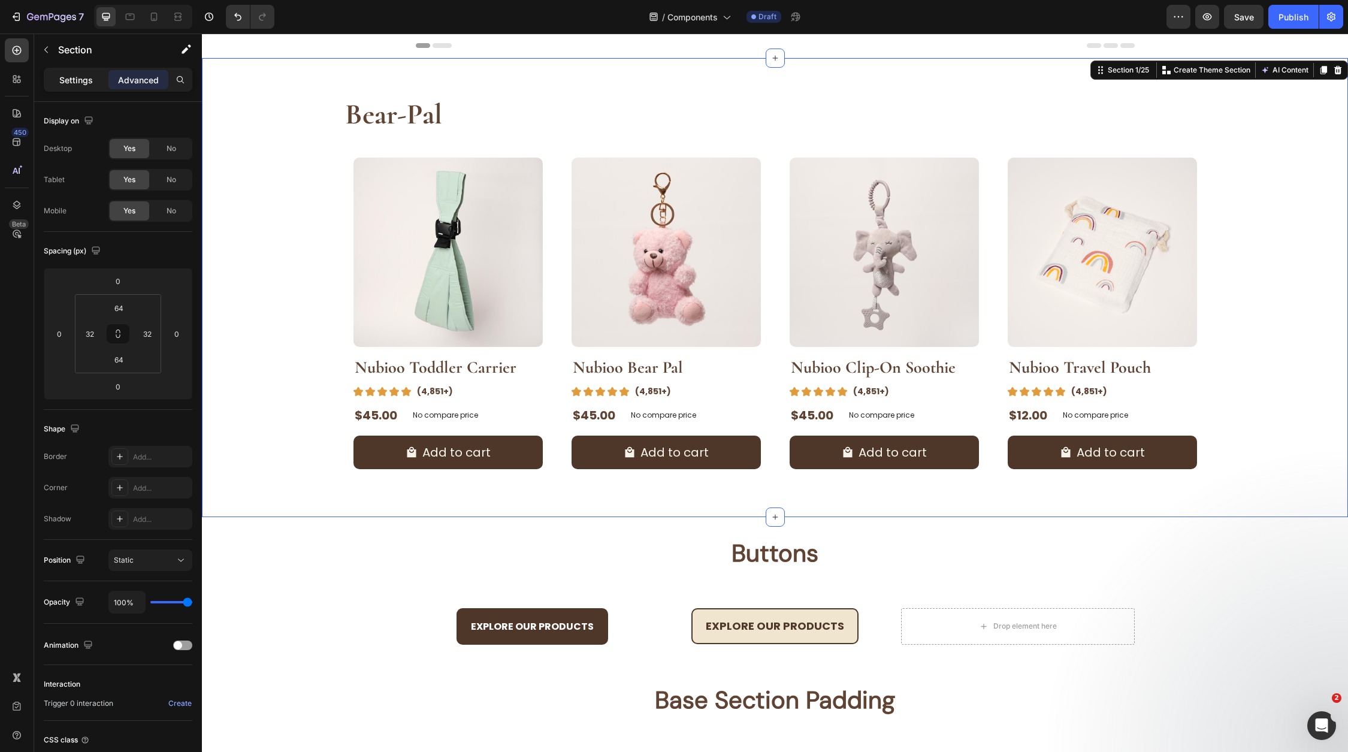
click at [59, 78] on p "Settings" at bounding box center [76, 80] width 34 height 13
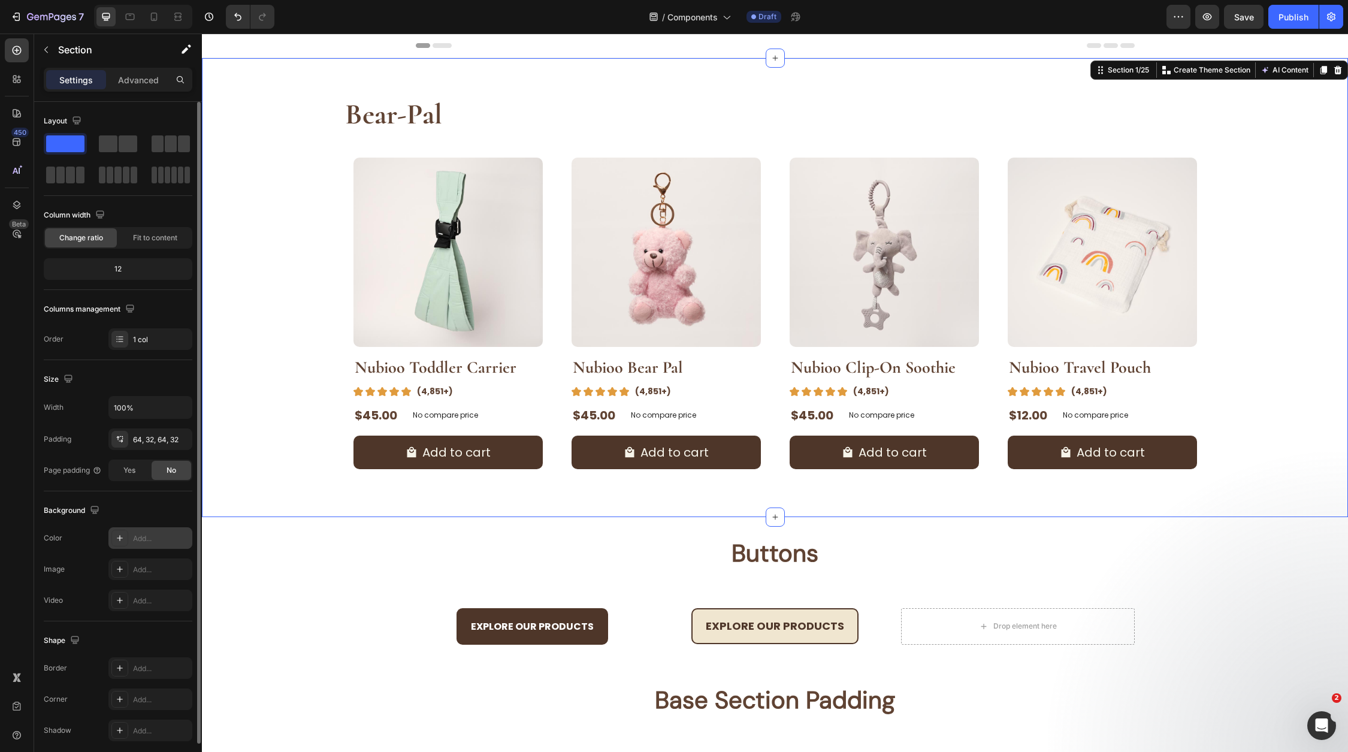
click at [134, 534] on div "Add..." at bounding box center [161, 538] width 56 height 11
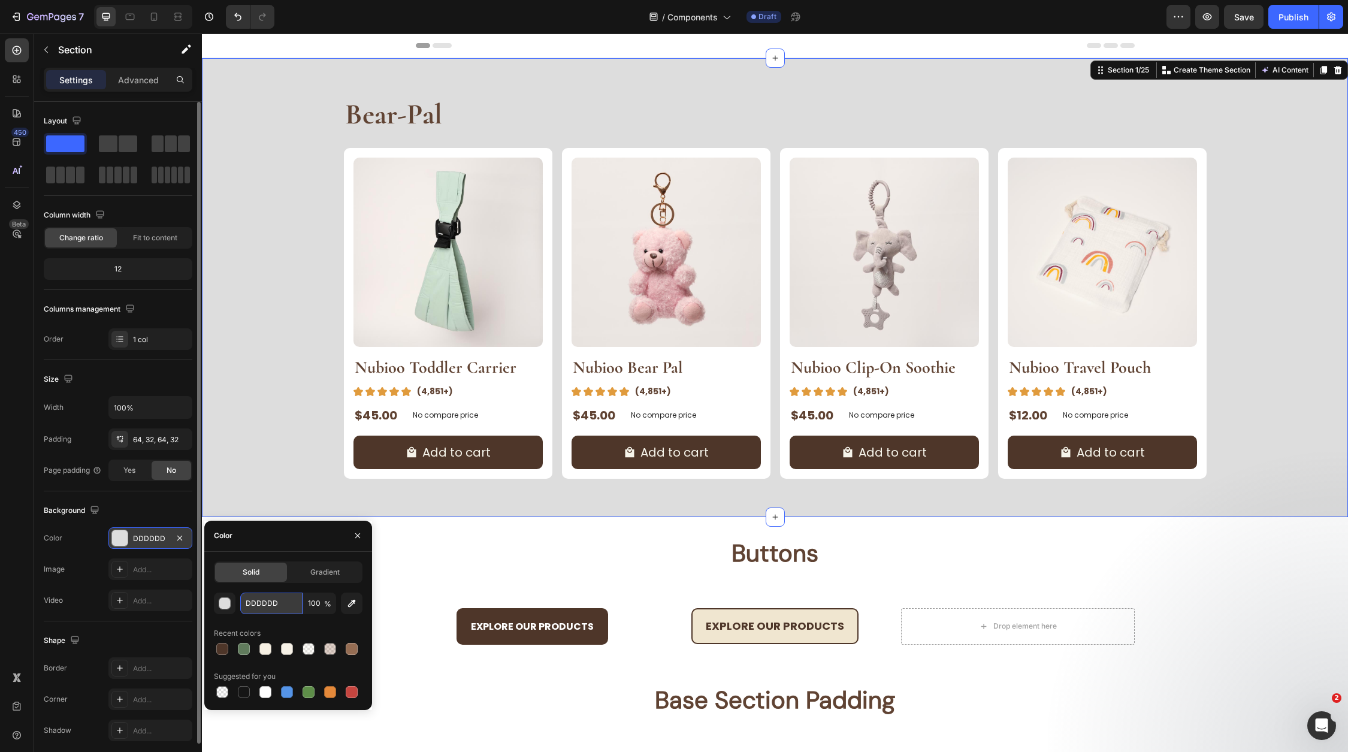
click at [267, 603] on input "DDDDDD" at bounding box center [271, 603] width 62 height 22
paste input "F6F0E3"
type input "F6F0E3"
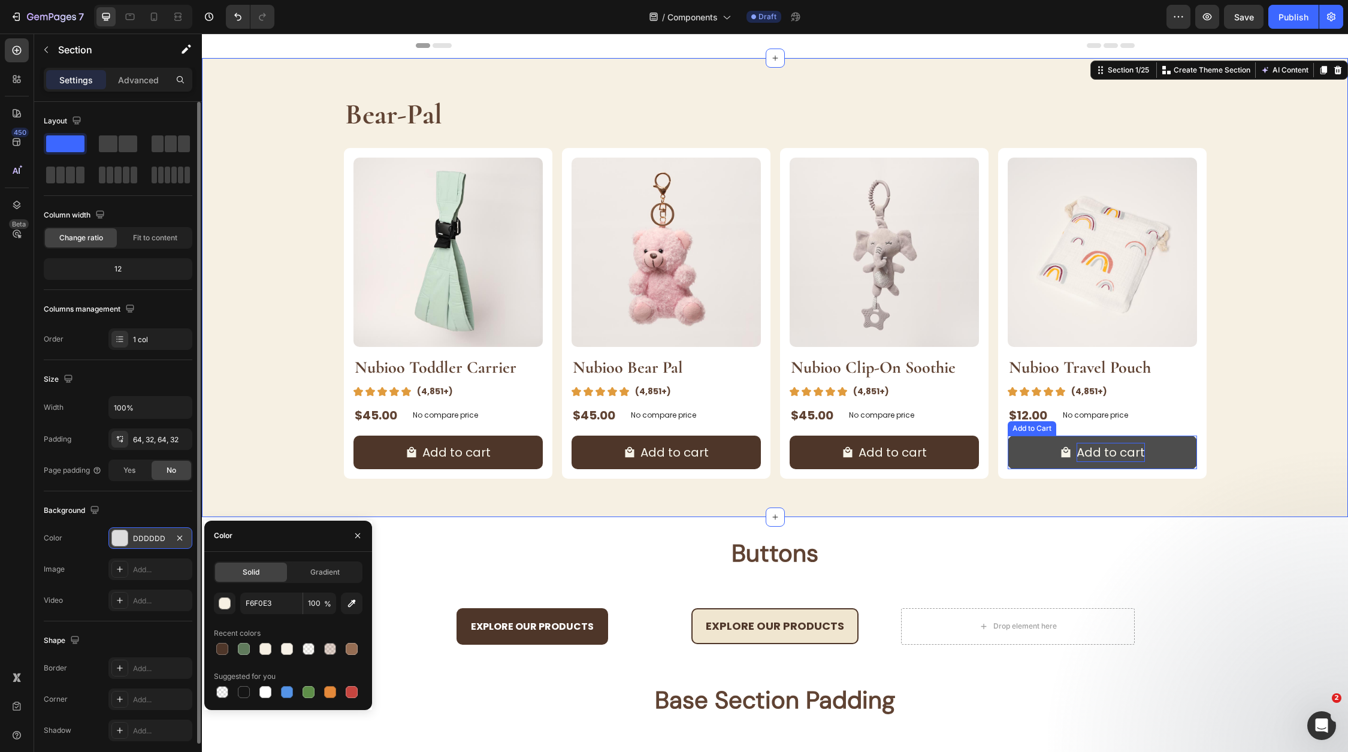
click at [491, 455] on div "Add to cart" at bounding box center [456, 452] width 68 height 19
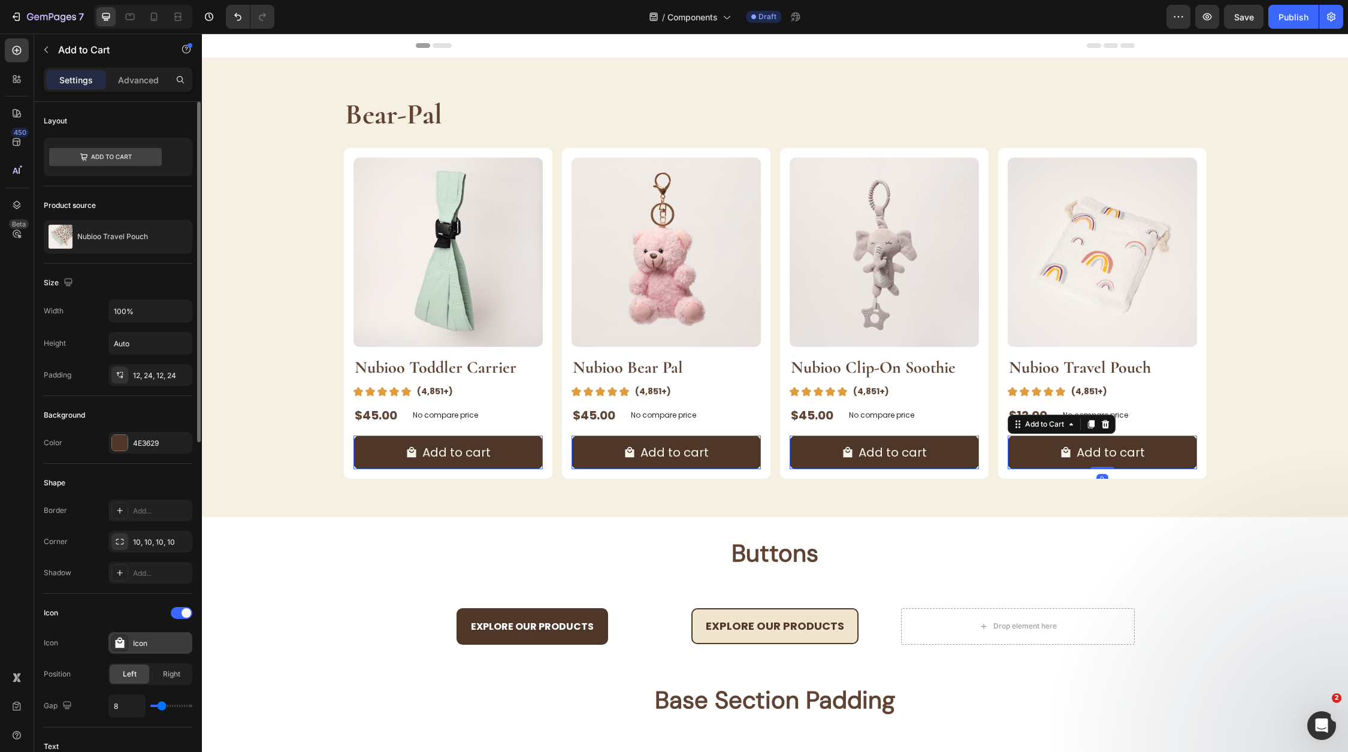
click at [182, 647] on div "Icon" at bounding box center [150, 643] width 84 height 22
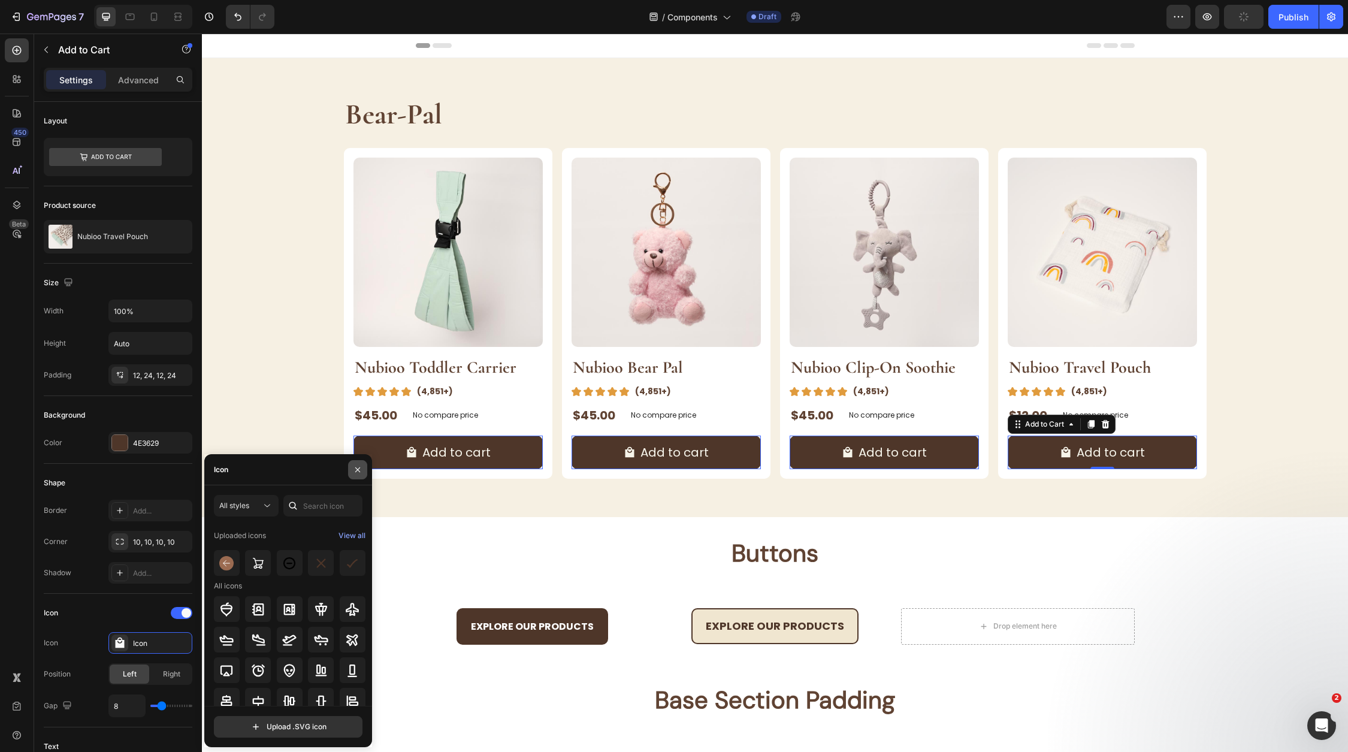
click at [364, 472] on button "button" at bounding box center [357, 469] width 19 height 19
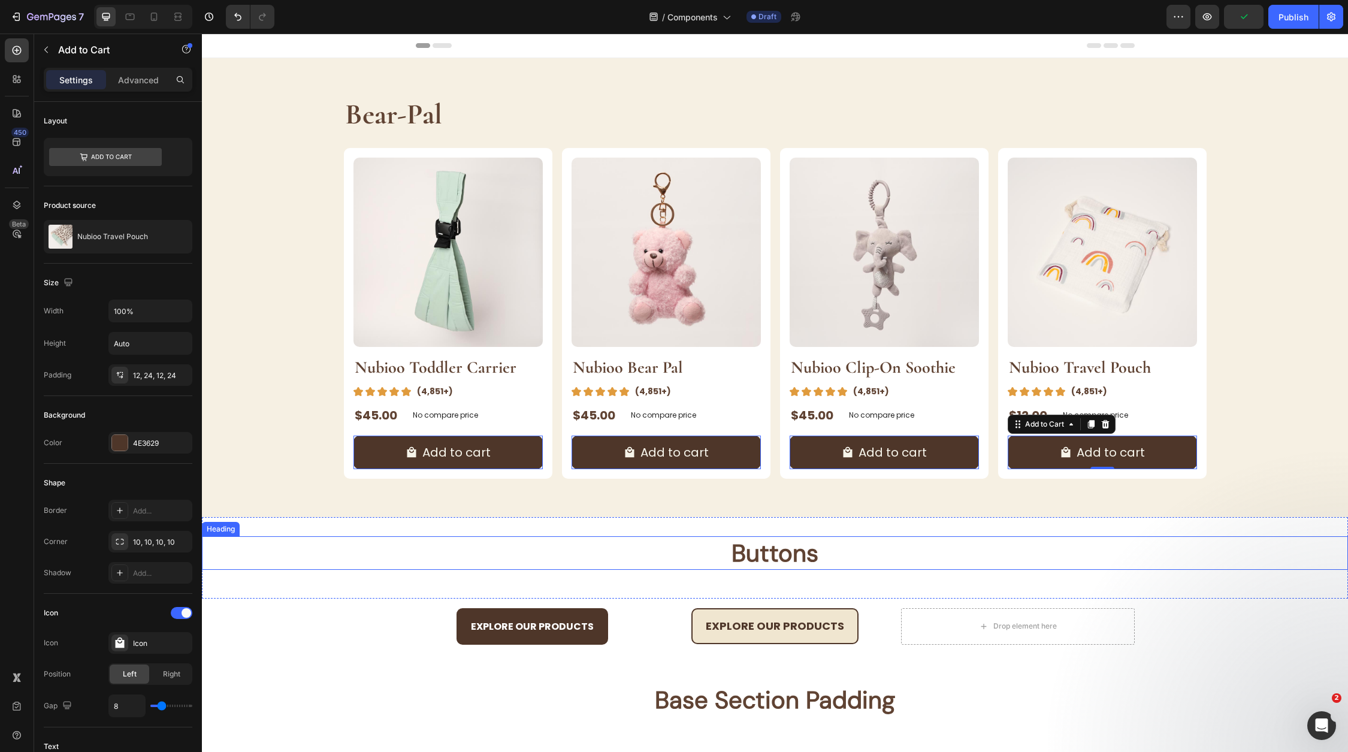
click at [316, 568] on h2 "Buttons" at bounding box center [775, 553] width 1146 height 34
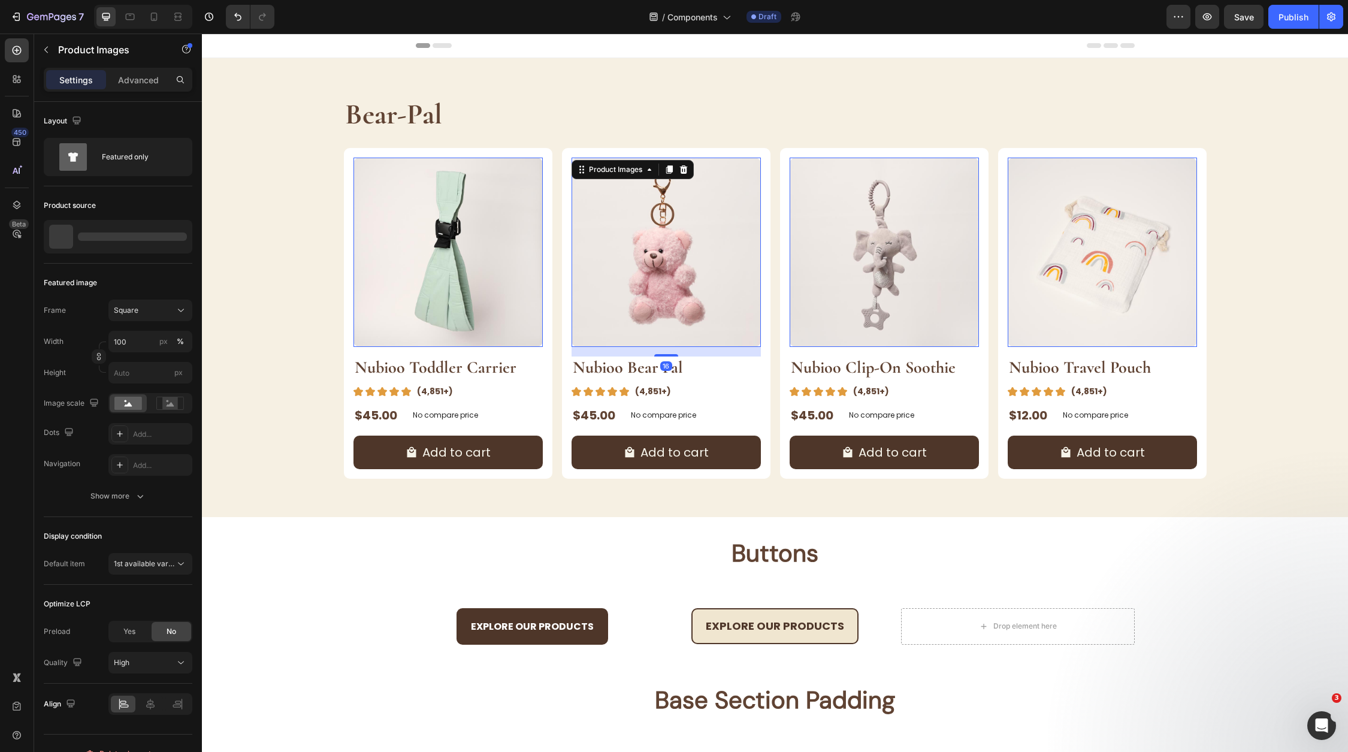
click at [727, 341] on img at bounding box center [665, 252] width 189 height 189
click at [462, 338] on img at bounding box center [447, 252] width 189 height 189
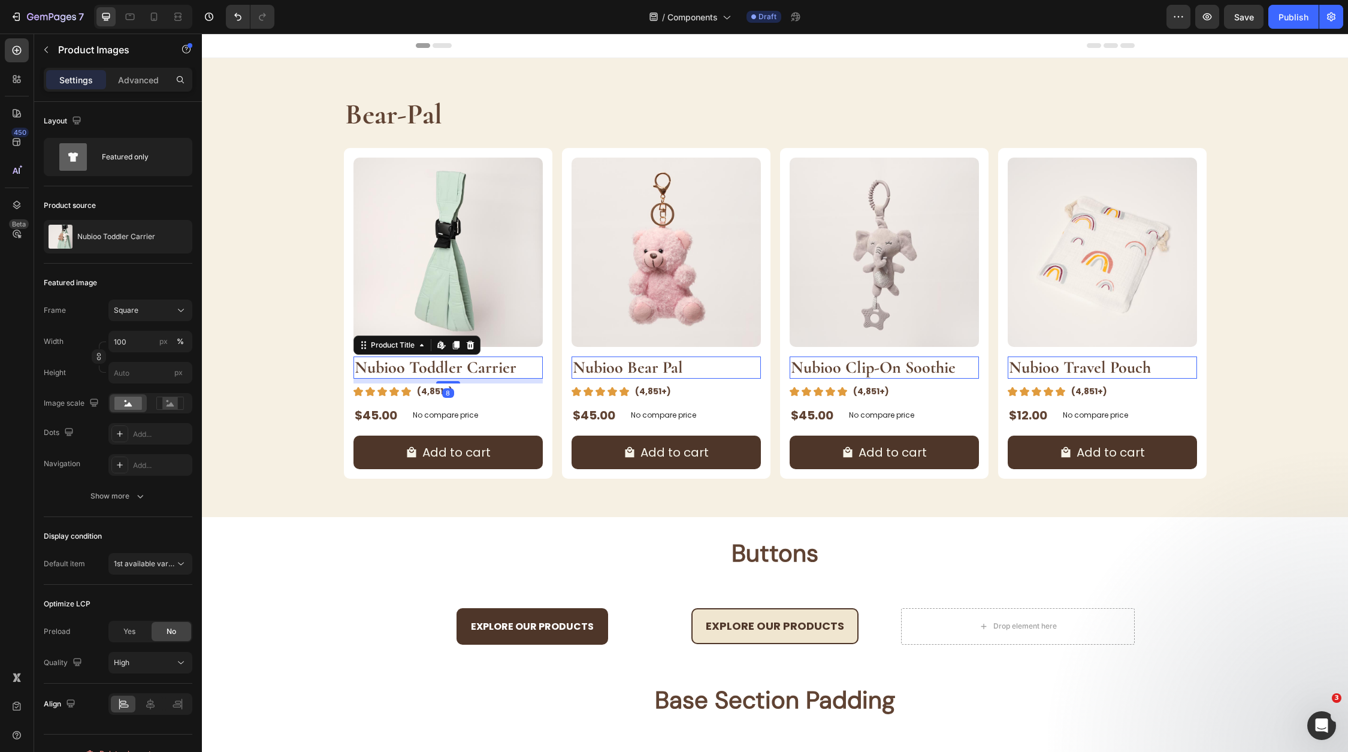
click at [465, 371] on h2 "Nubioo Toddler Carrier" at bounding box center [447, 367] width 189 height 23
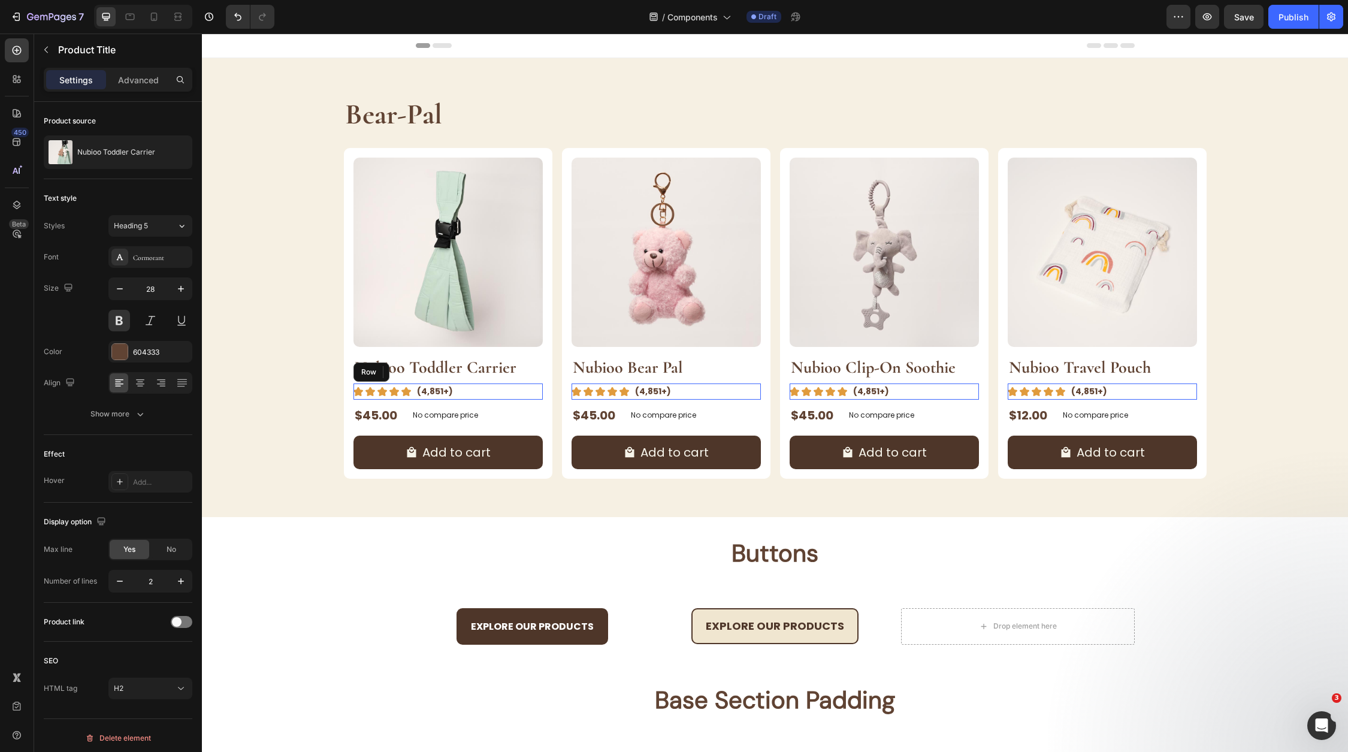
click at [415, 394] on div "Image (4,851+) Text Block Row" at bounding box center [447, 391] width 189 height 16
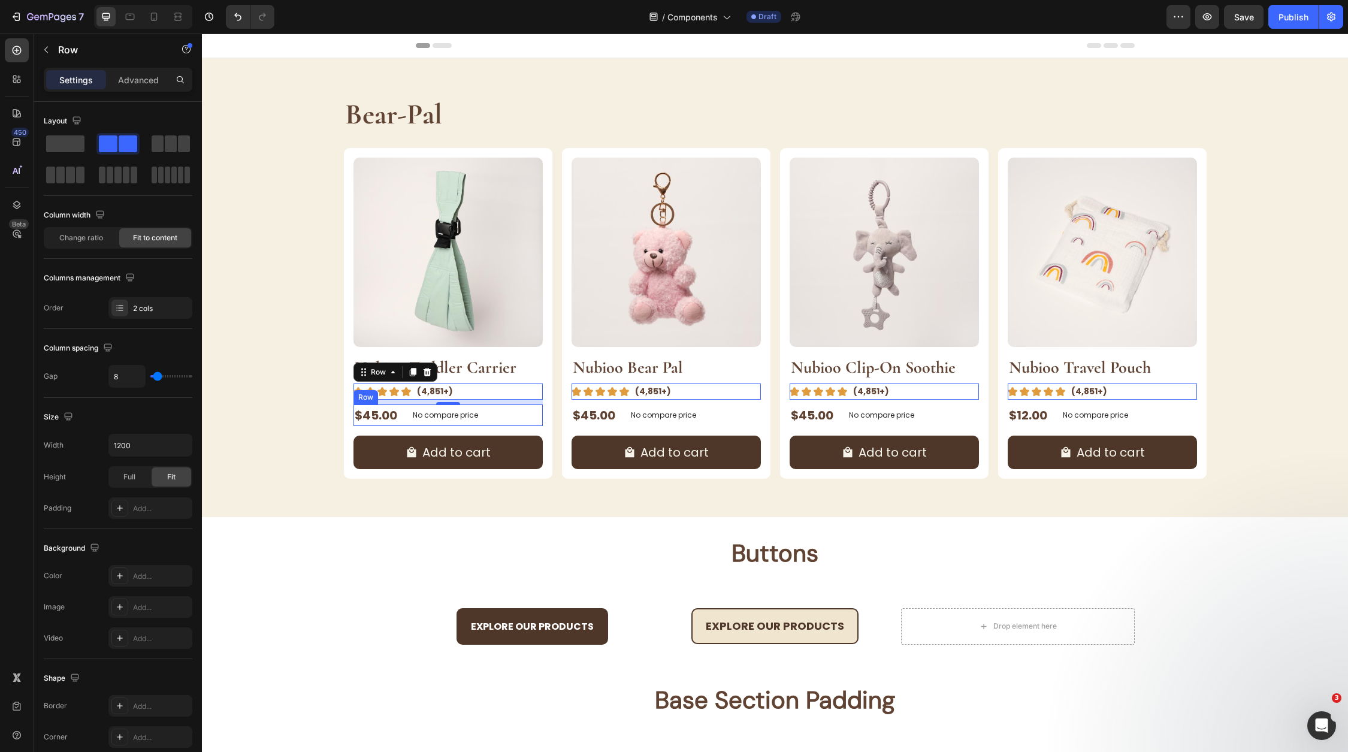
click at [506, 414] on div "$45.00 Product Price Product Price No compare price Product Price Row" at bounding box center [447, 415] width 189 height 22
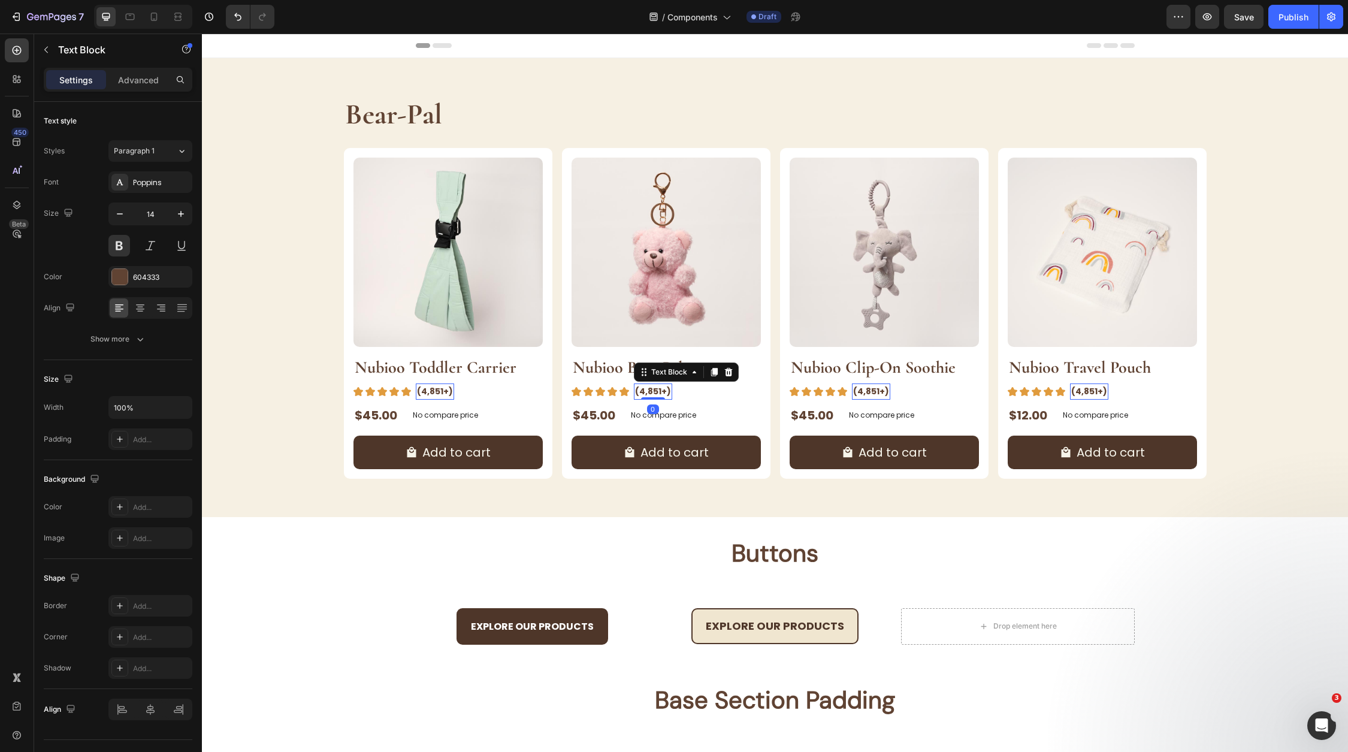
click at [453, 391] on p "(4,851+)" at bounding box center [435, 391] width 36 height 13
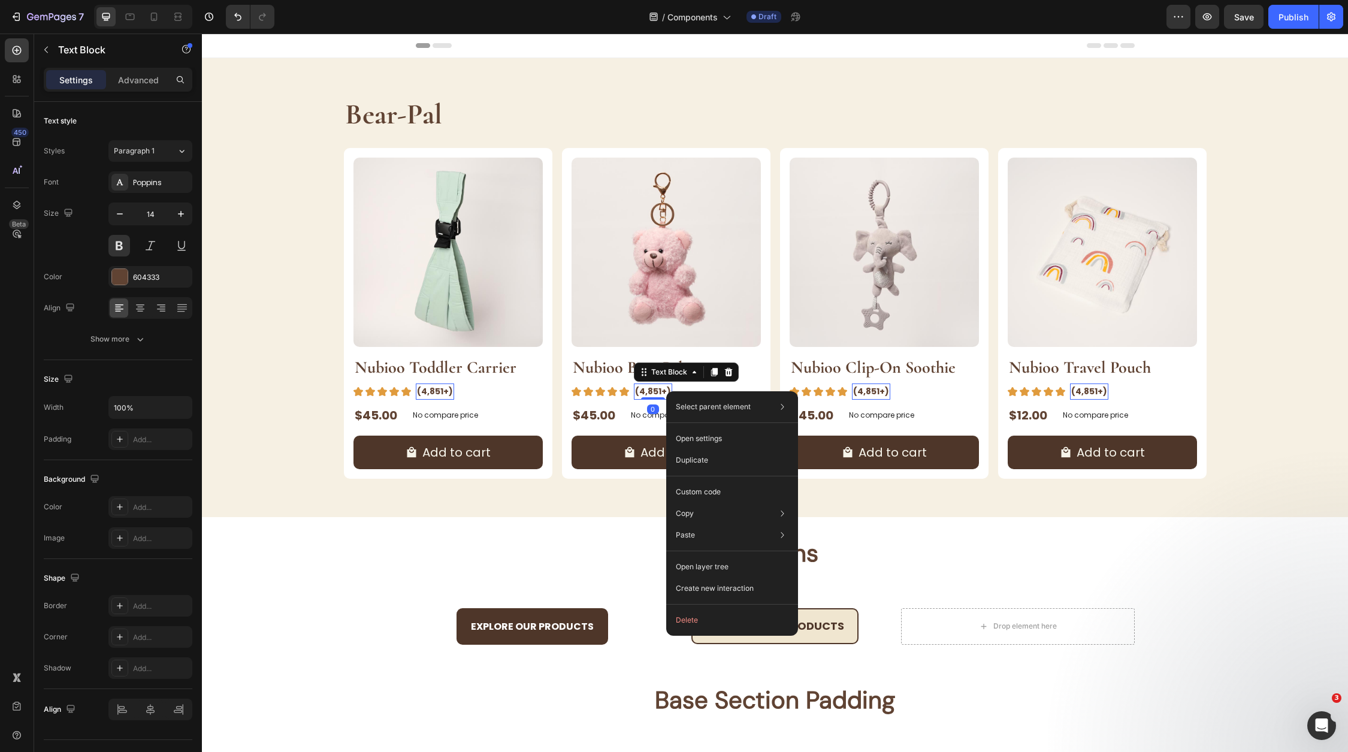
click at [666, 391] on div "Select parent element Product List Row 1 col Row 2 cols Text Block Open setting…" at bounding box center [732, 513] width 132 height 244
click at [659, 391] on p "(4,851+)" at bounding box center [653, 391] width 36 height 13
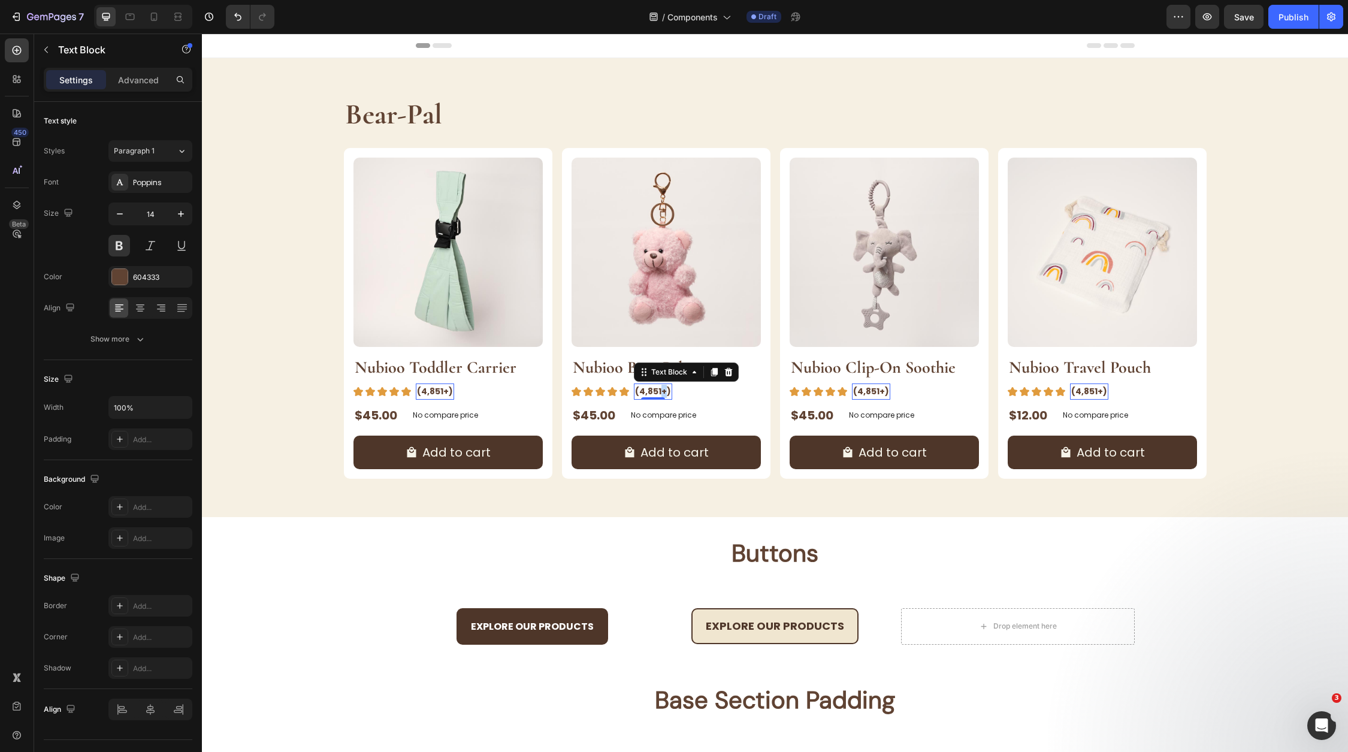
click at [659, 391] on p "(4,851+)" at bounding box center [653, 391] width 36 height 13
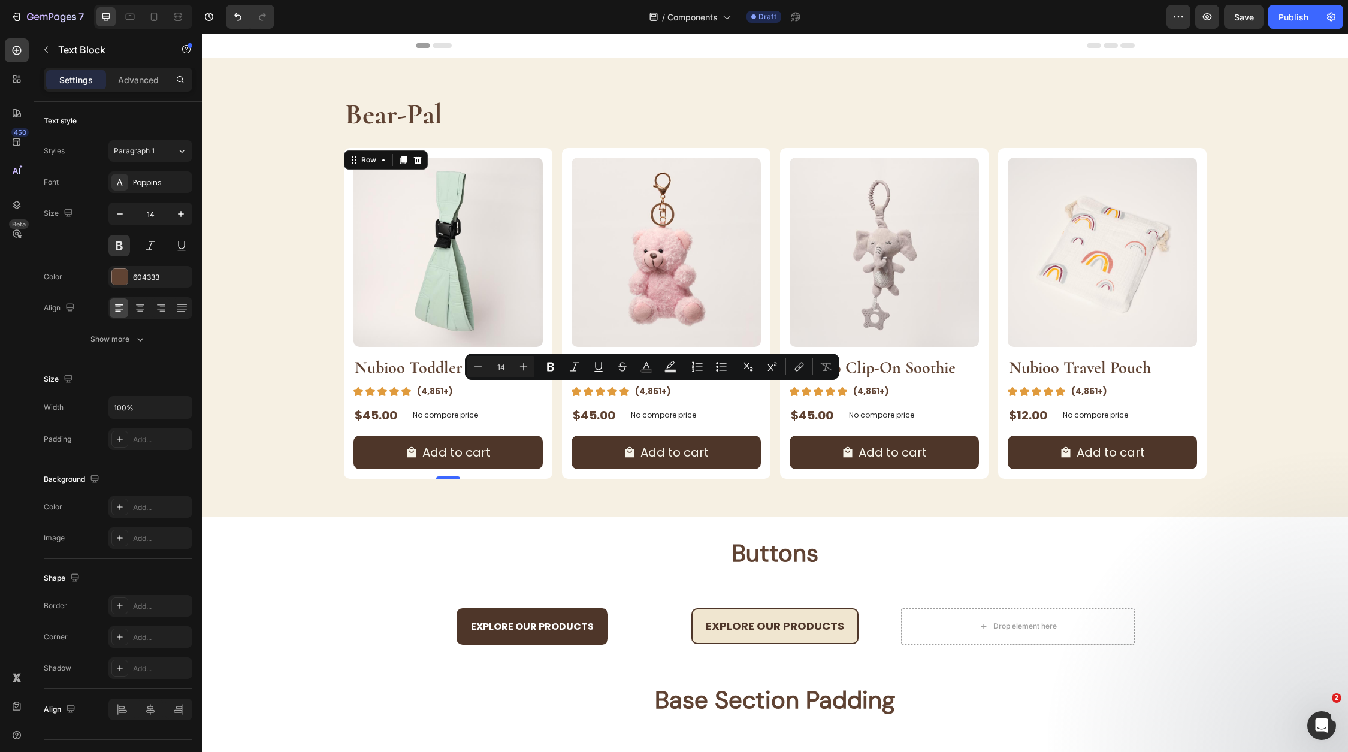
click at [548, 277] on div "Product Images Nubioo Toddler Carrier Product Title Image (4,851+) Text Block R…" at bounding box center [448, 313] width 208 height 331
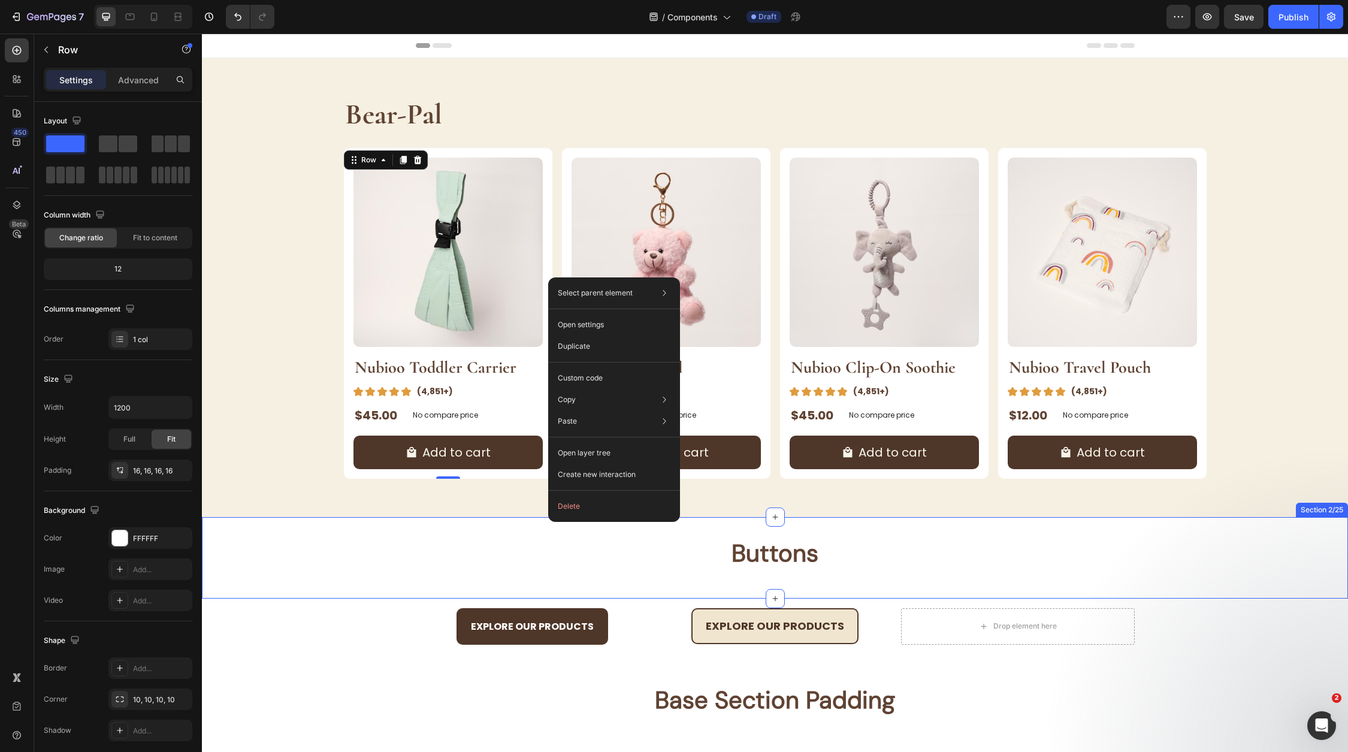
click at [1256, 582] on div "Buttons Heading Section 2/25" at bounding box center [775, 557] width 1146 height 81
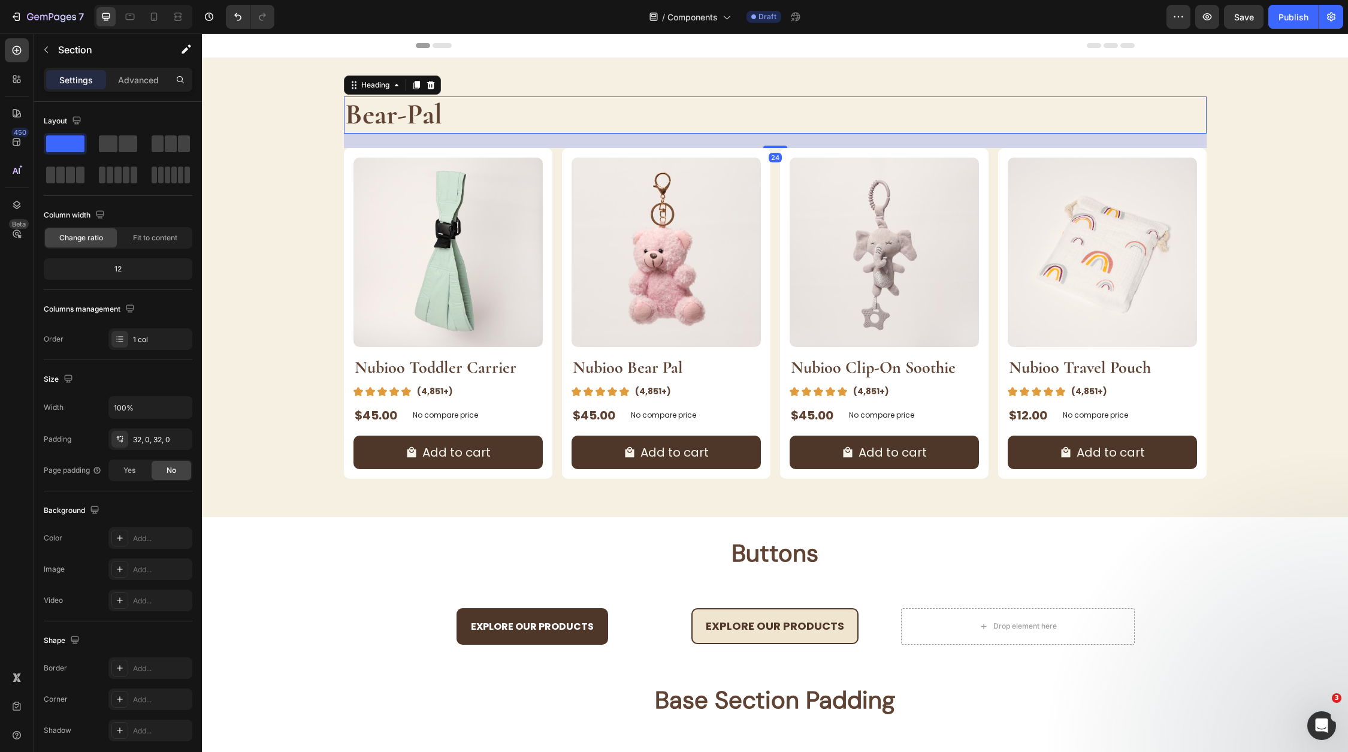
click at [397, 102] on strong "Bear-Pal" at bounding box center [393, 114] width 97 height 35
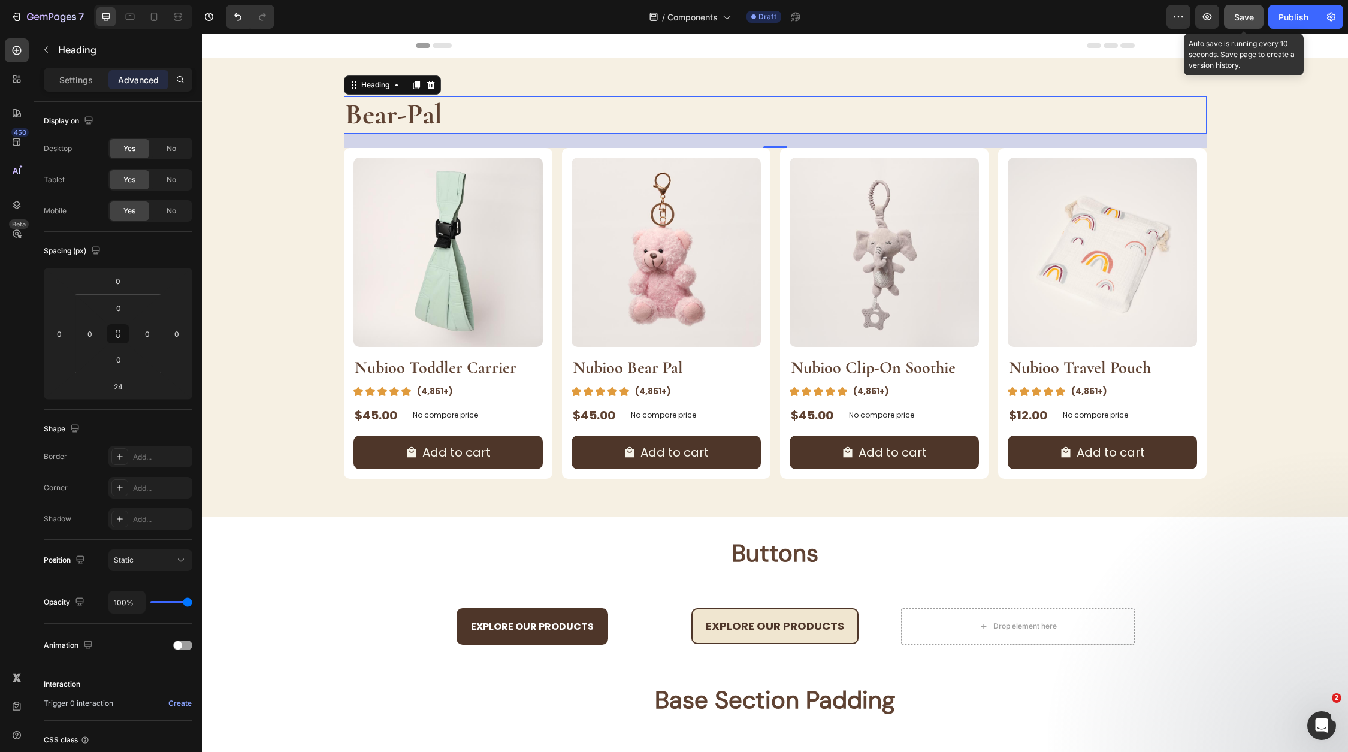
click at [1248, 25] on button "Save" at bounding box center [1244, 17] width 40 height 24
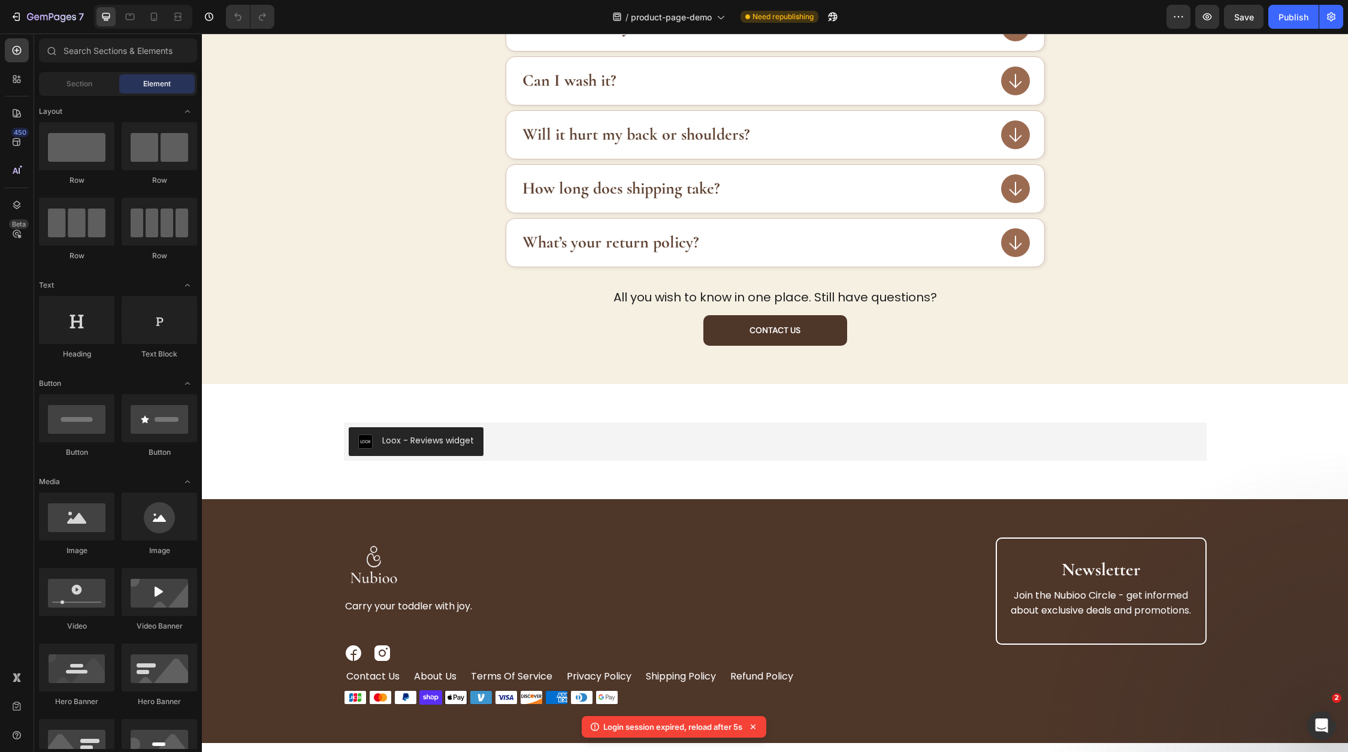
scroll to position [2633, 0]
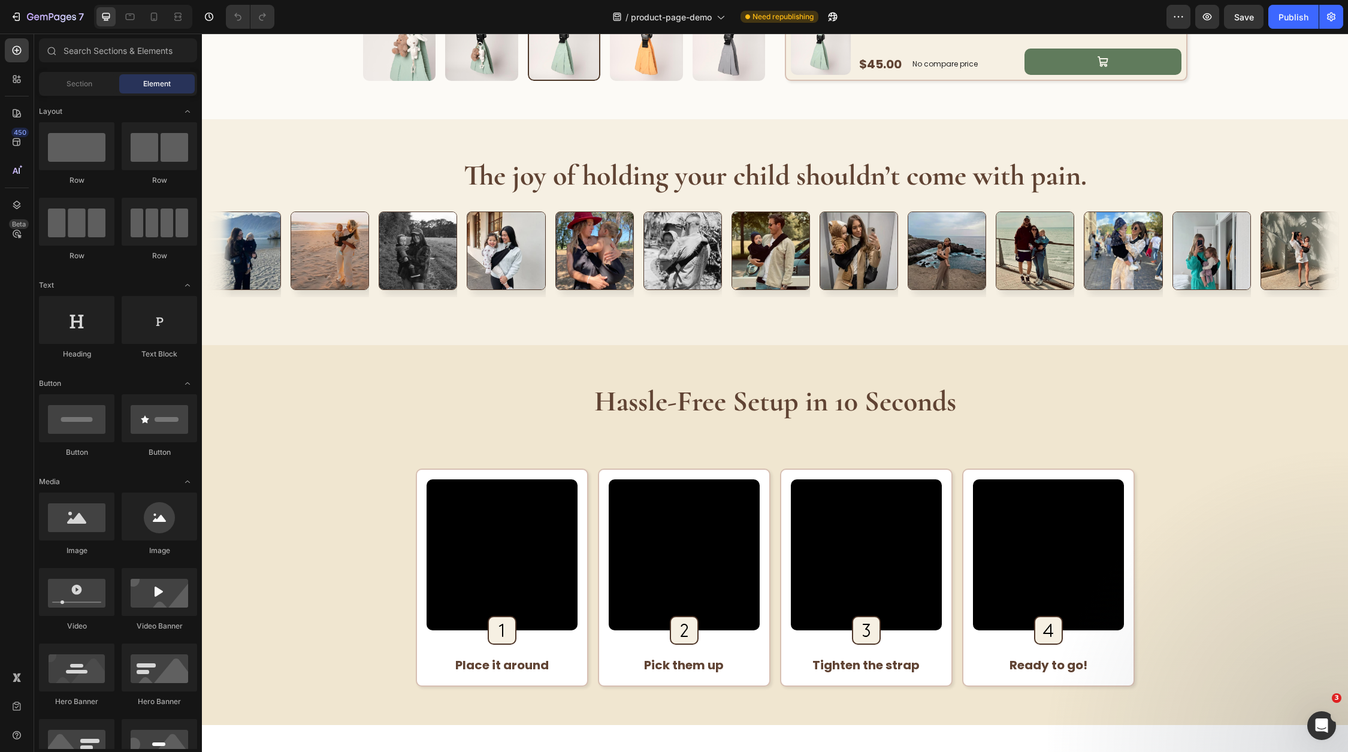
scroll to position [750, 0]
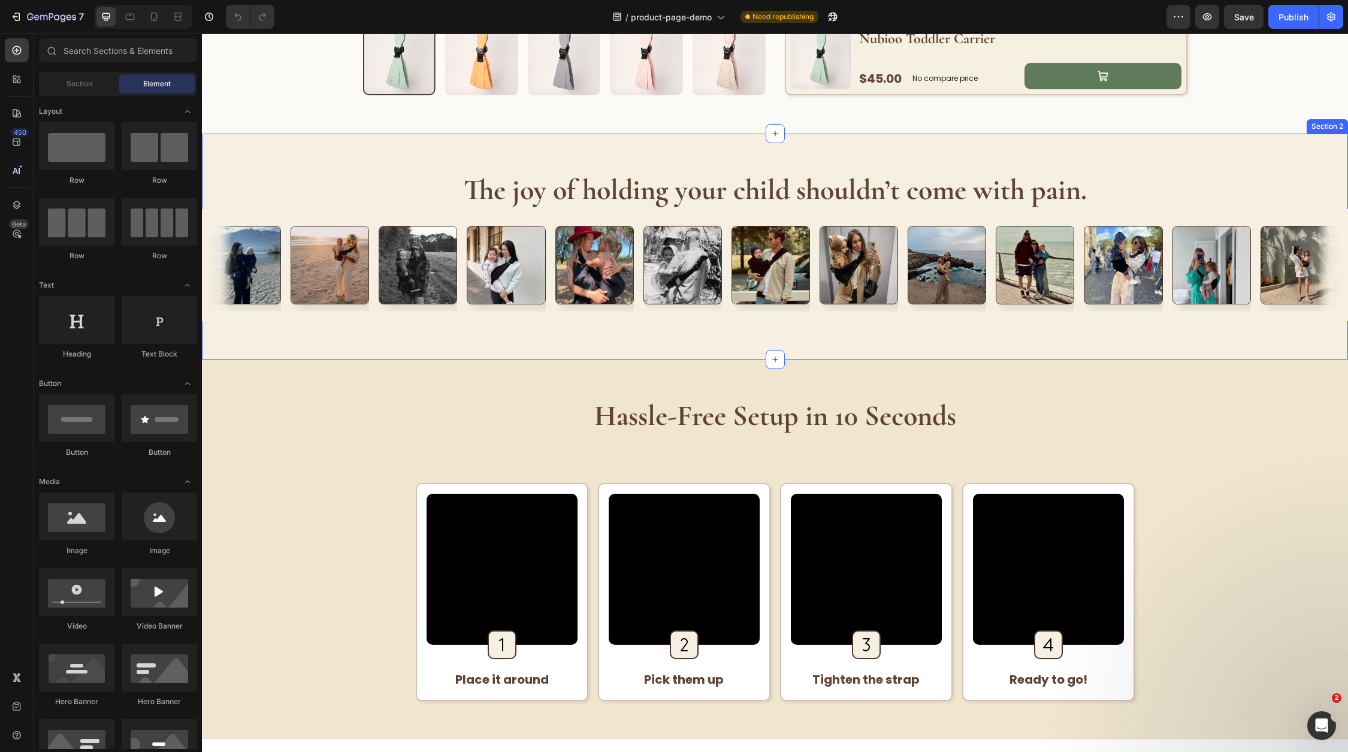
click at [416, 152] on div "The joy of holding your child shouldn’t come with pain. Heading Image Image Ima…" at bounding box center [775, 247] width 1146 height 226
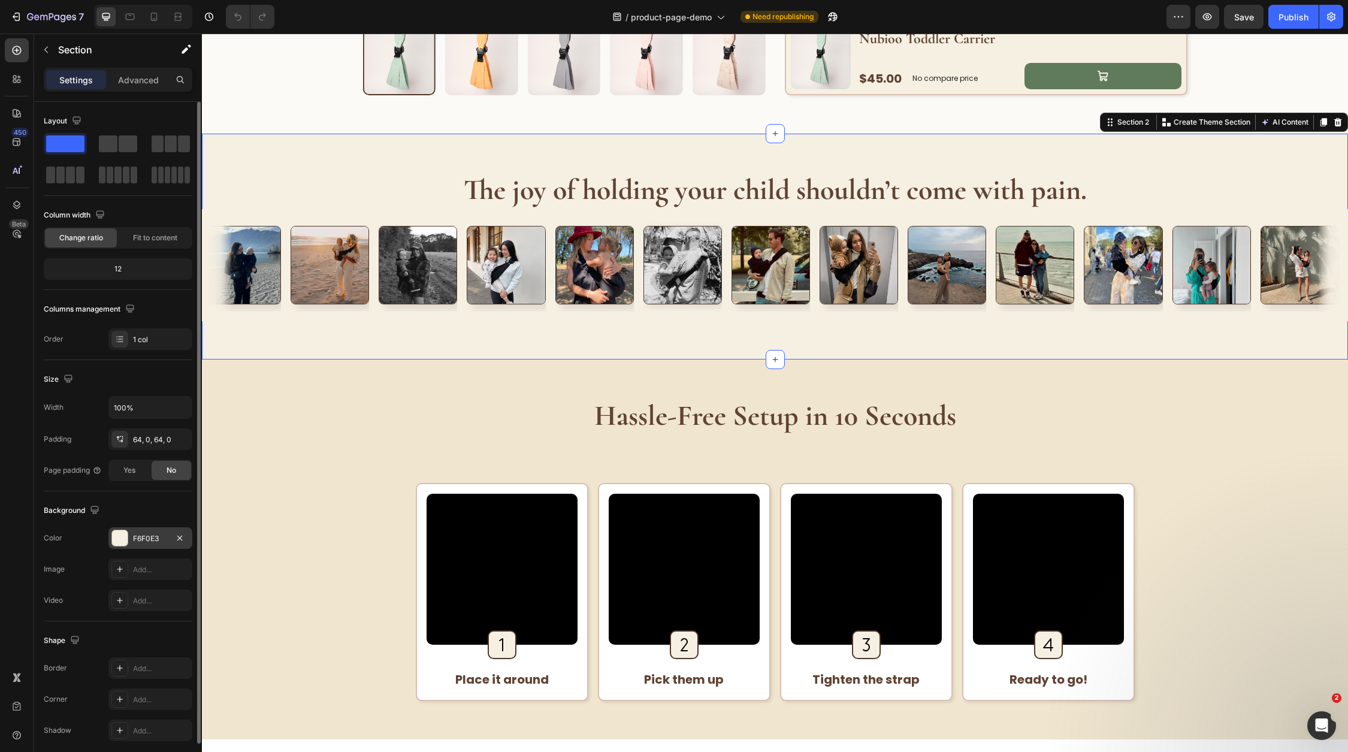
click at [128, 545] on div "F6F0E3" at bounding box center [150, 538] width 84 height 22
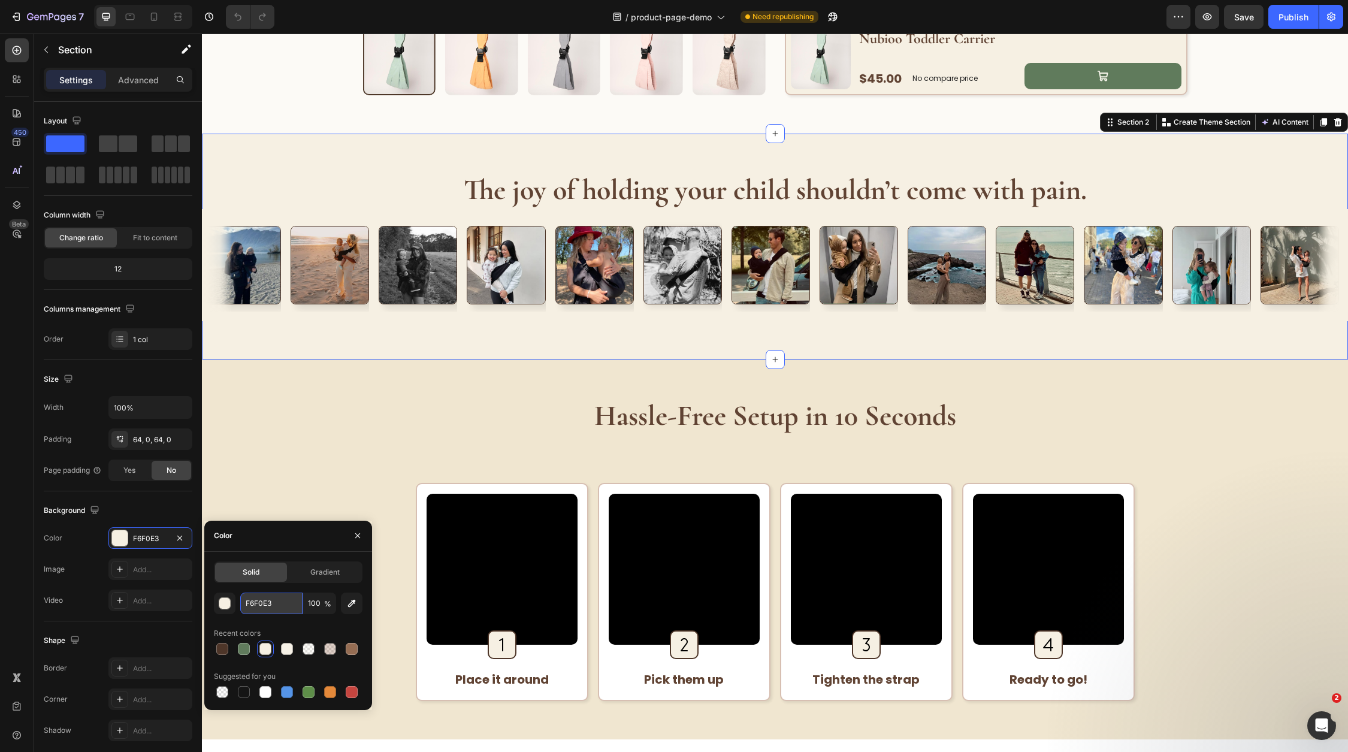
click at [265, 609] on input "F6F0E3" at bounding box center [271, 603] width 62 height 22
click at [136, 538] on div "F6F0E3" at bounding box center [150, 538] width 35 height 11
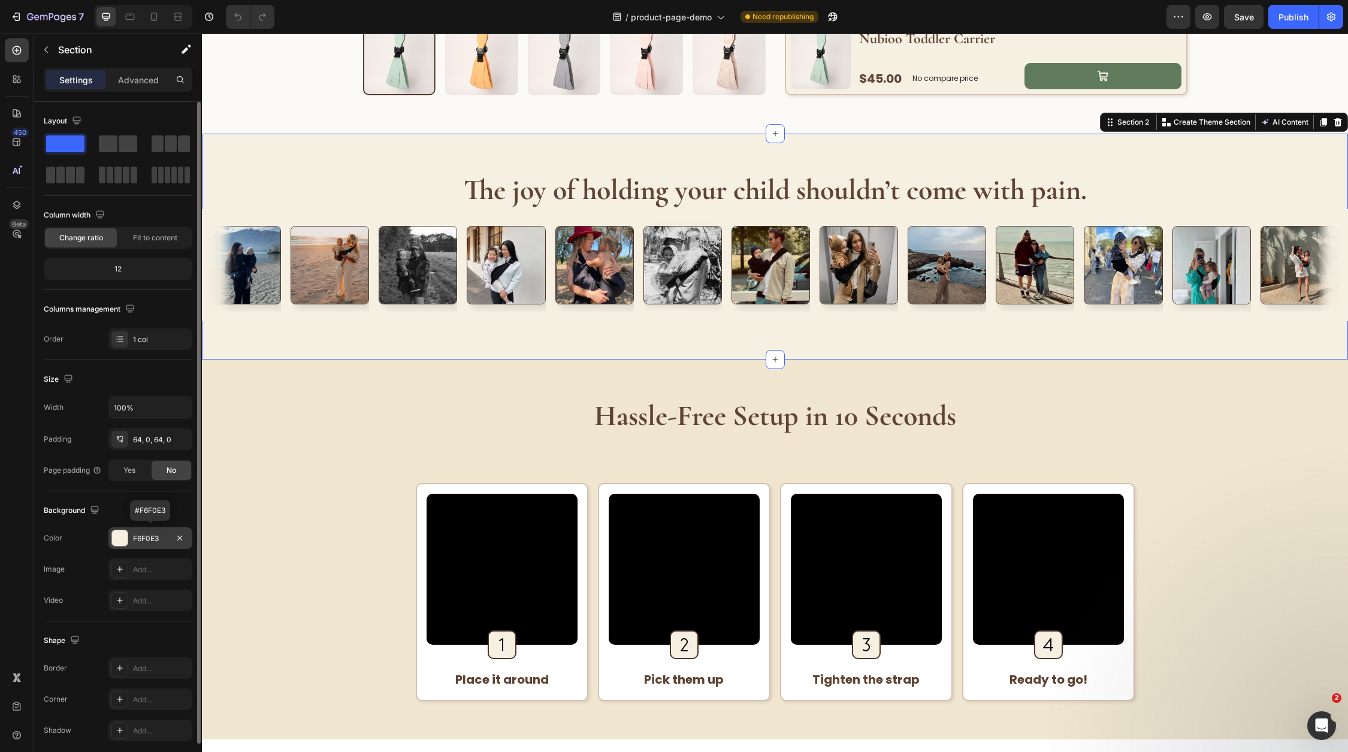
click at [136, 538] on div "F6F0E3" at bounding box center [150, 538] width 35 height 11
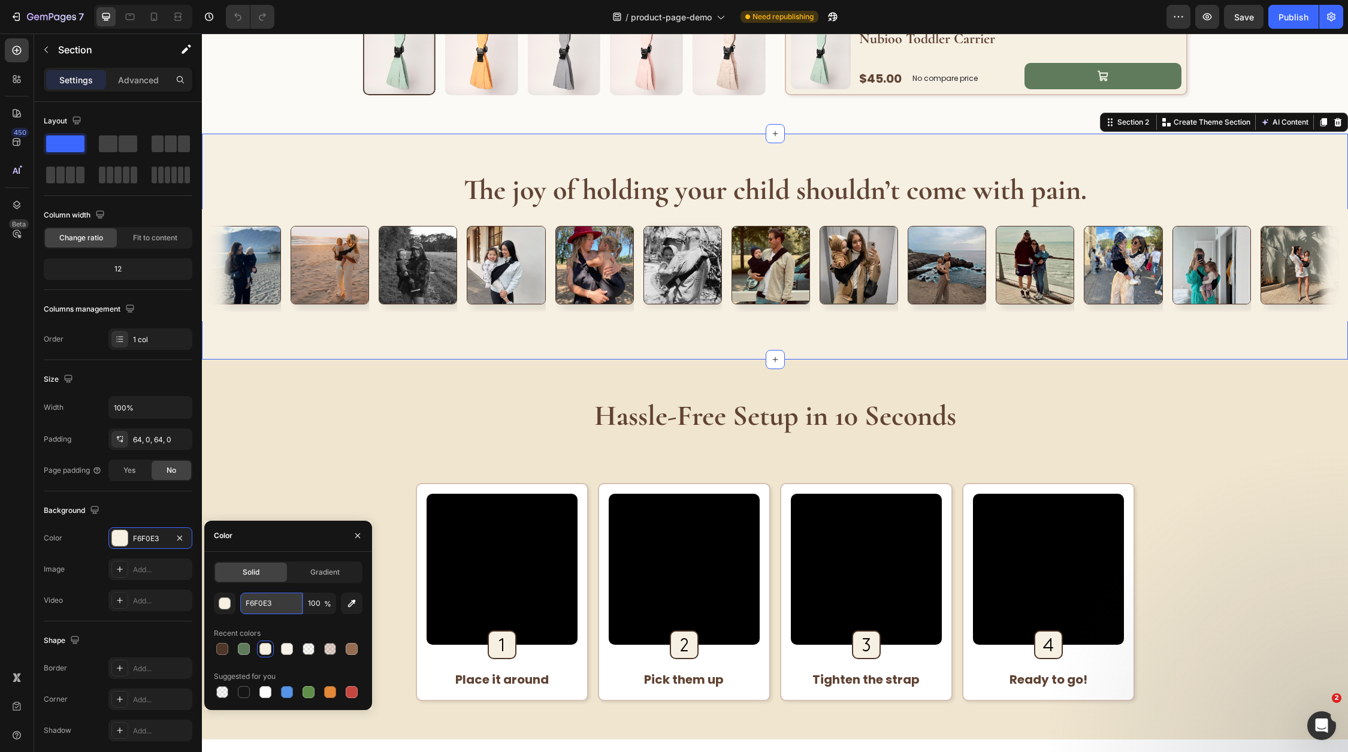
click at [276, 612] on input "F6F0E3" at bounding box center [271, 603] width 62 height 22
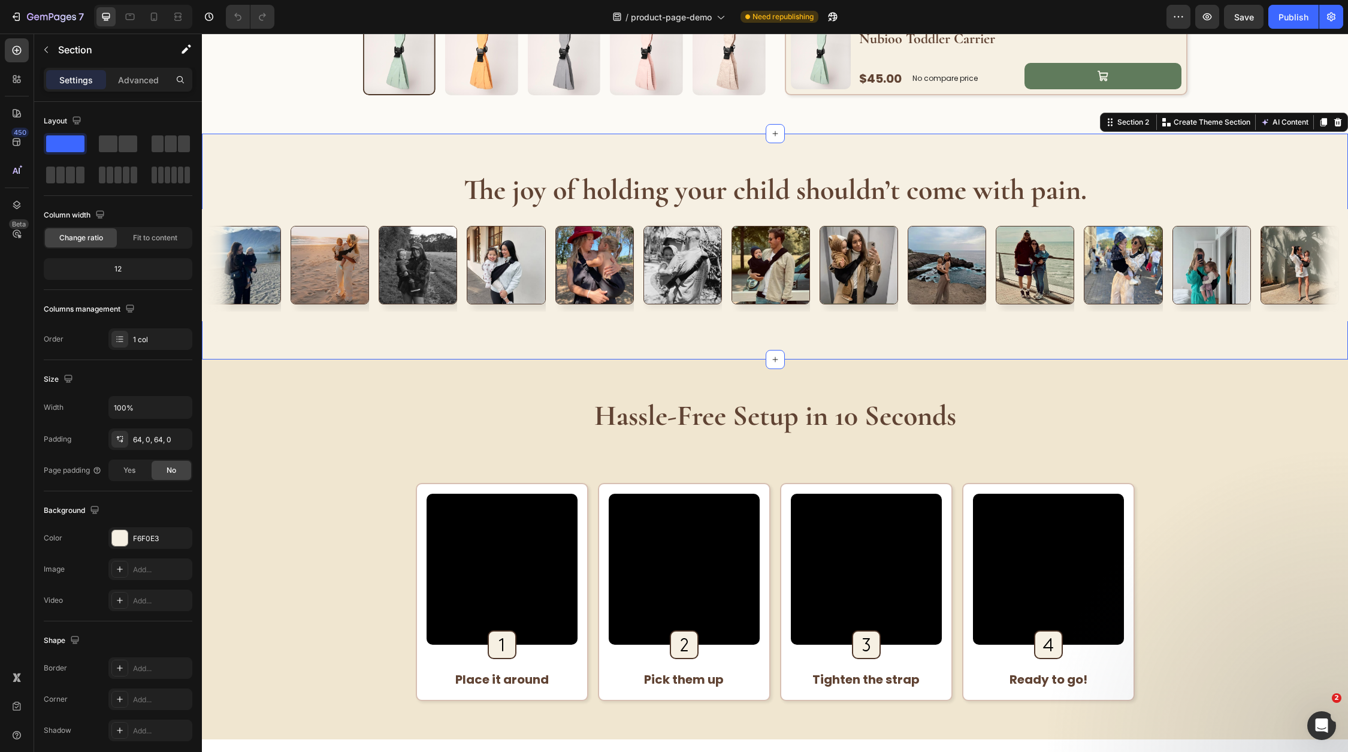
click at [1265, 17] on div "Preview Save Publish" at bounding box center [1254, 17] width 177 height 24
click at [1247, 19] on span "Save" at bounding box center [1244, 17] width 20 height 10
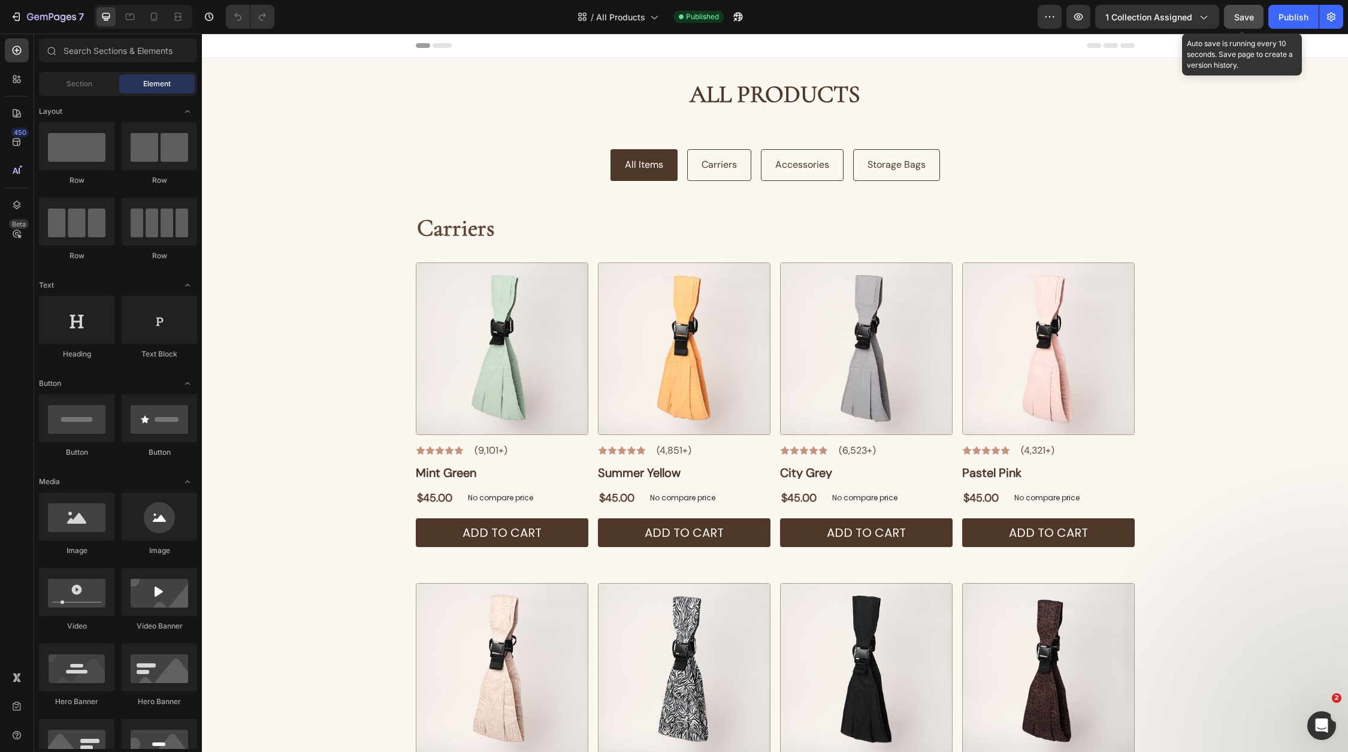
click at [1252, 28] on button "Save" at bounding box center [1244, 17] width 40 height 24
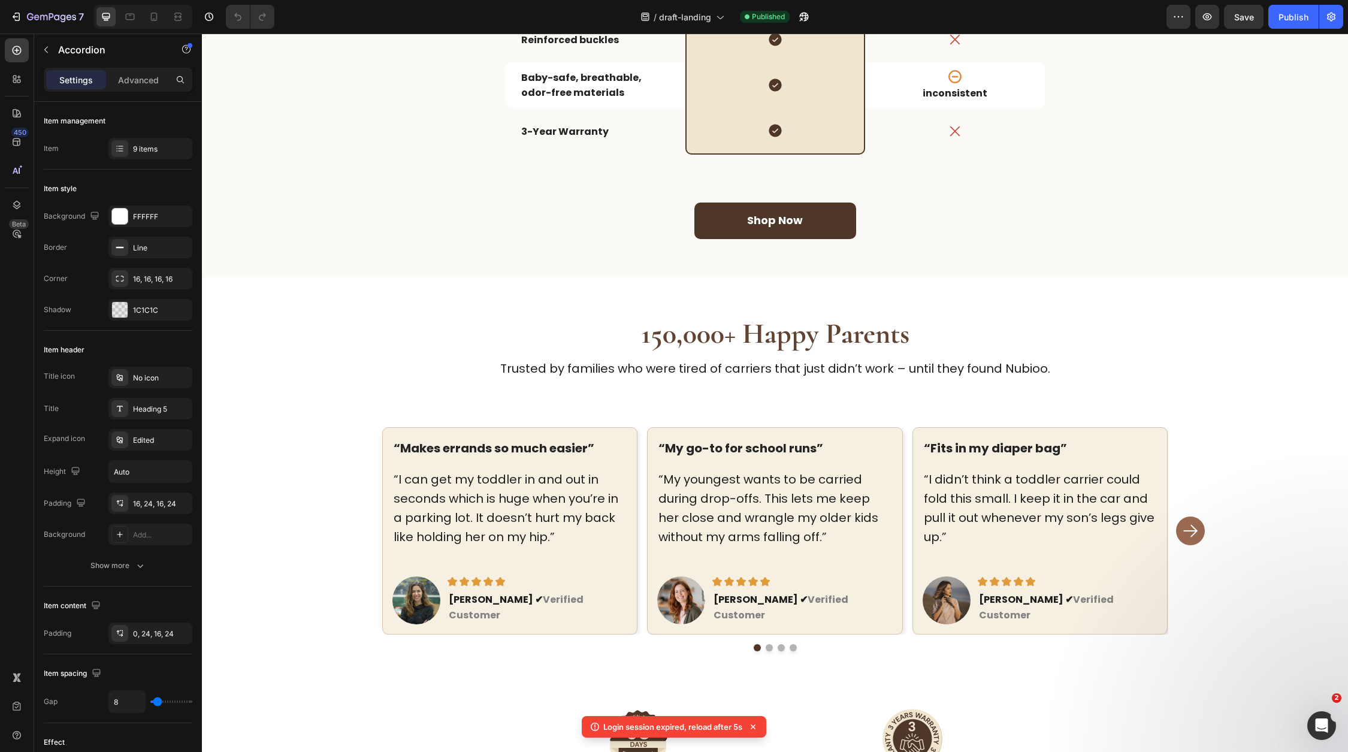
scroll to position [1390, 0]
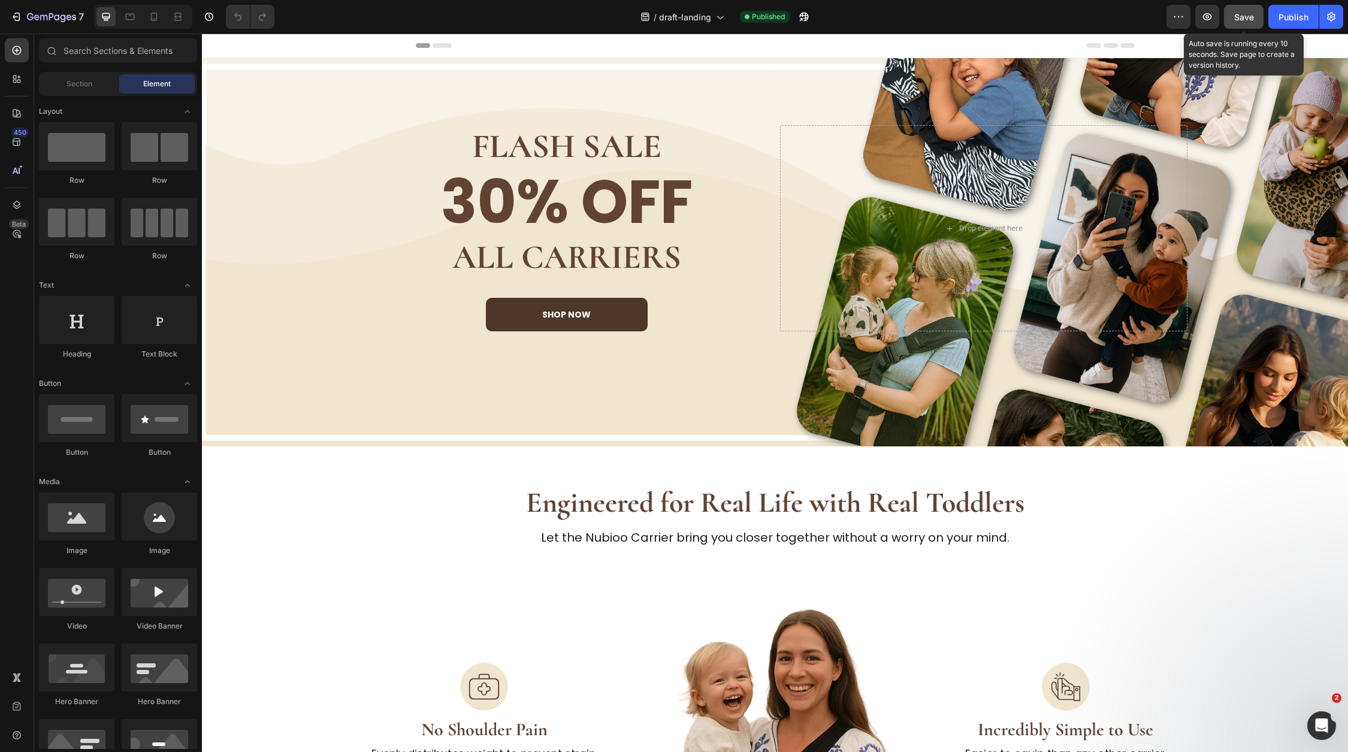
click at [1231, 10] on button "Save" at bounding box center [1244, 17] width 40 height 24
